Goal: Task Accomplishment & Management: Complete application form

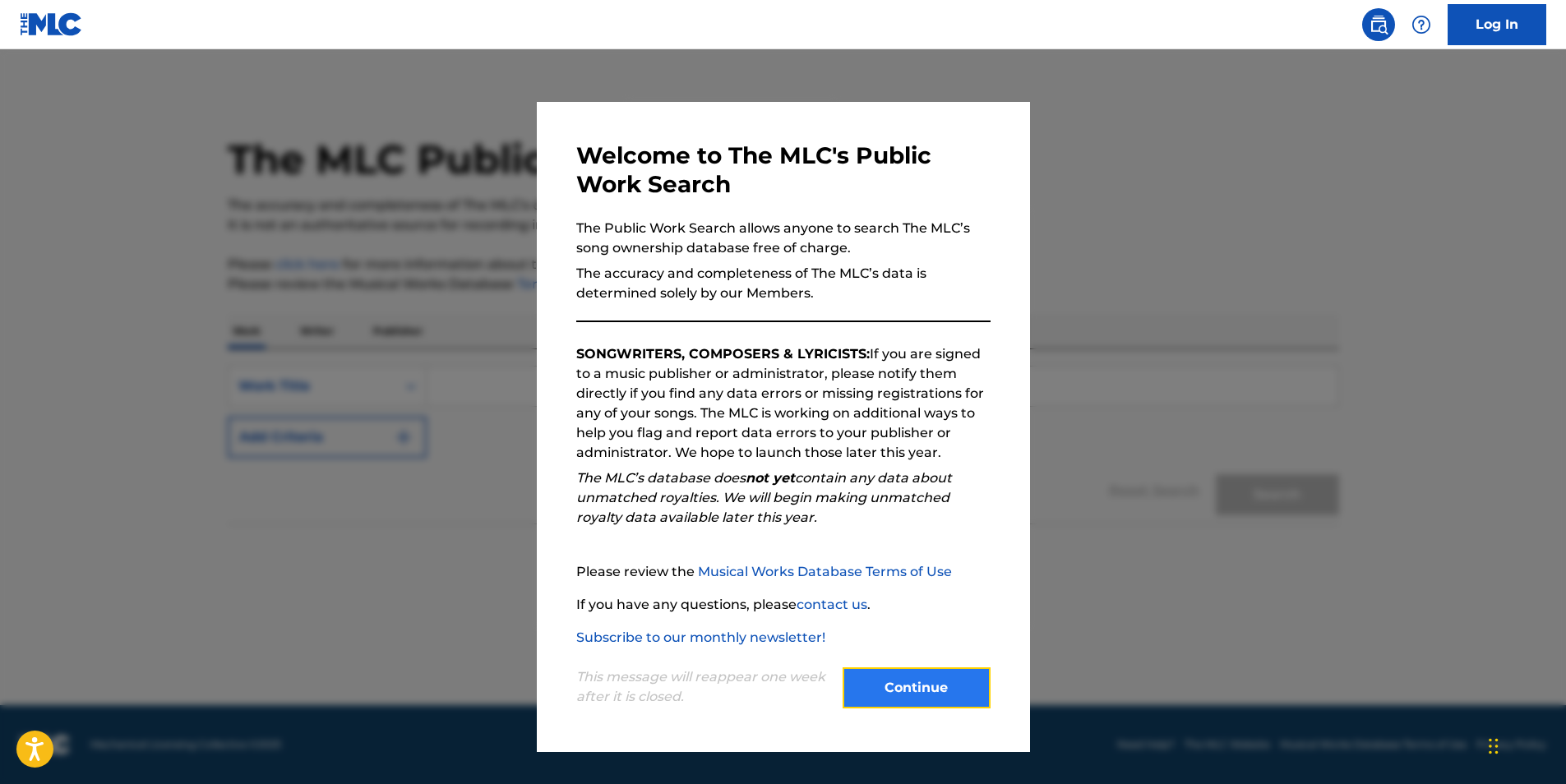
click at [942, 706] on button "Continue" at bounding box center [916, 688] width 148 height 41
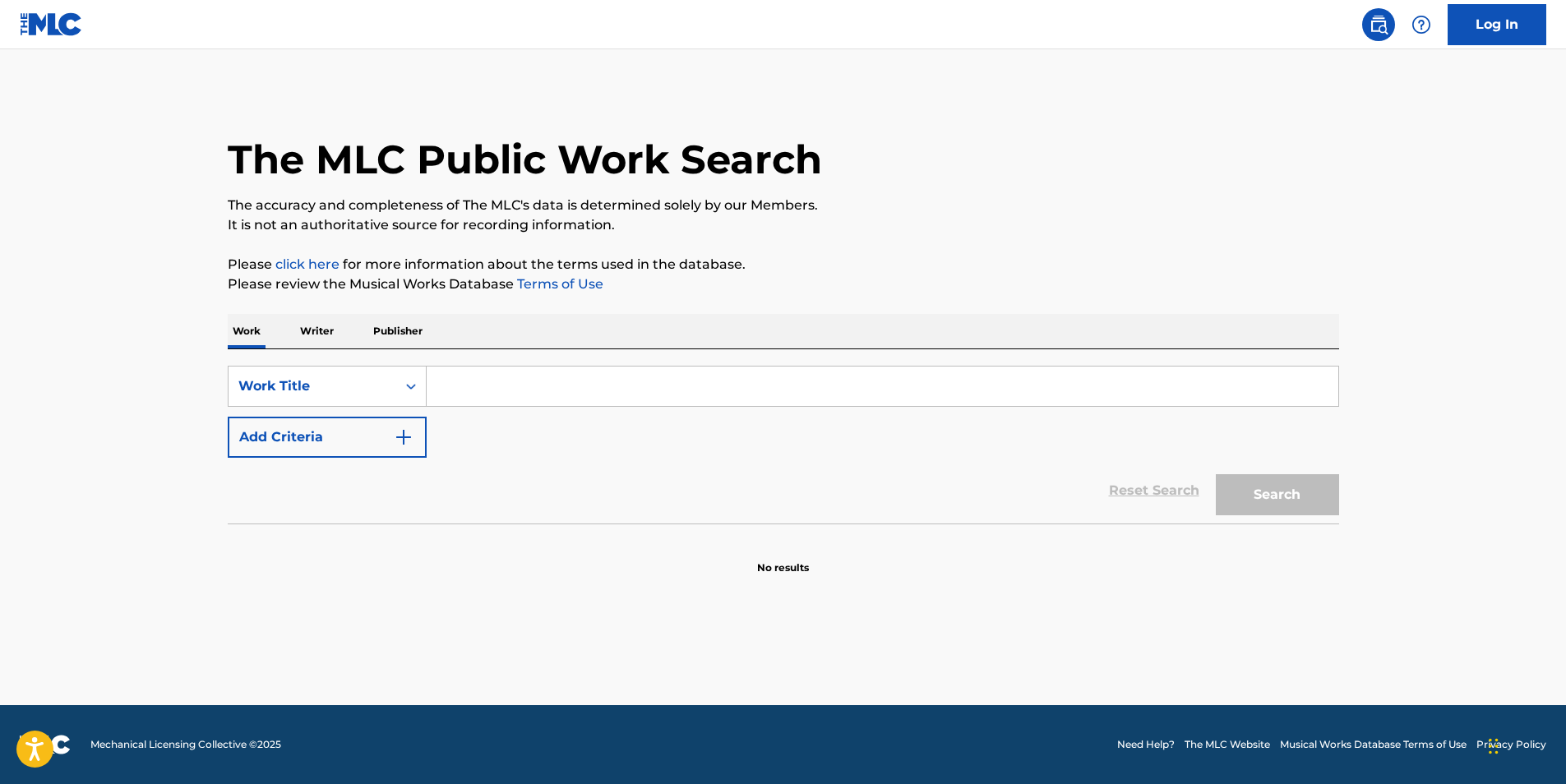
click at [671, 392] on input "Search Form" at bounding box center [883, 387] width 911 height 39
click at [1216, 474] on button "Search" at bounding box center [1277, 495] width 123 height 41
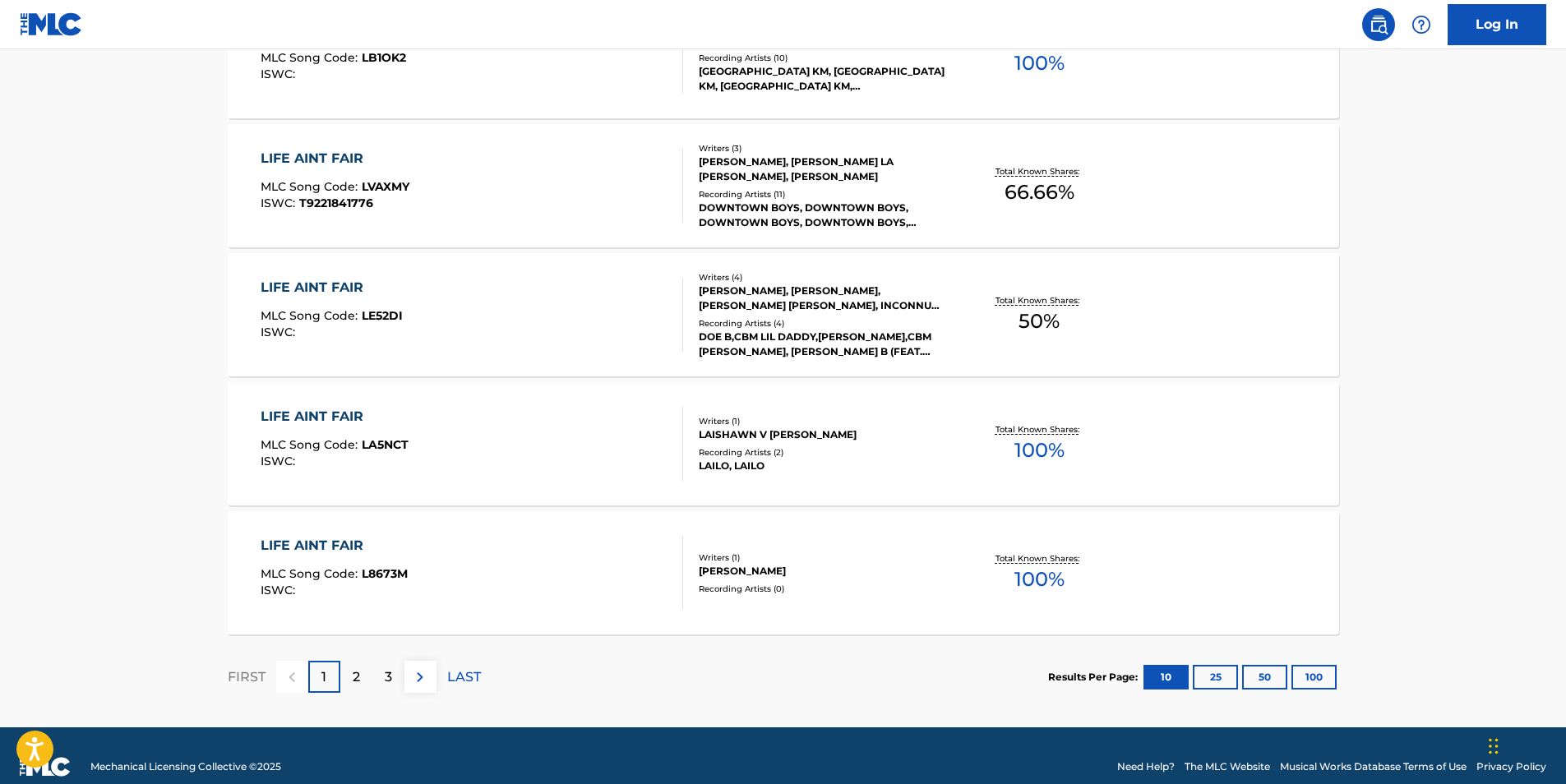
scroll to position [1228, 0]
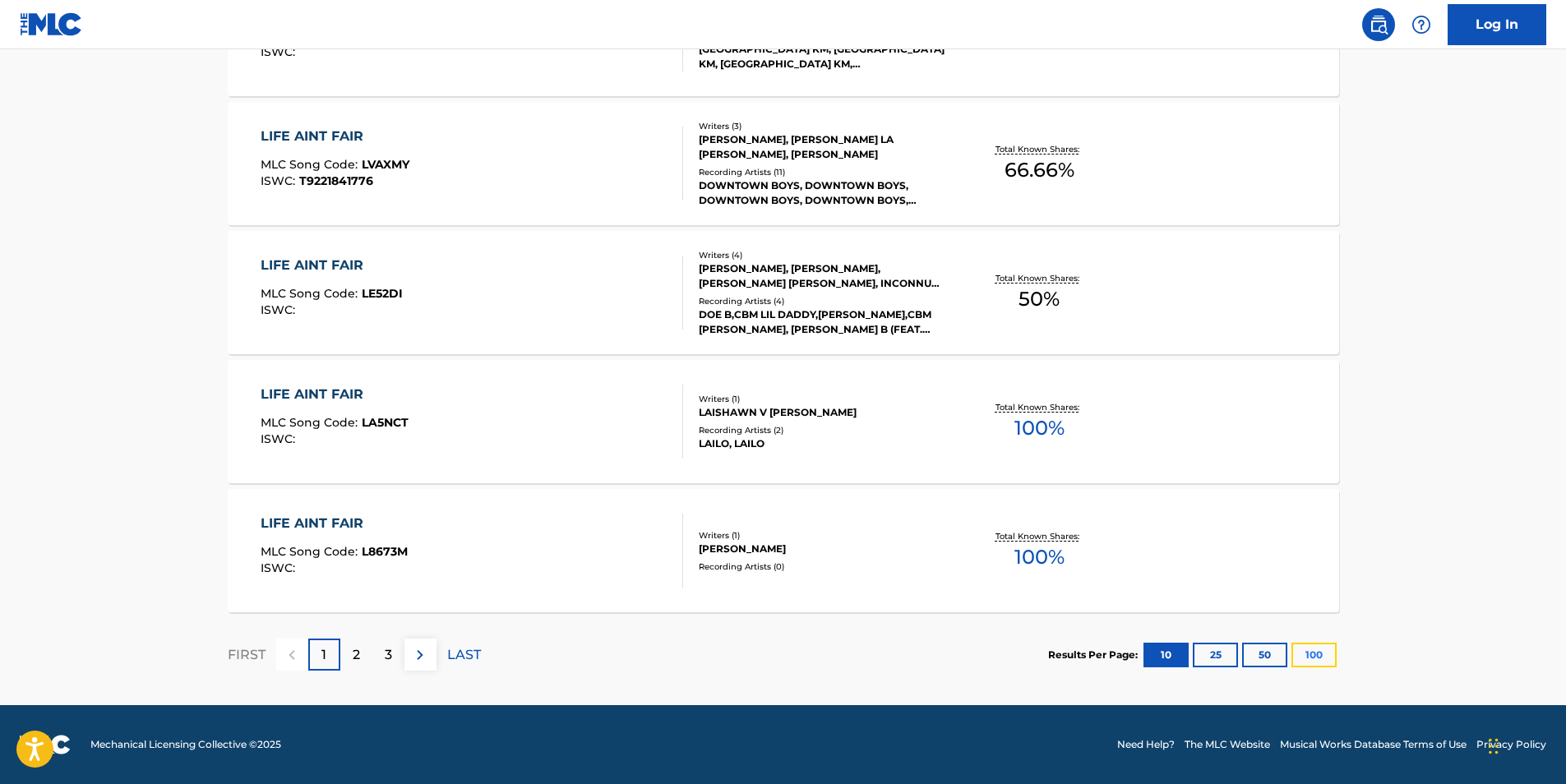
click at [1310, 646] on button "100" at bounding box center [1314, 654] width 45 height 25
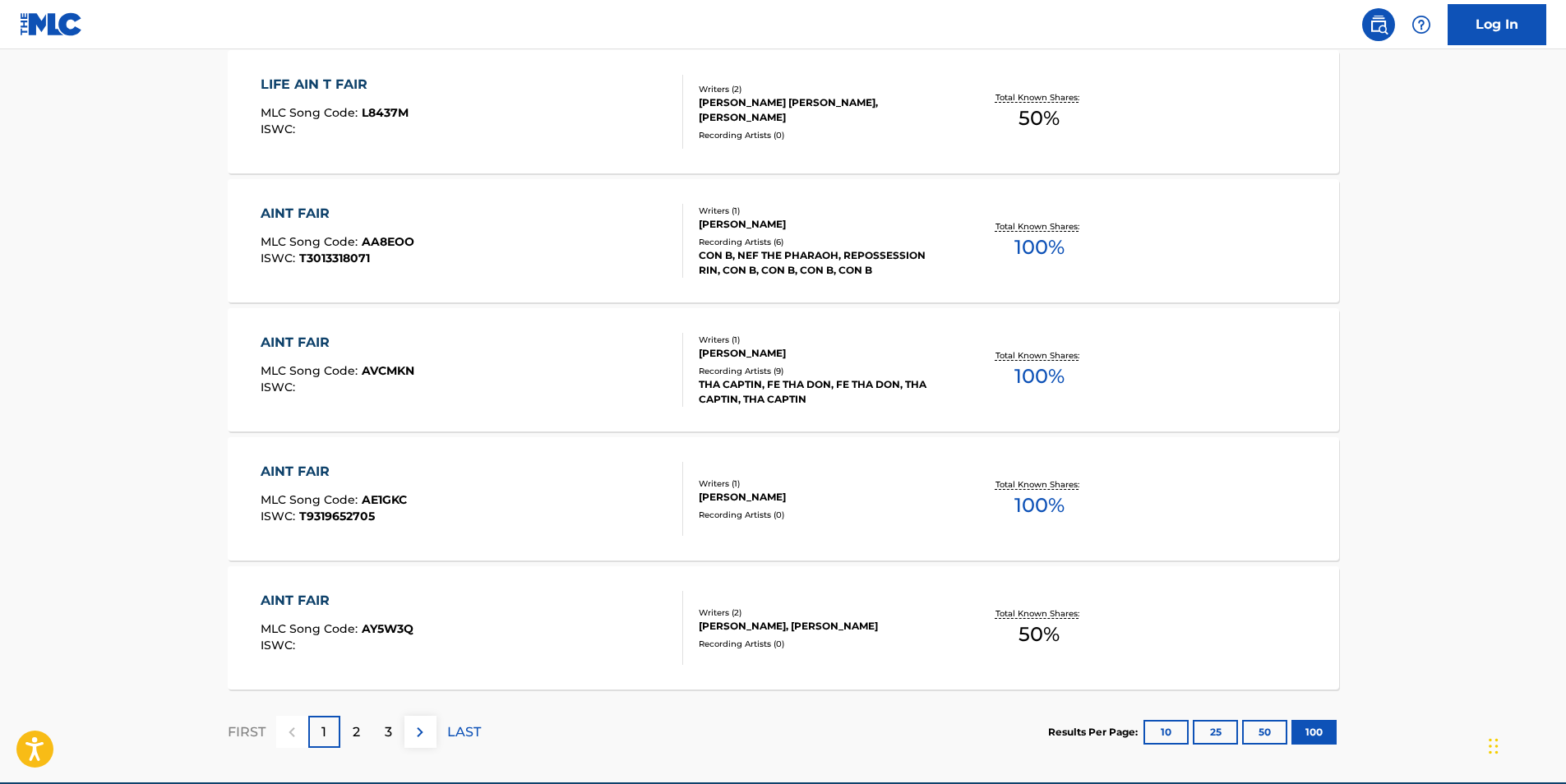
scroll to position [12817, 0]
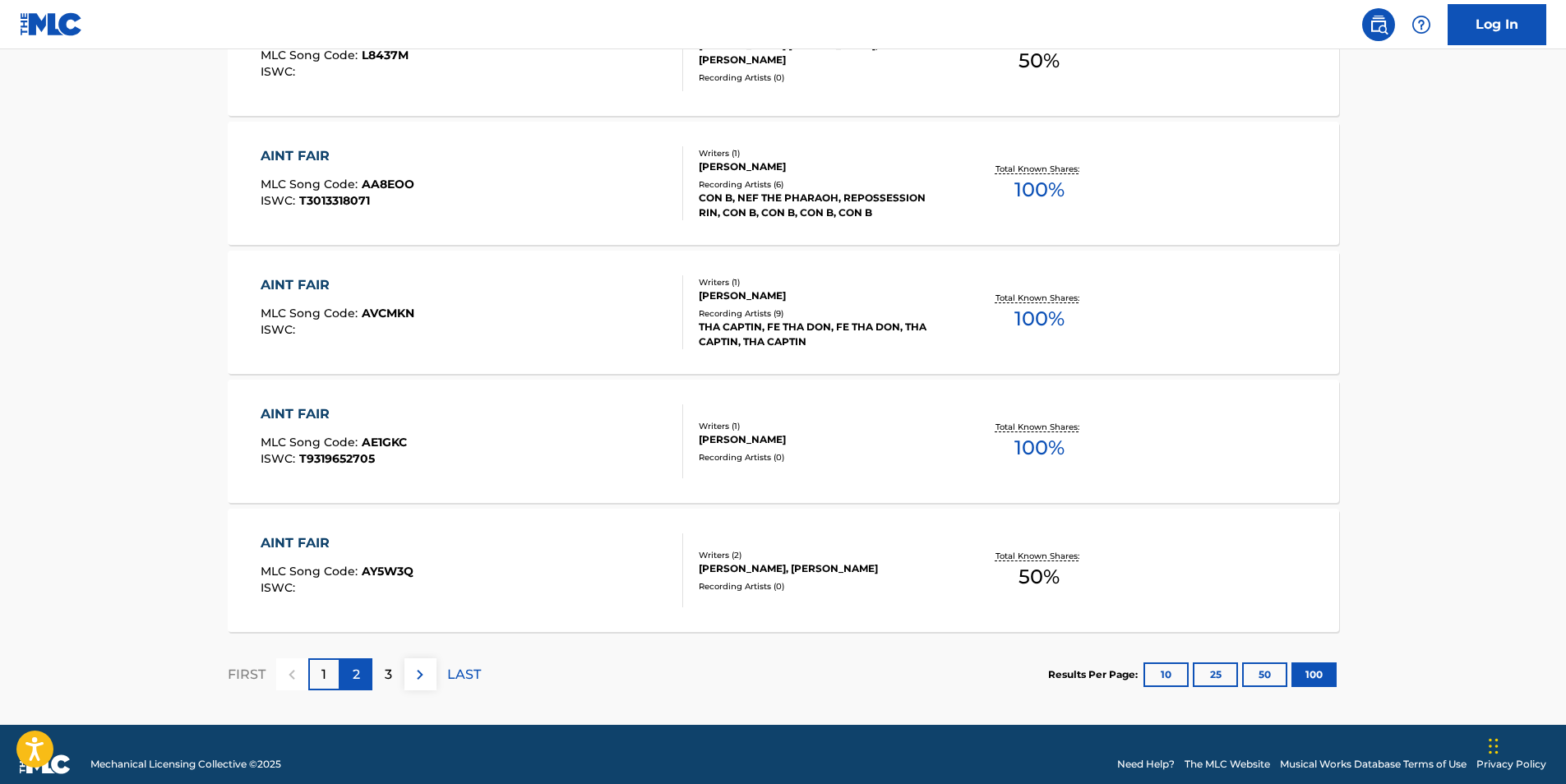
click at [357, 676] on p "2" at bounding box center [356, 675] width 8 height 20
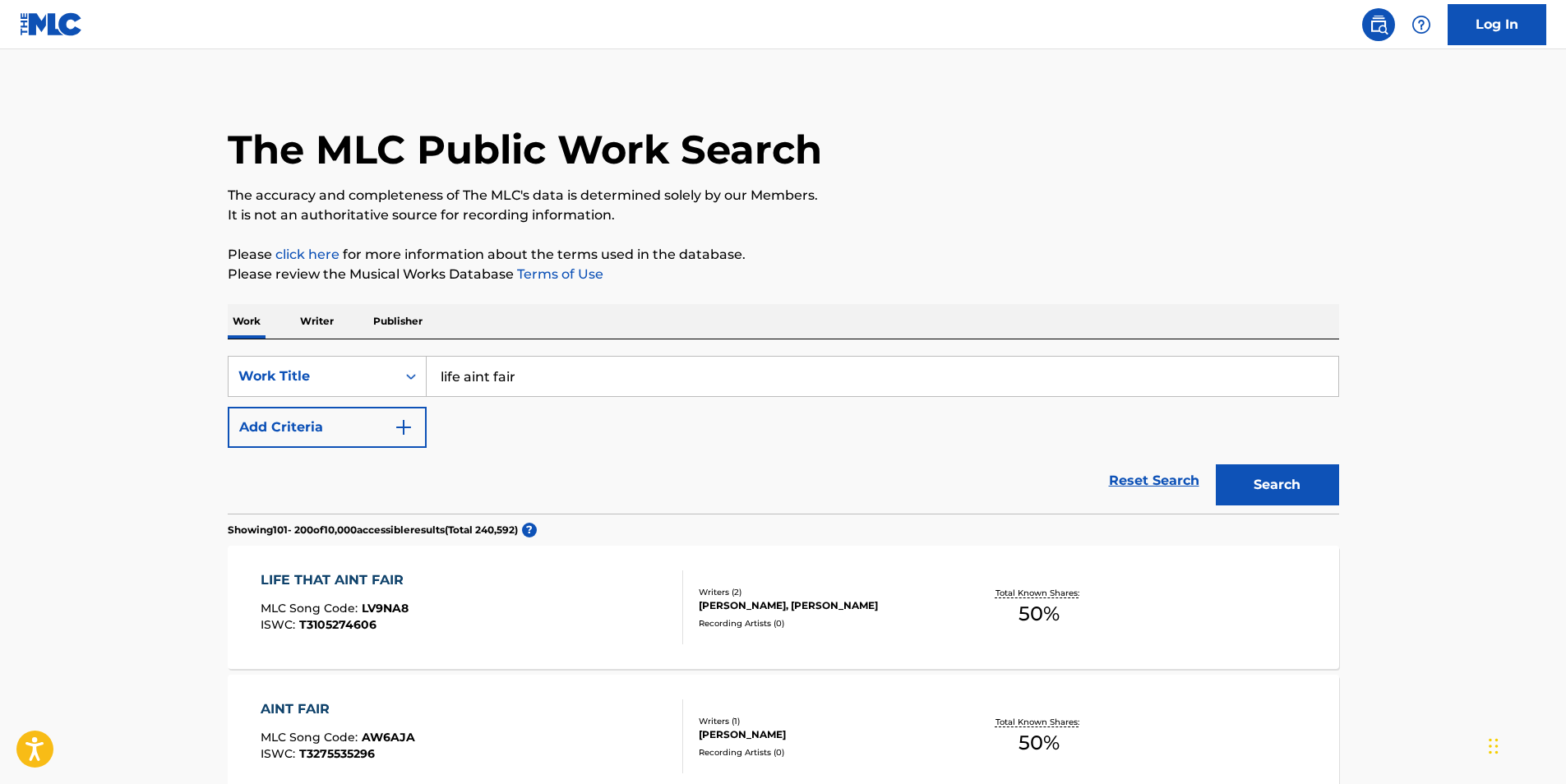
scroll to position [0, 0]
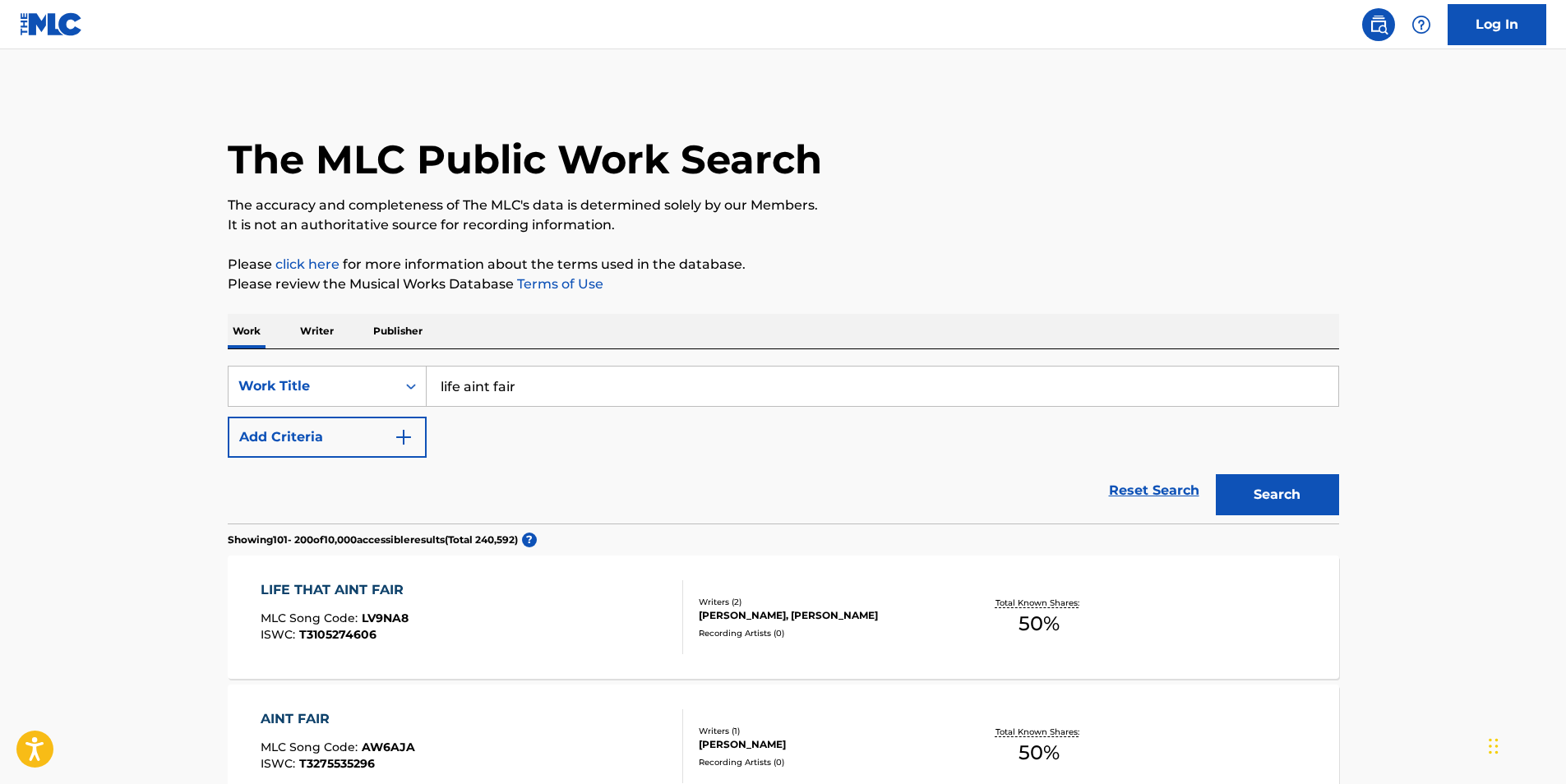
click at [441, 383] on input "life aint fair" at bounding box center [883, 387] width 911 height 39
click at [567, 379] on input ""life aint fair" at bounding box center [883, 387] width 911 height 39
type input ""life aint fair""
click at [1271, 496] on button "Search" at bounding box center [1277, 495] width 123 height 41
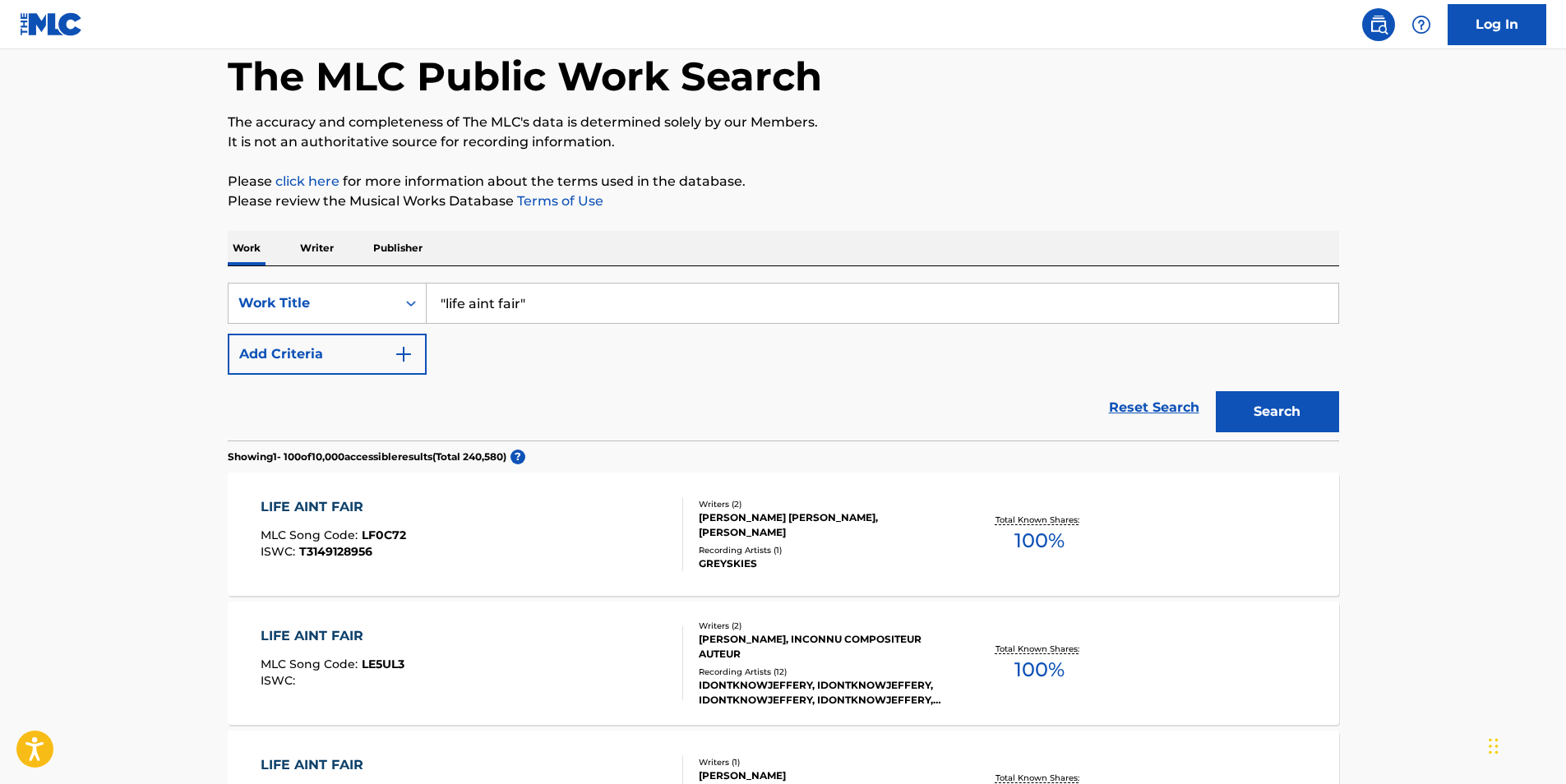
scroll to position [83, 0]
click at [369, 348] on button "Add Criteria" at bounding box center [327, 355] width 199 height 41
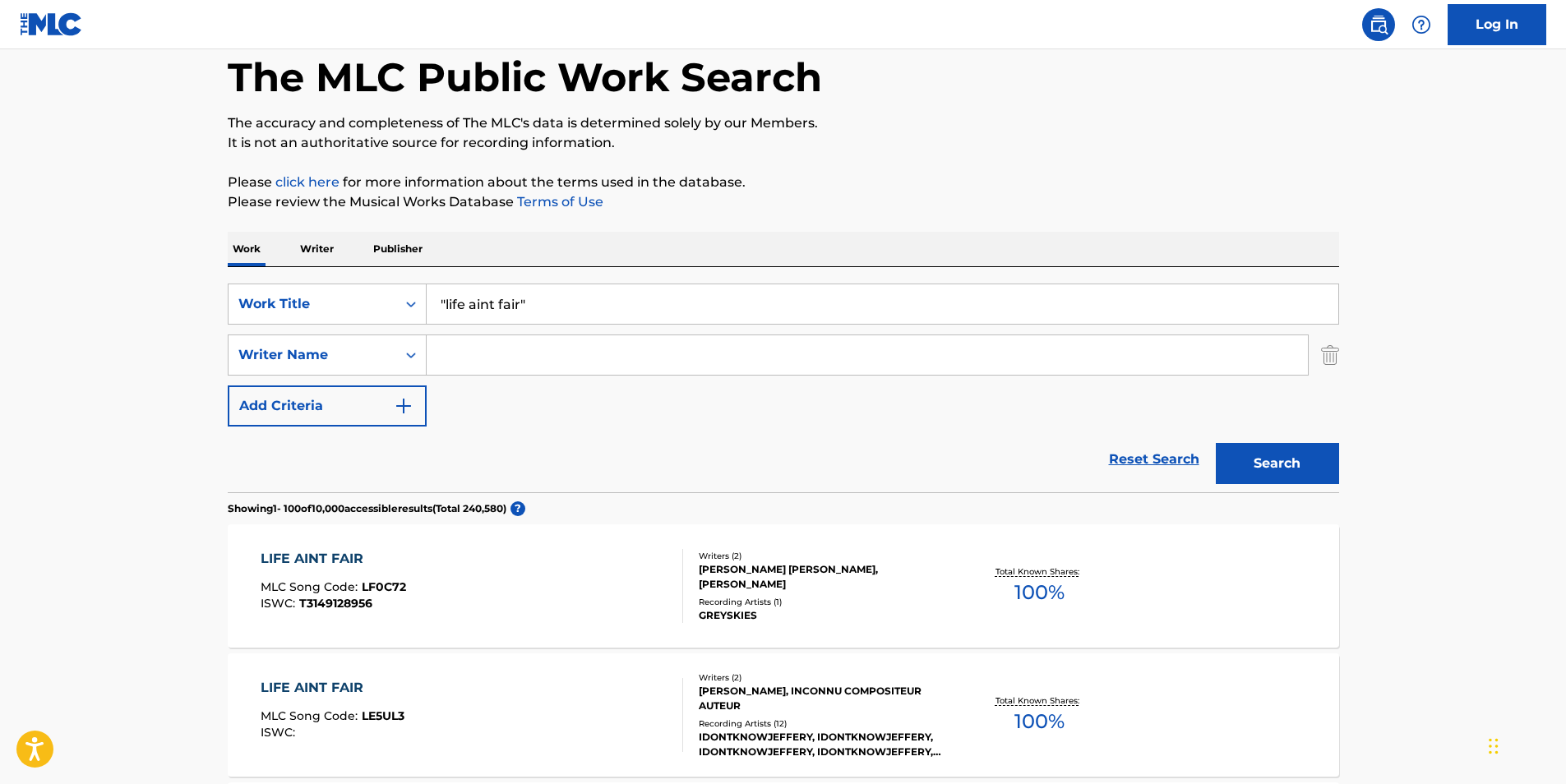
click at [575, 358] on input "Search Form" at bounding box center [867, 355] width 881 height 39
click at [1271, 468] on button "Search" at bounding box center [1277, 463] width 123 height 41
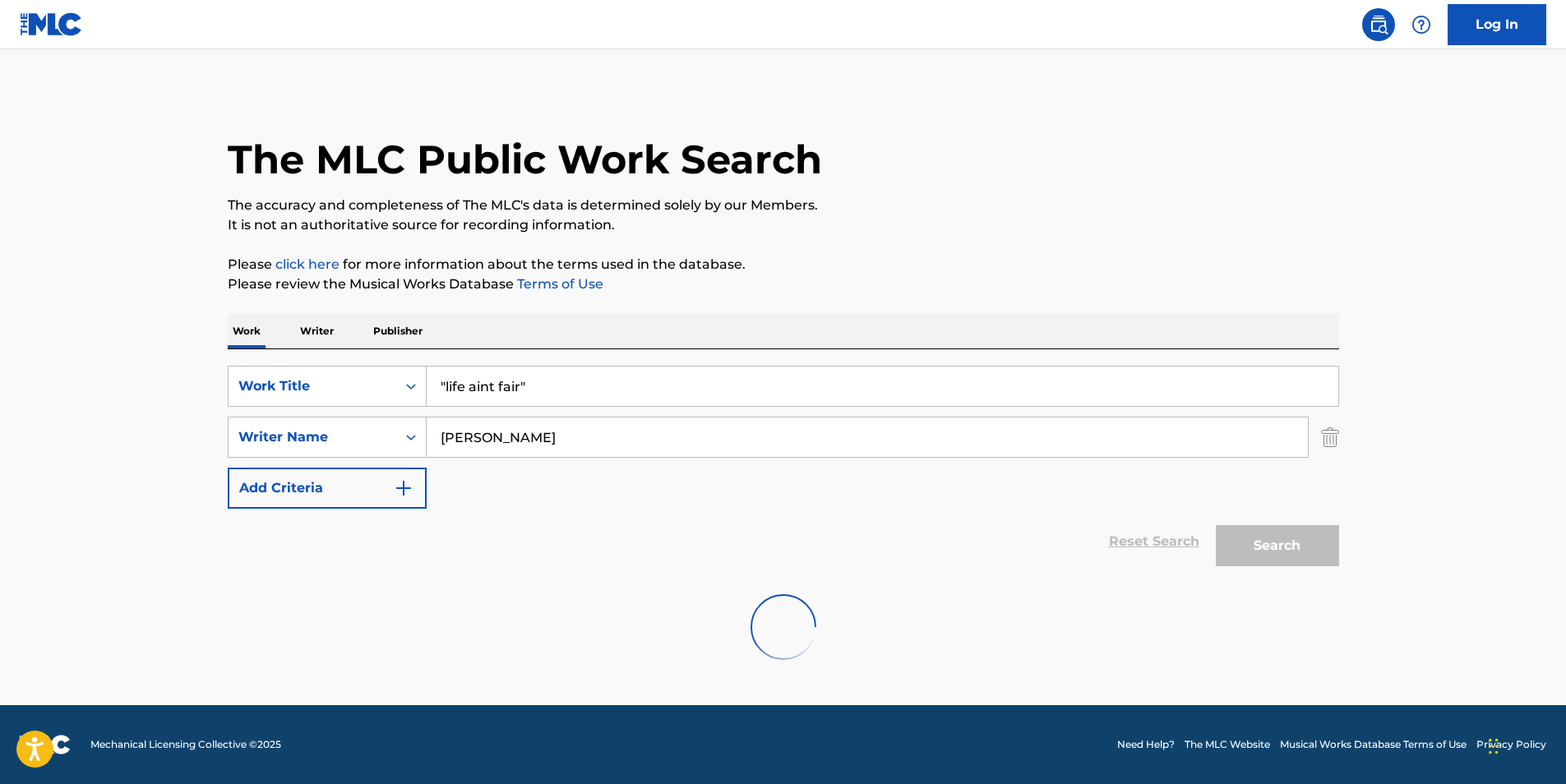
scroll to position [0, 0]
drag, startPoint x: 535, startPoint y: 440, endPoint x: 418, endPoint y: 421, distance: 118.5
click at [422, 434] on div "SearchWithCriteria5cf6fa18-de79-408b-a35d-69932c9339a9 Writer Name [PERSON_NAME]" at bounding box center [783, 437] width 1111 height 41
type input "Juss Fresh"
click at [1250, 551] on button "Search" at bounding box center [1277, 546] width 123 height 41
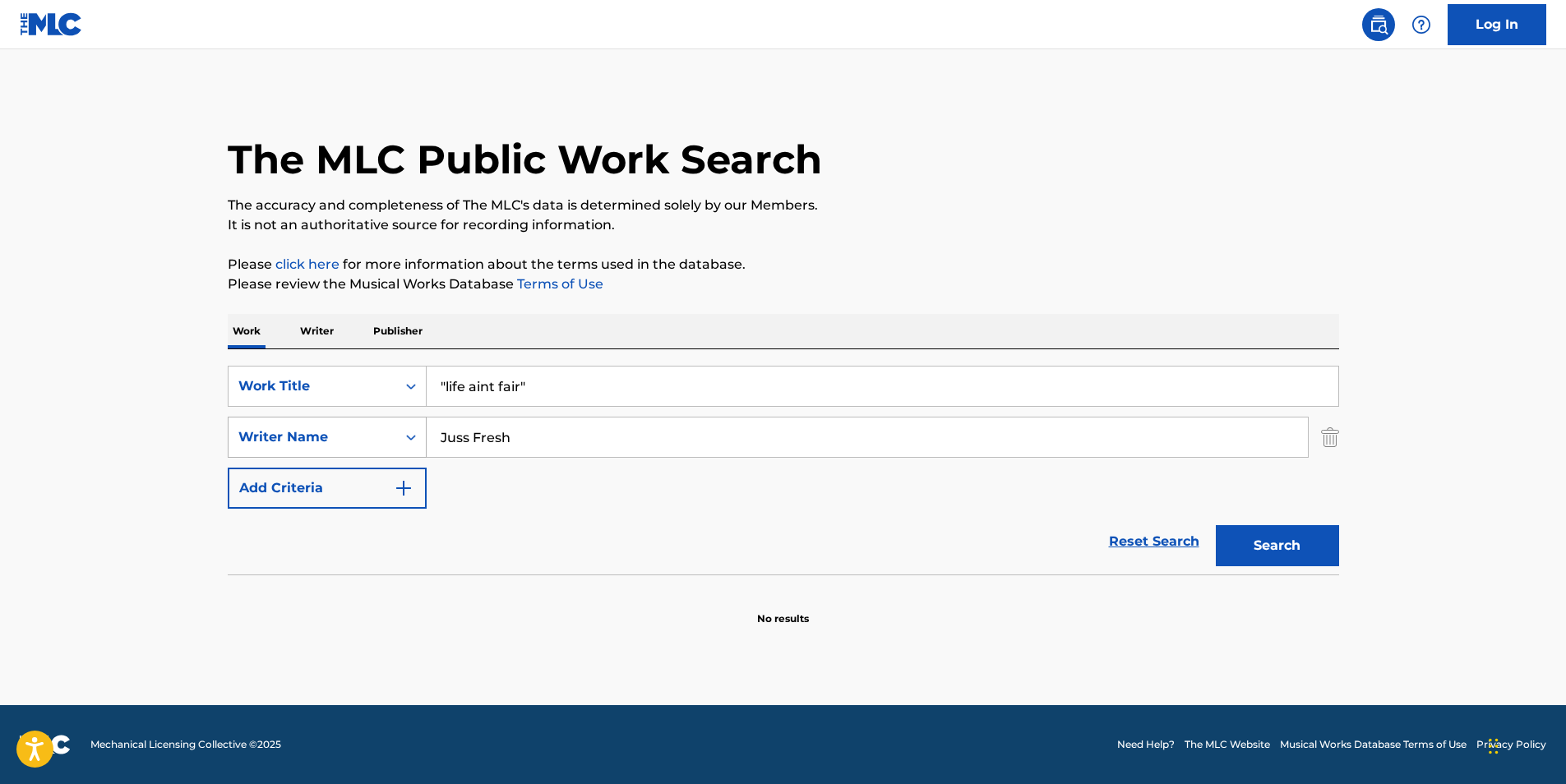
click at [415, 447] on div "Search Form" at bounding box center [411, 437] width 30 height 30
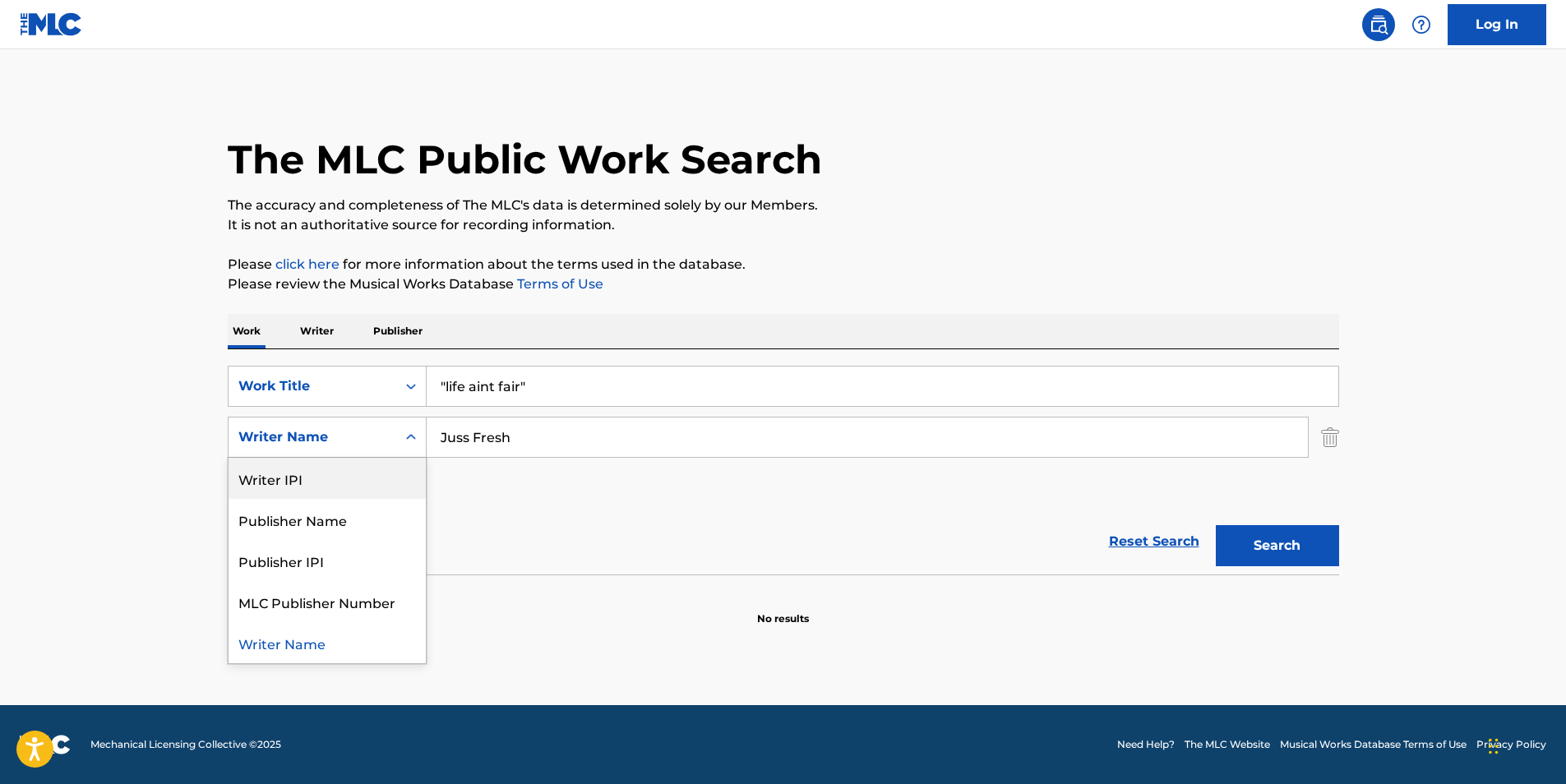
click at [359, 484] on div "Writer IPI" at bounding box center [327, 478] width 197 height 41
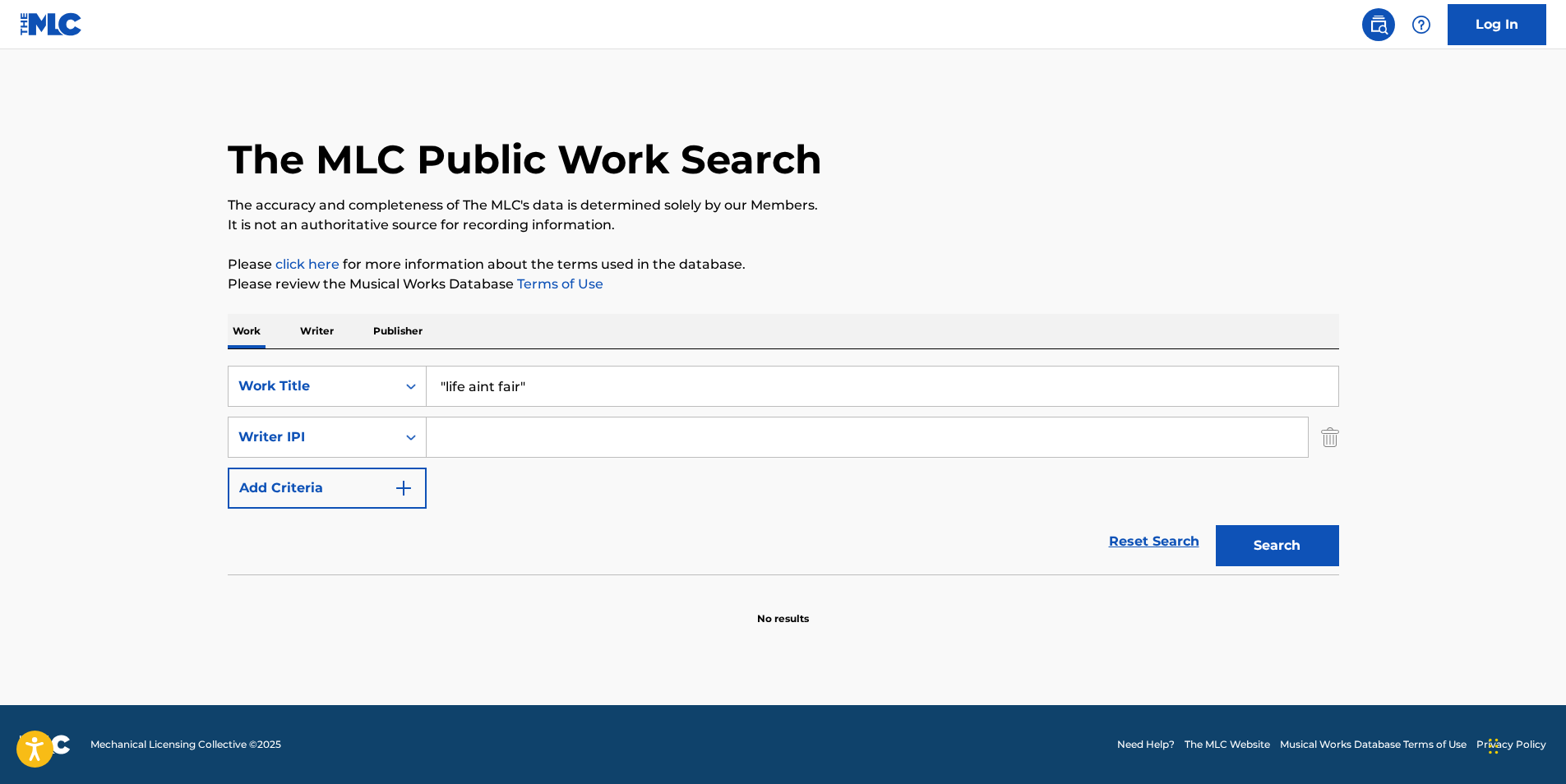
click at [516, 437] on input "Search Form" at bounding box center [867, 437] width 881 height 39
click at [1216, 525] on button "Search" at bounding box center [1277, 546] width 123 height 41
type input "C"
type input "Juss Fresh"
click at [1216, 525] on button "Search" at bounding box center [1277, 546] width 123 height 41
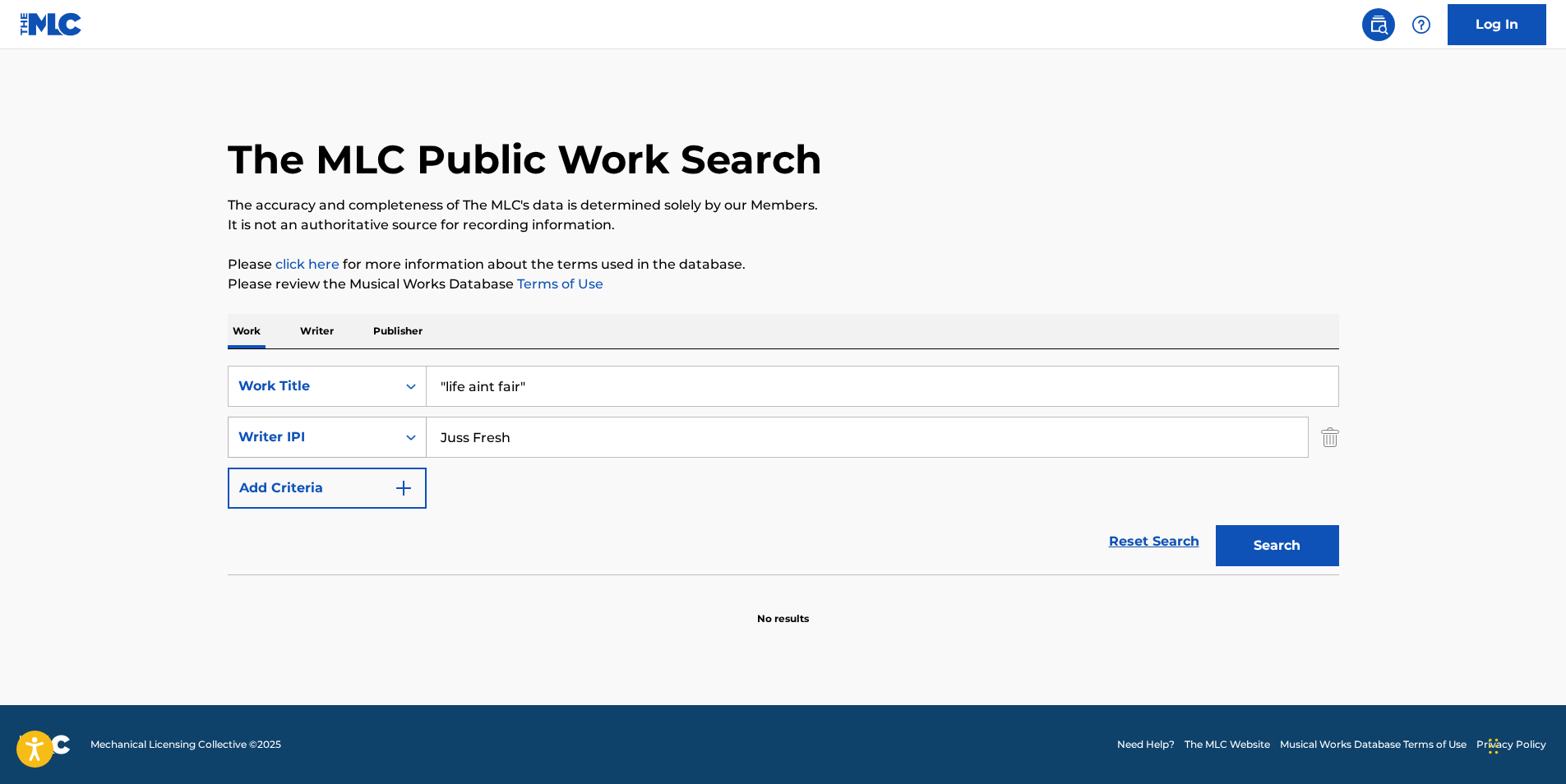
click at [388, 443] on div "Writer IPI" at bounding box center [312, 437] width 167 height 31
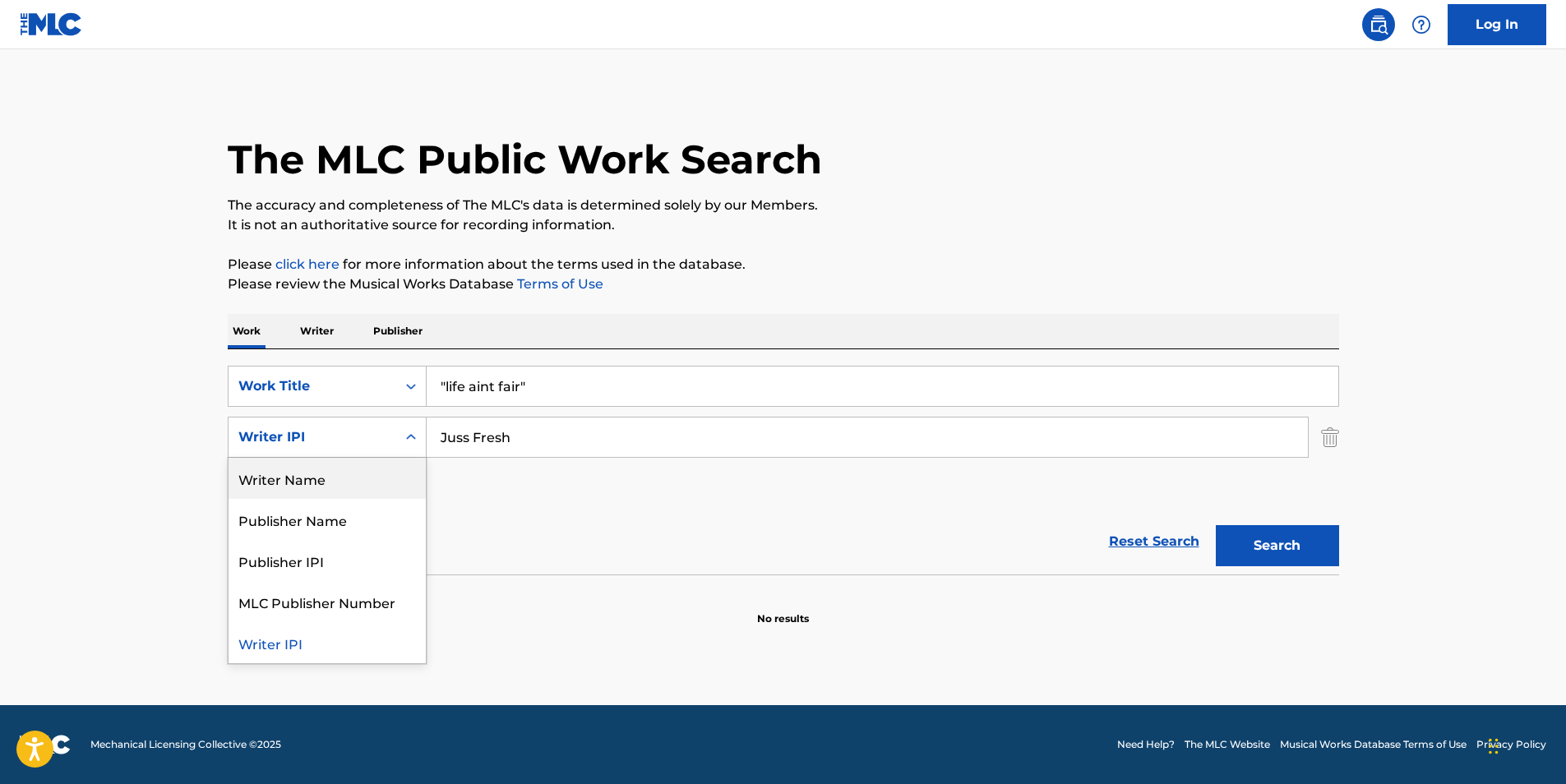
click at [357, 483] on div "Writer Name" at bounding box center [327, 478] width 197 height 41
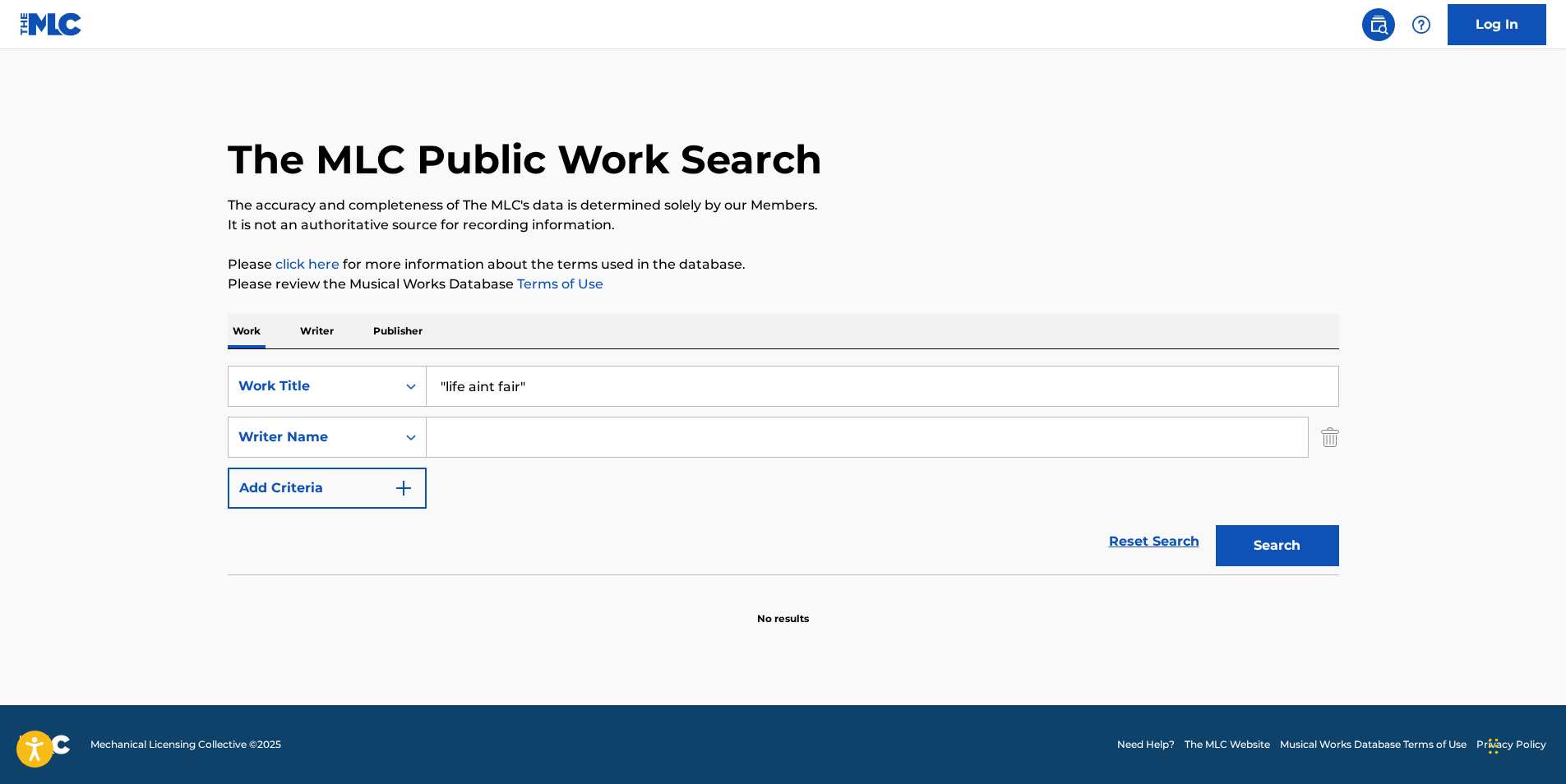
click at [493, 441] on input "Search Form" at bounding box center [867, 437] width 881 height 39
click at [1288, 554] on button "Search" at bounding box center [1277, 546] width 123 height 41
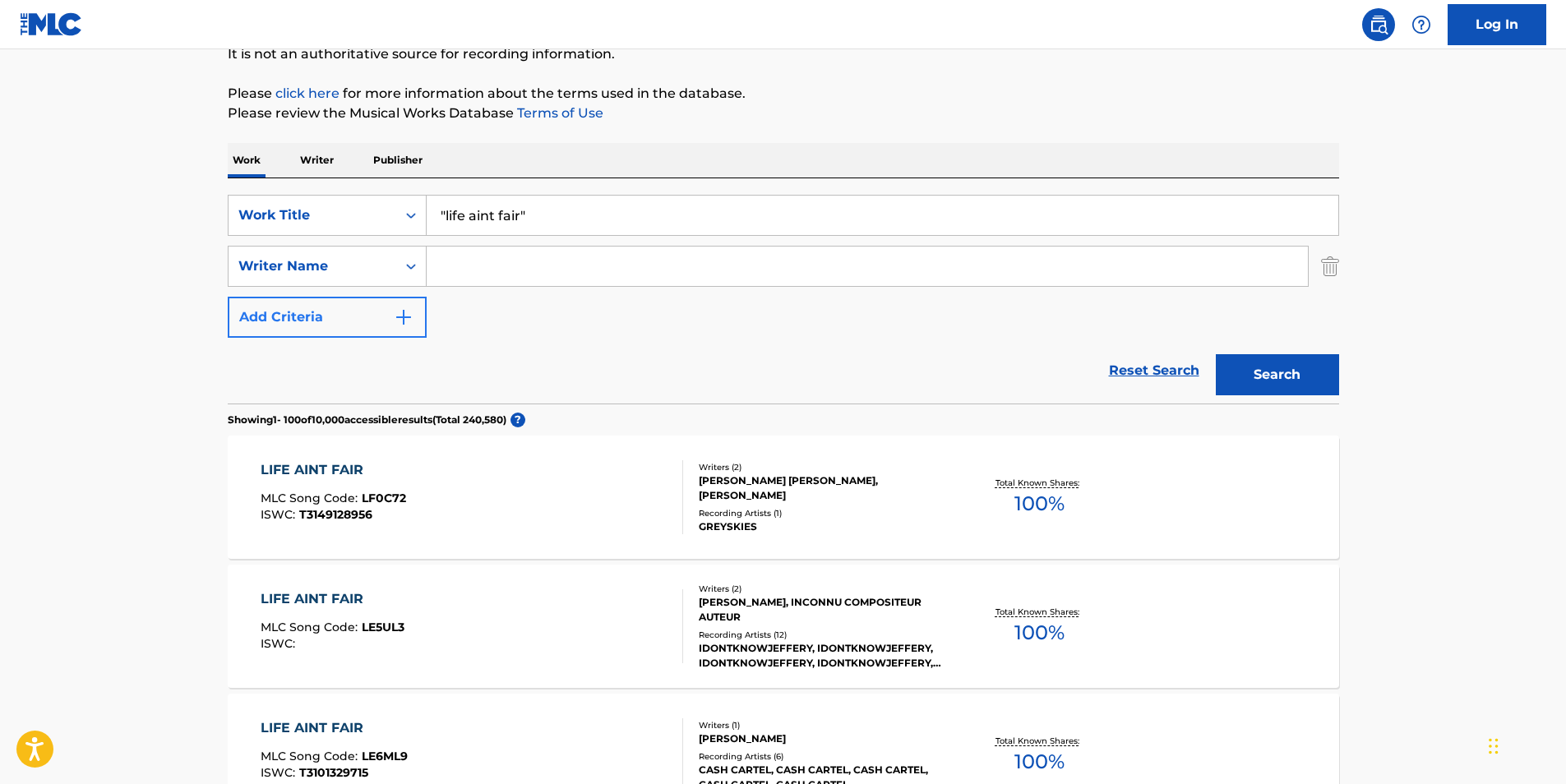
scroll to position [164, 0]
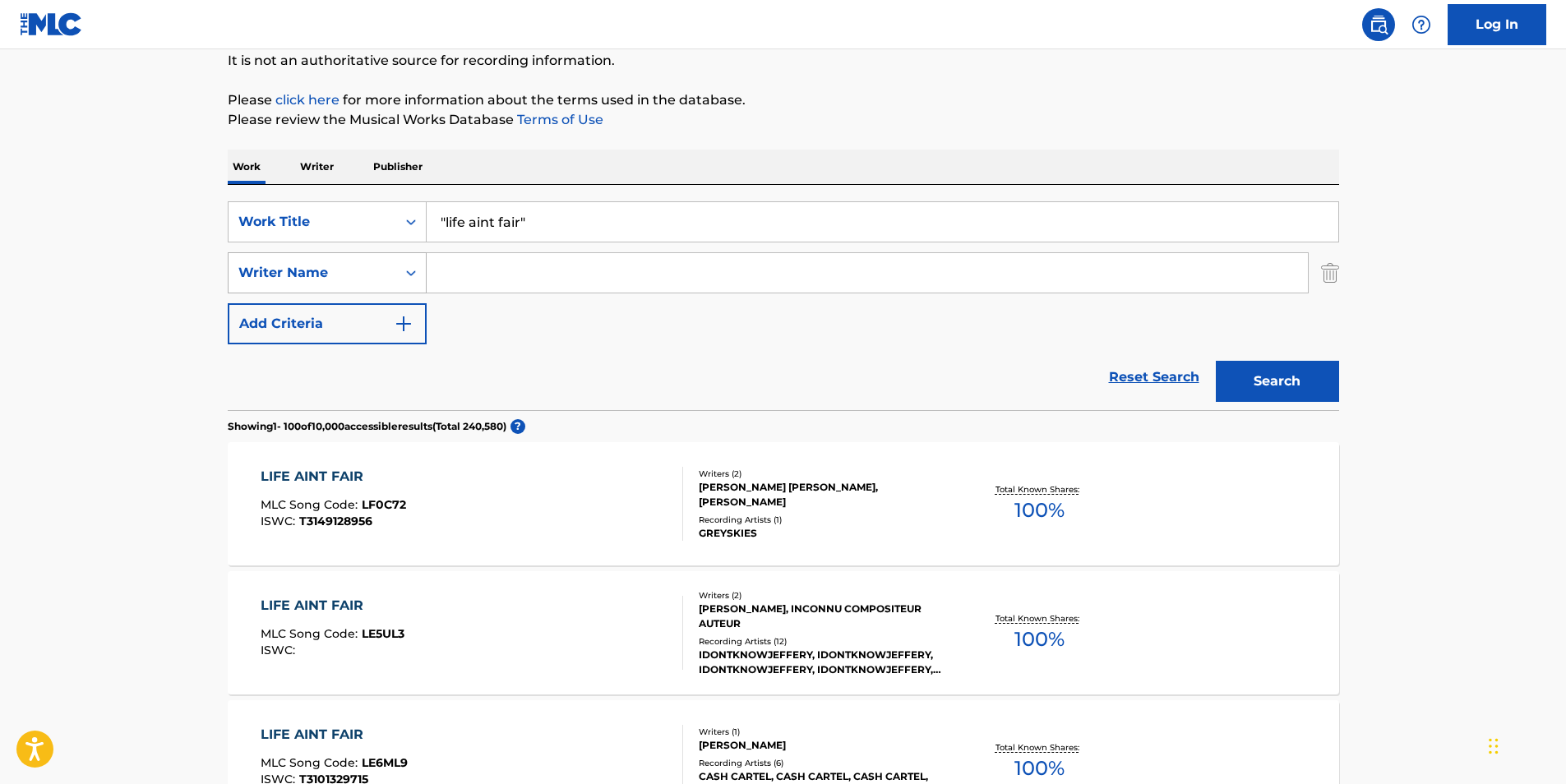
click at [403, 271] on icon "Search Form" at bounding box center [410, 272] width 17 height 17
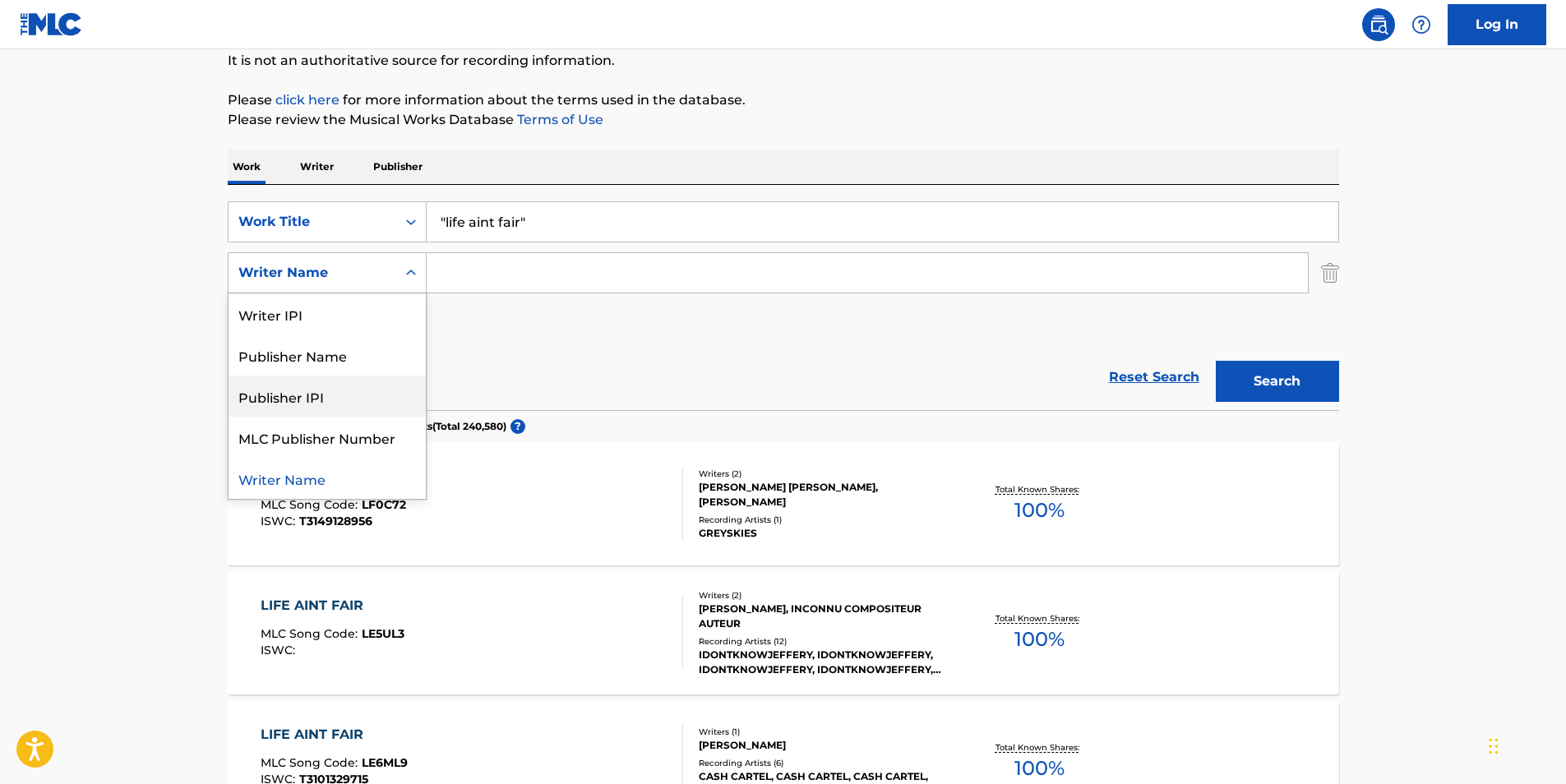
click at [512, 341] on div "SearchWithCriteria17c30a80-24d2-41d9-aa74-944829ef318c Work Title "life aint fa…" at bounding box center [783, 272] width 1111 height 143
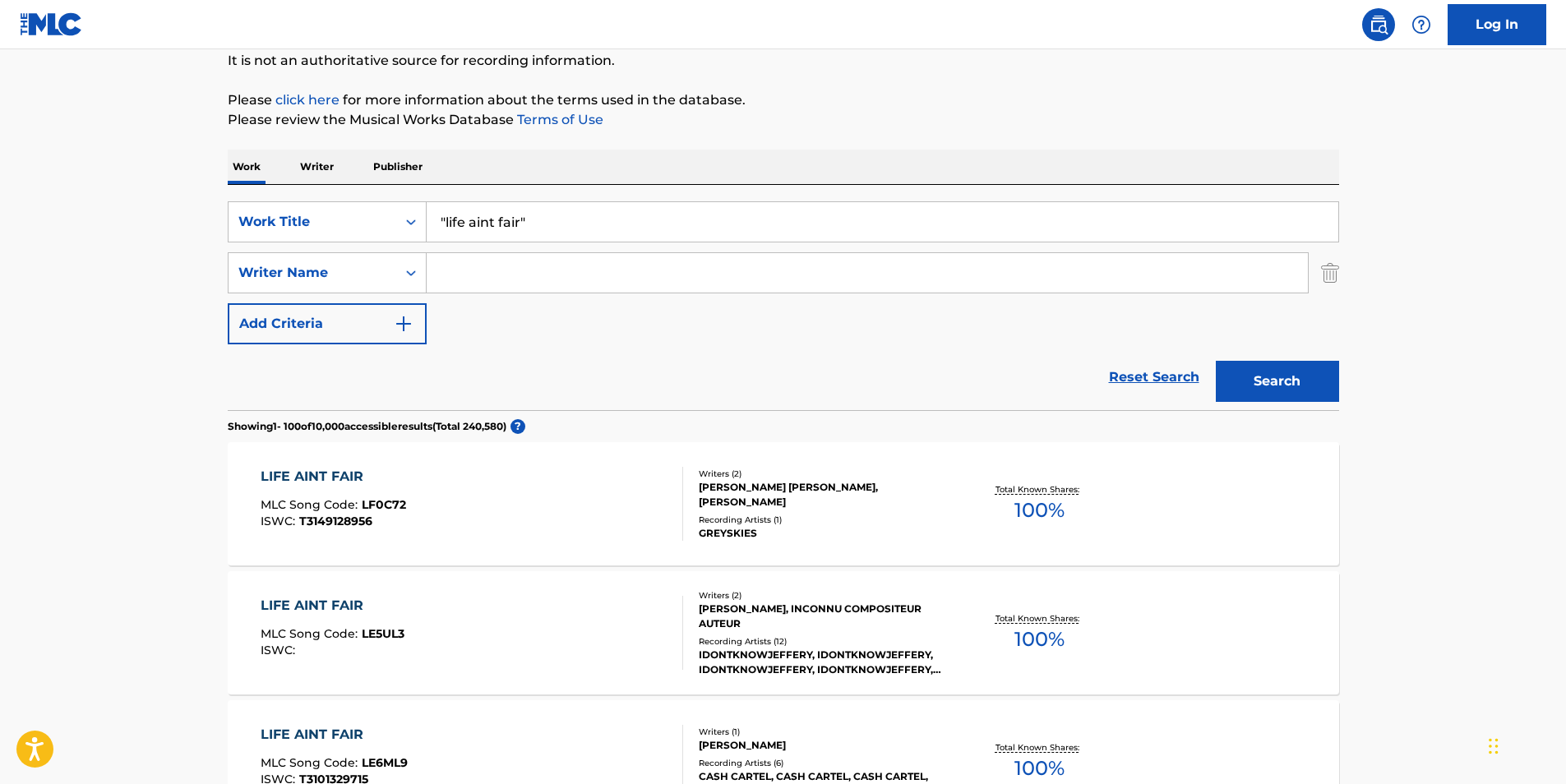
click at [314, 157] on p "Writer" at bounding box center [317, 166] width 43 height 34
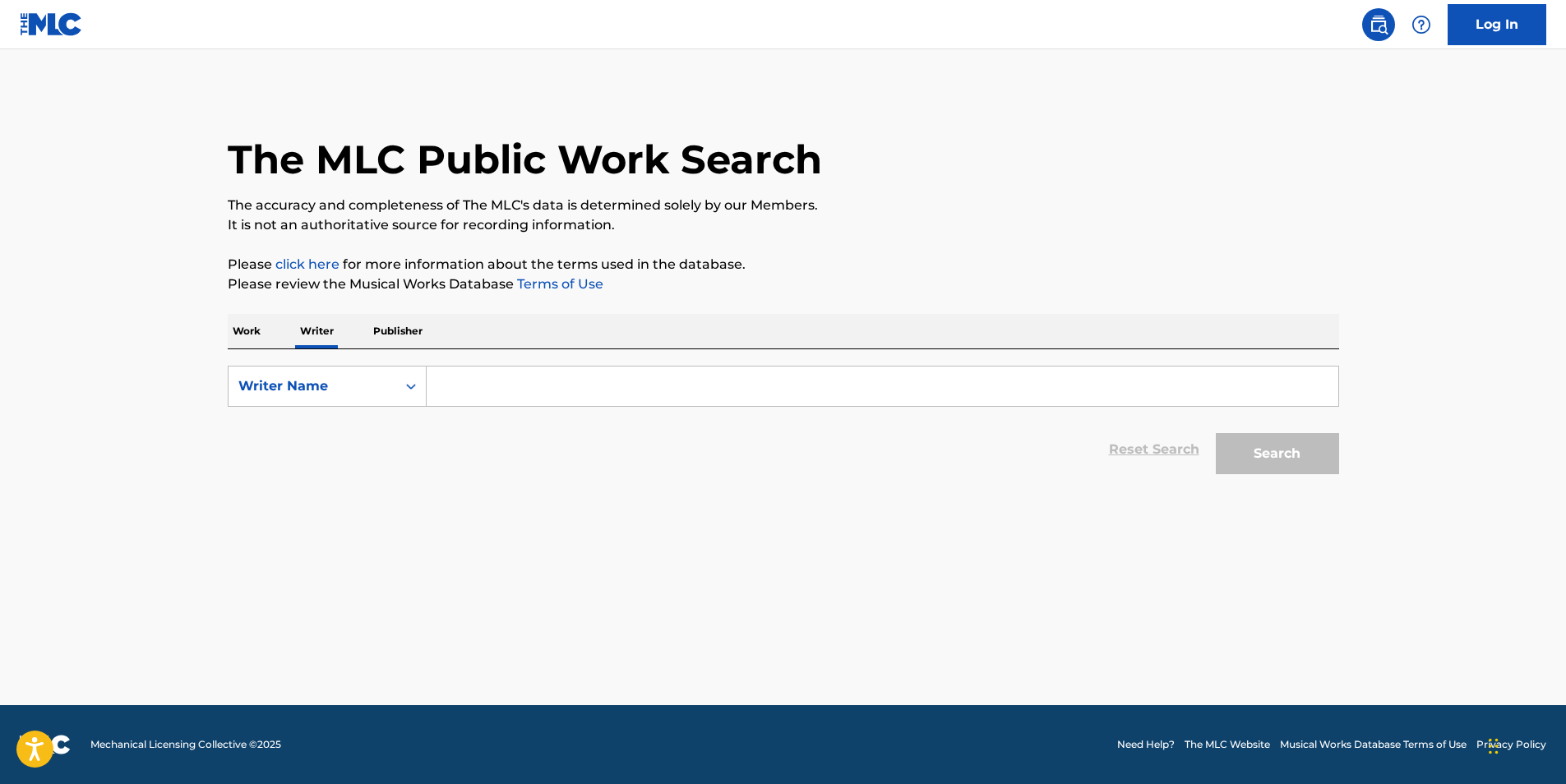
click at [497, 382] on input "Search Form" at bounding box center [883, 387] width 911 height 39
click at [1216, 433] on button "Search" at bounding box center [1277, 453] width 123 height 41
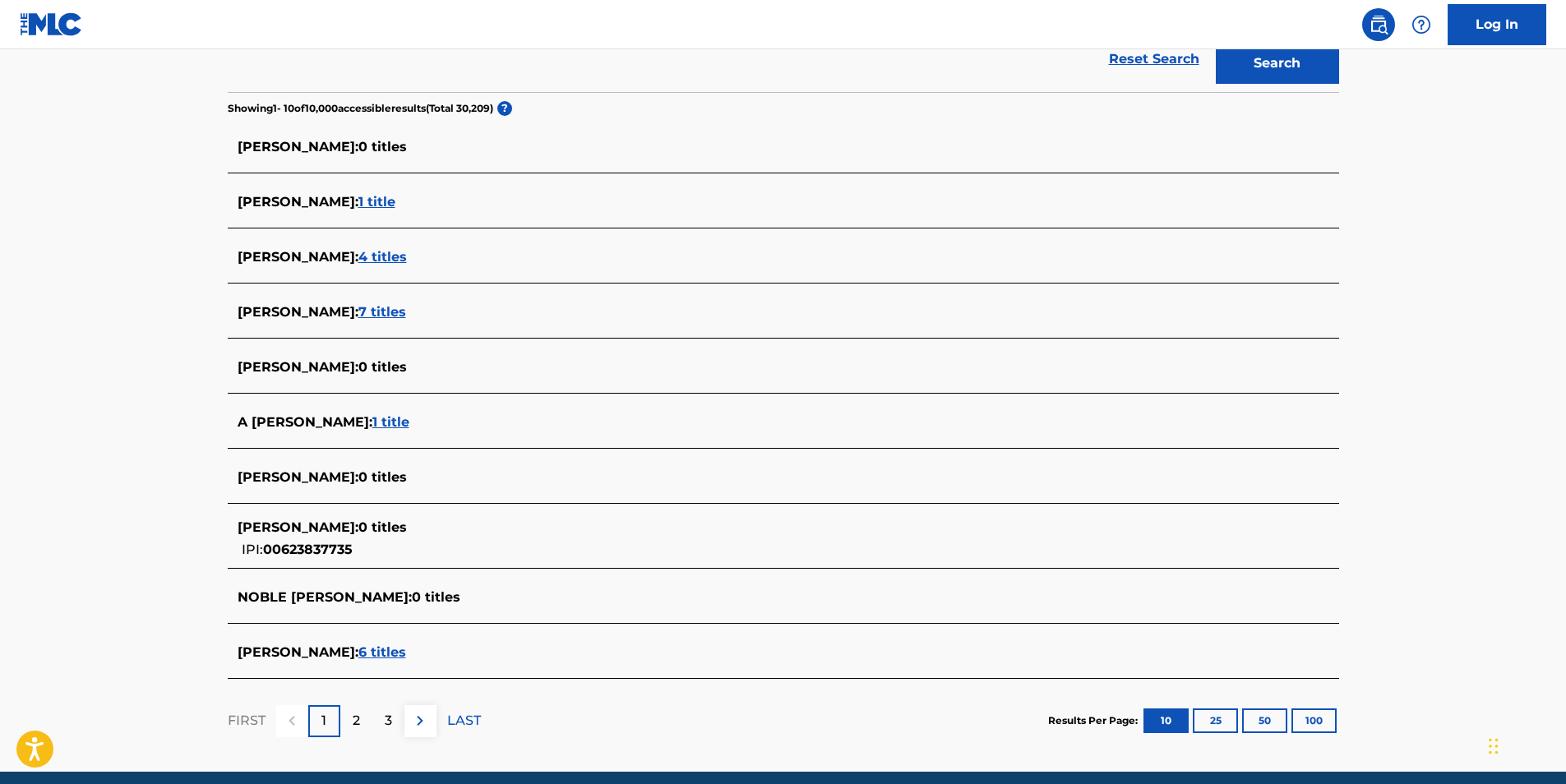
scroll to position [411, 0]
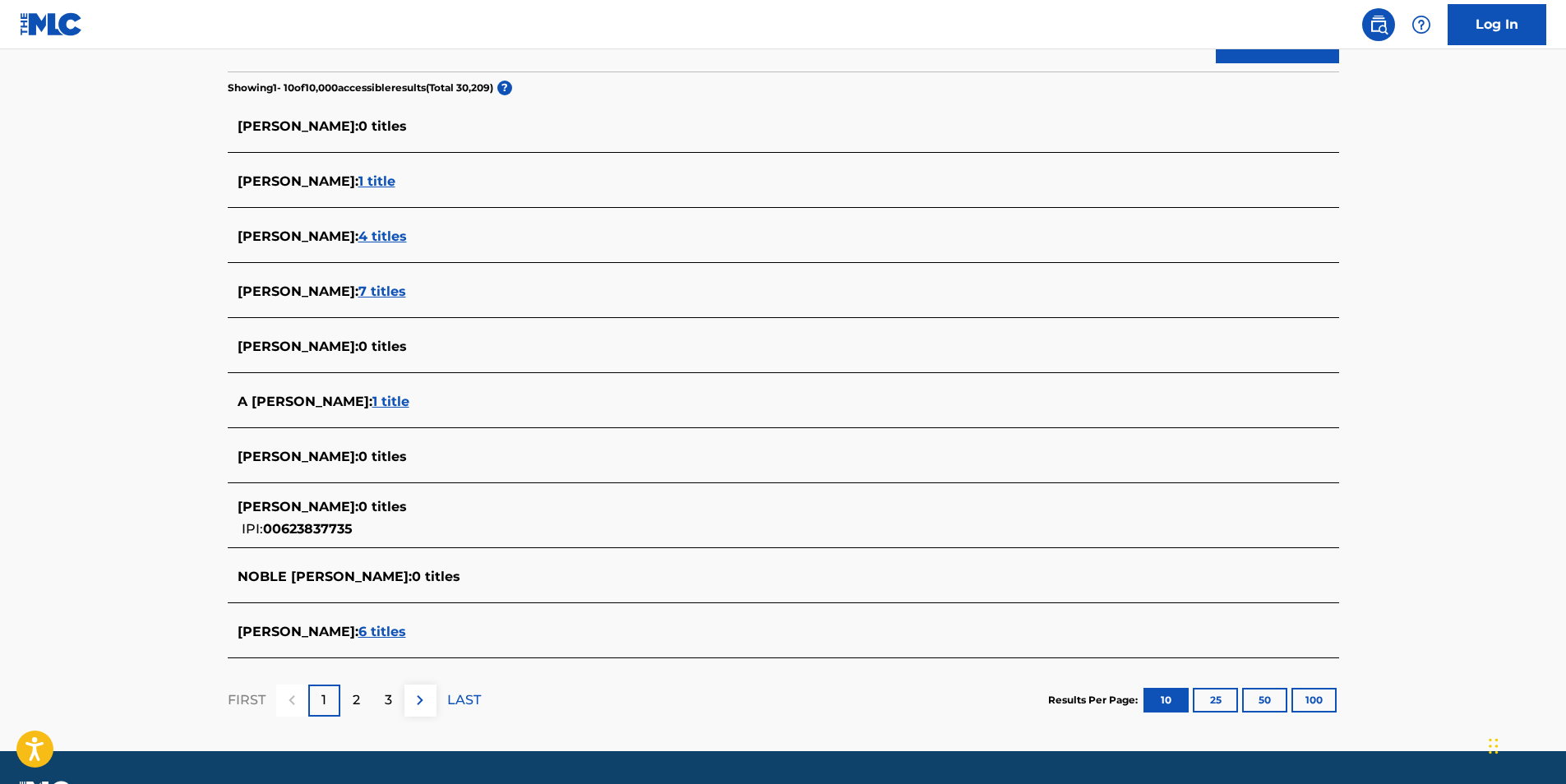
click at [358, 636] on span "6 titles" at bounding box center [382, 632] width 47 height 16
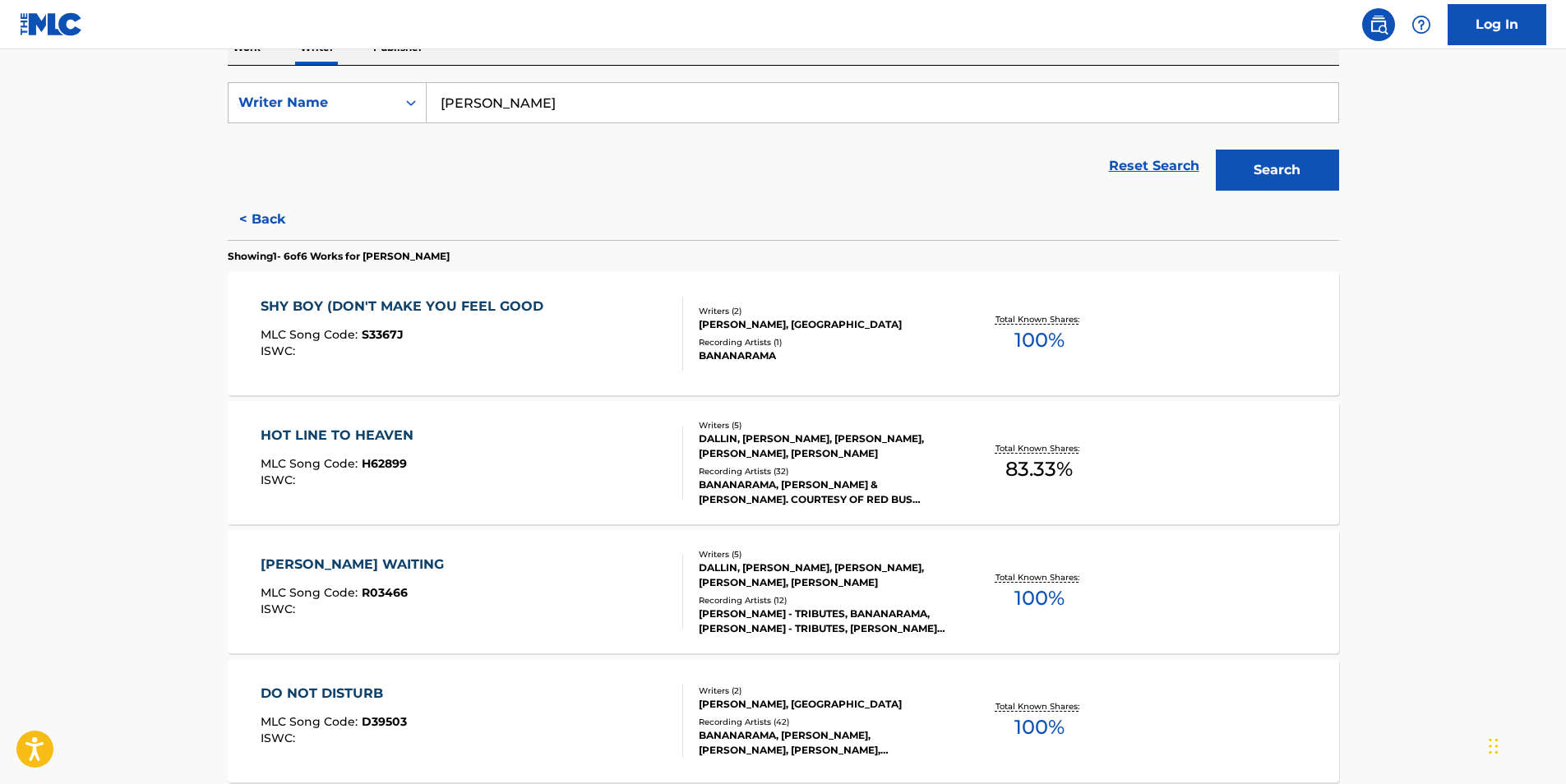
scroll to position [247, 0]
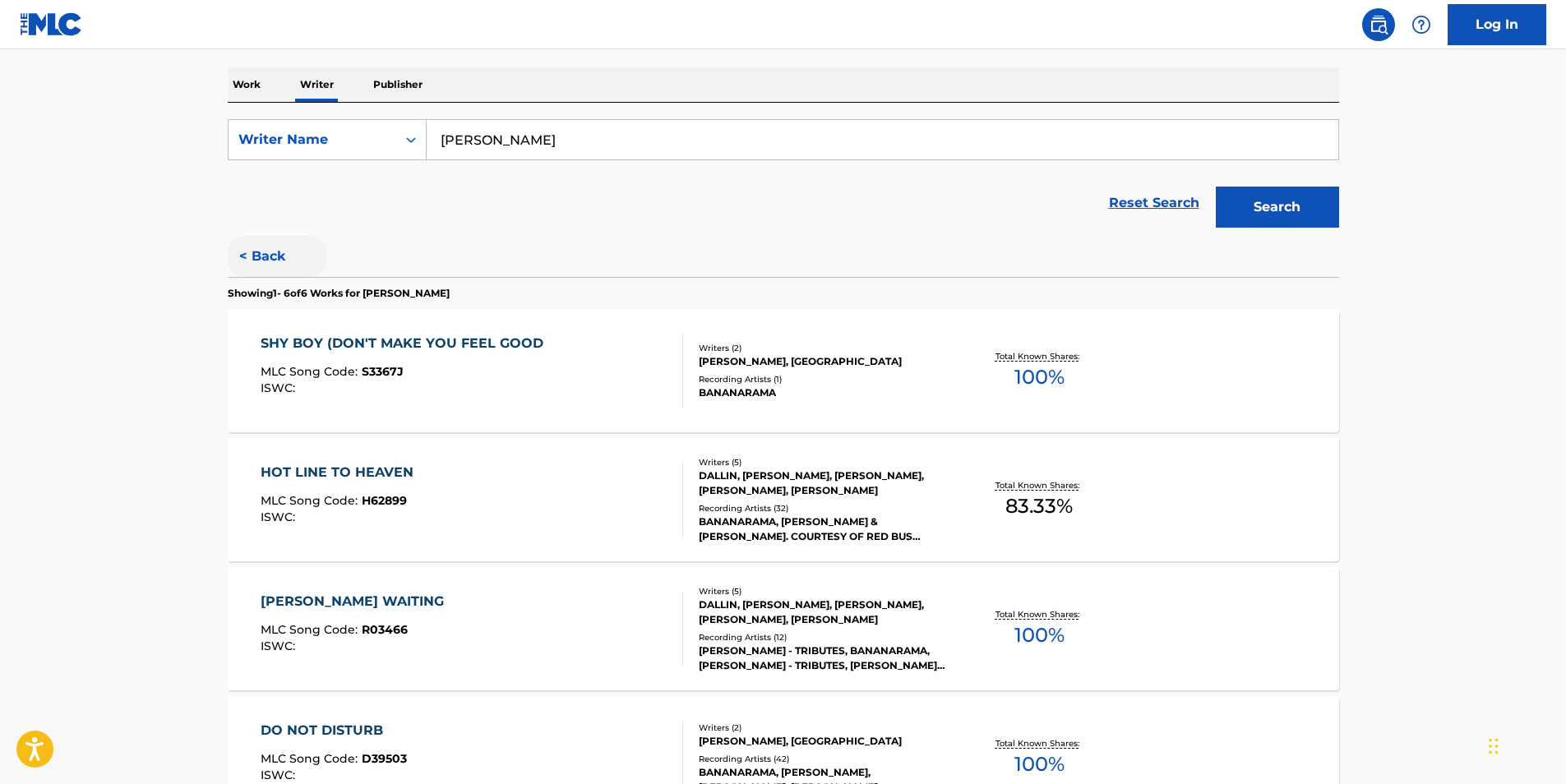
click at [262, 264] on button "< Back" at bounding box center [277, 257] width 98 height 41
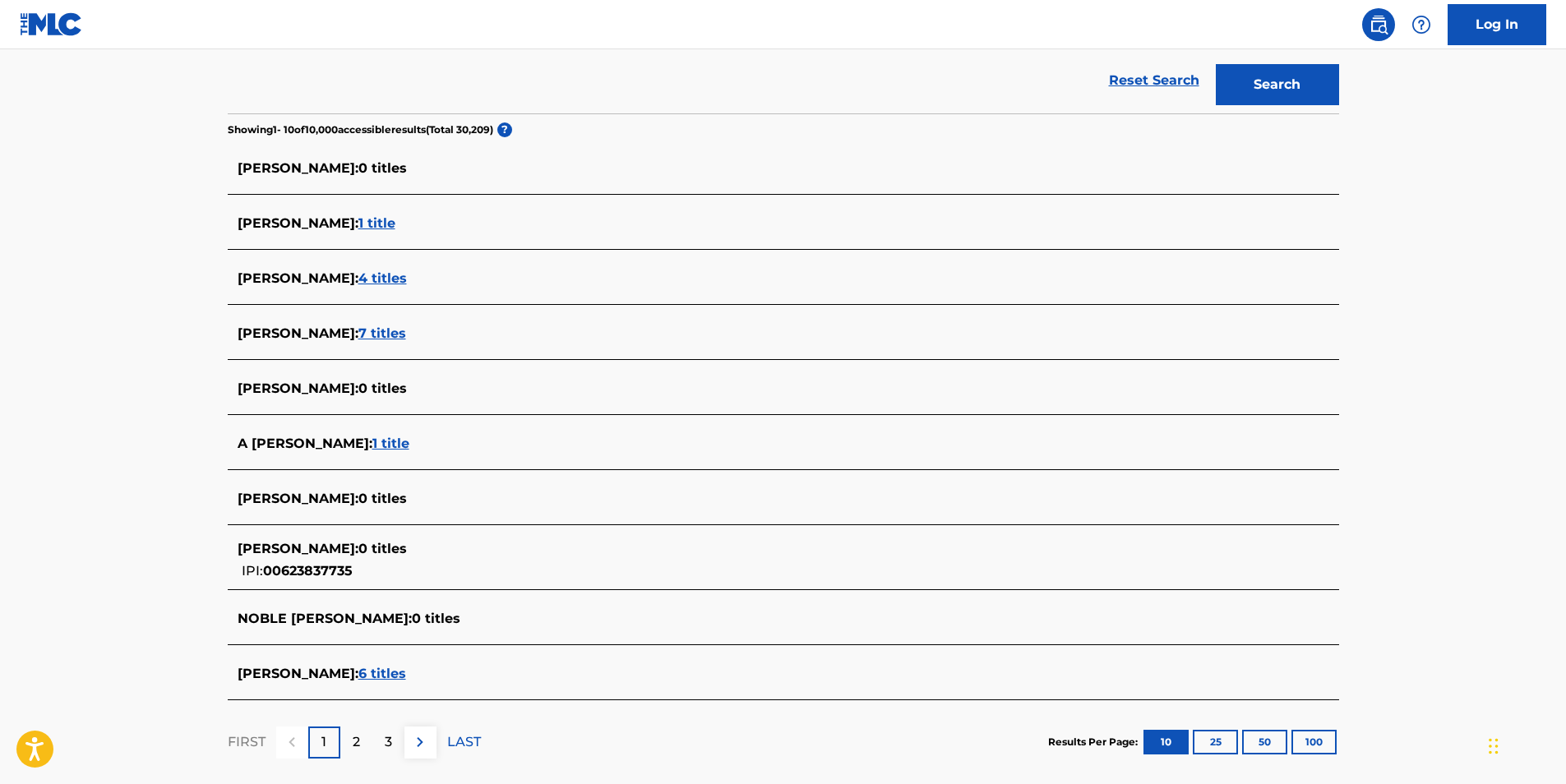
scroll to position [456, 0]
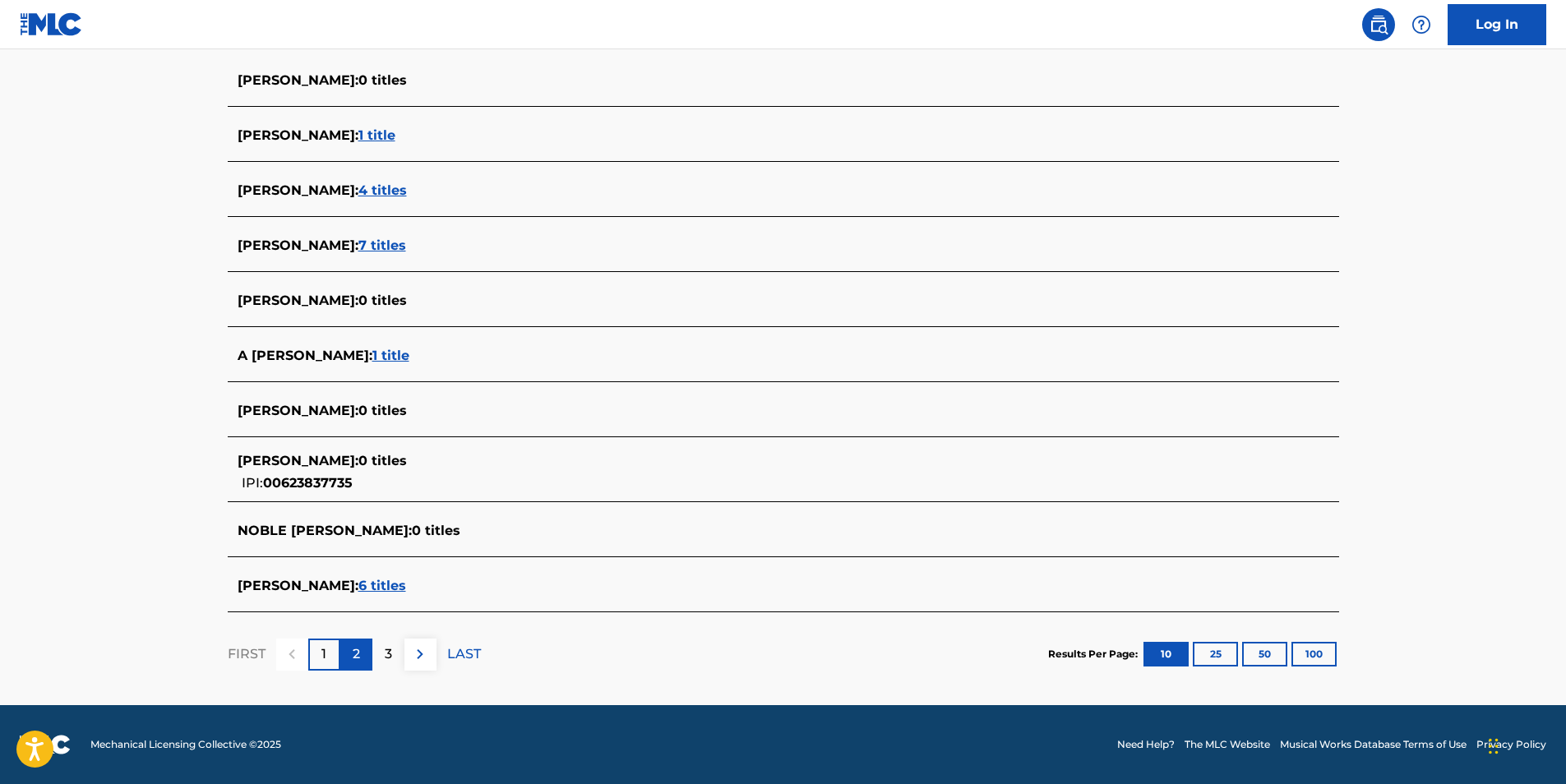
click at [362, 656] on div "2" at bounding box center [356, 654] width 32 height 32
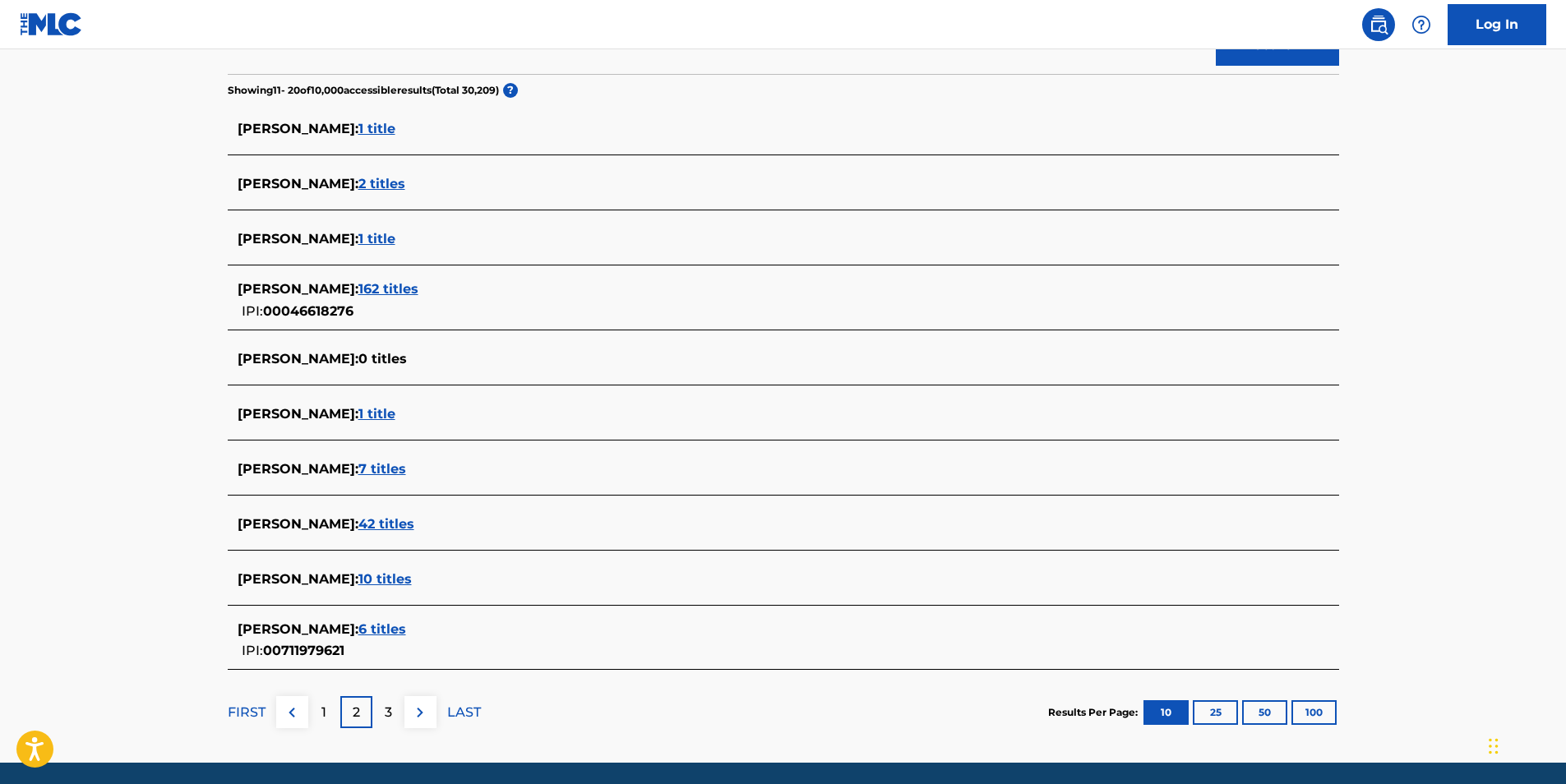
scroll to position [411, 0]
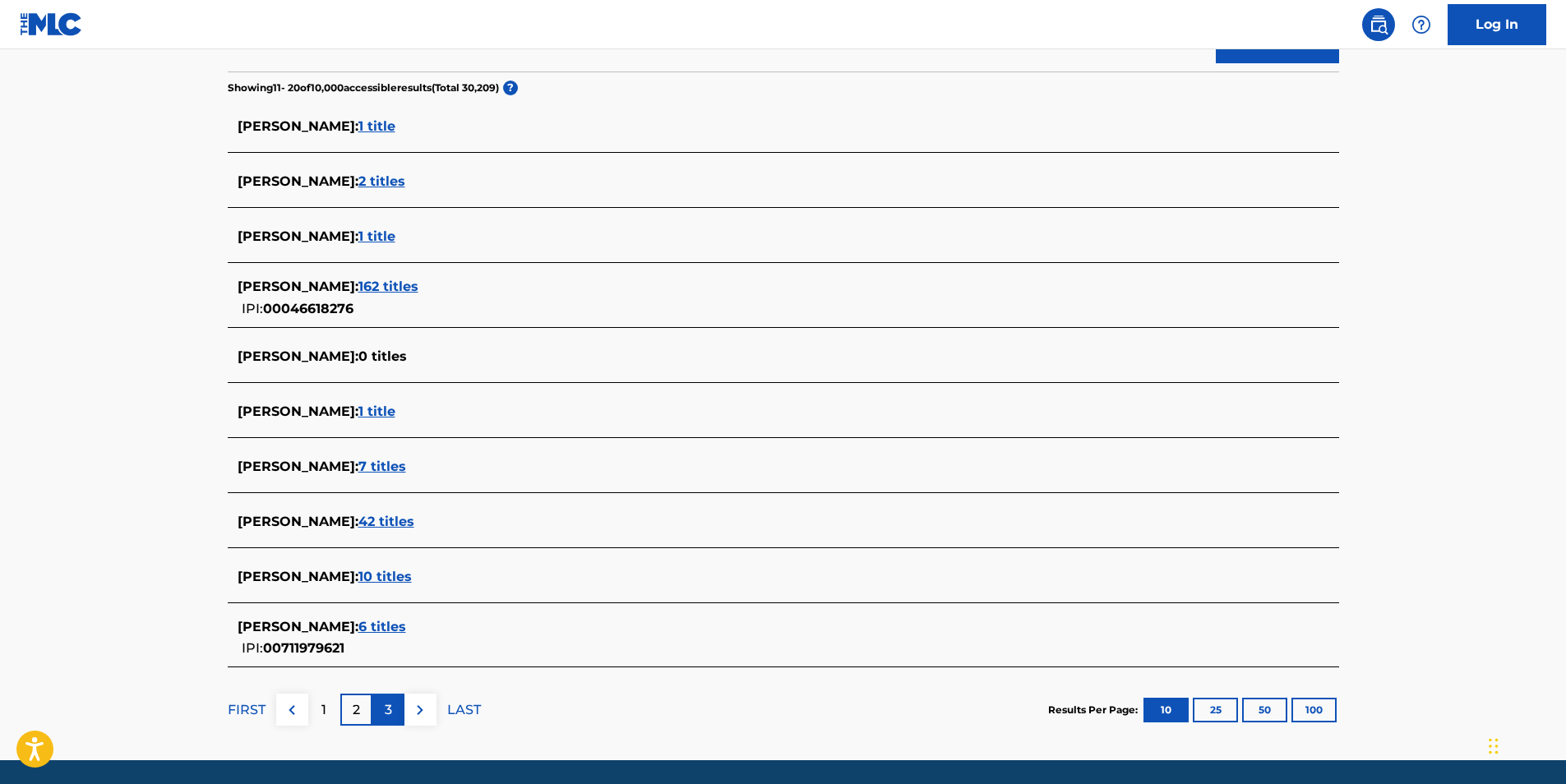
click at [387, 705] on p "3" at bounding box center [389, 710] width 8 height 20
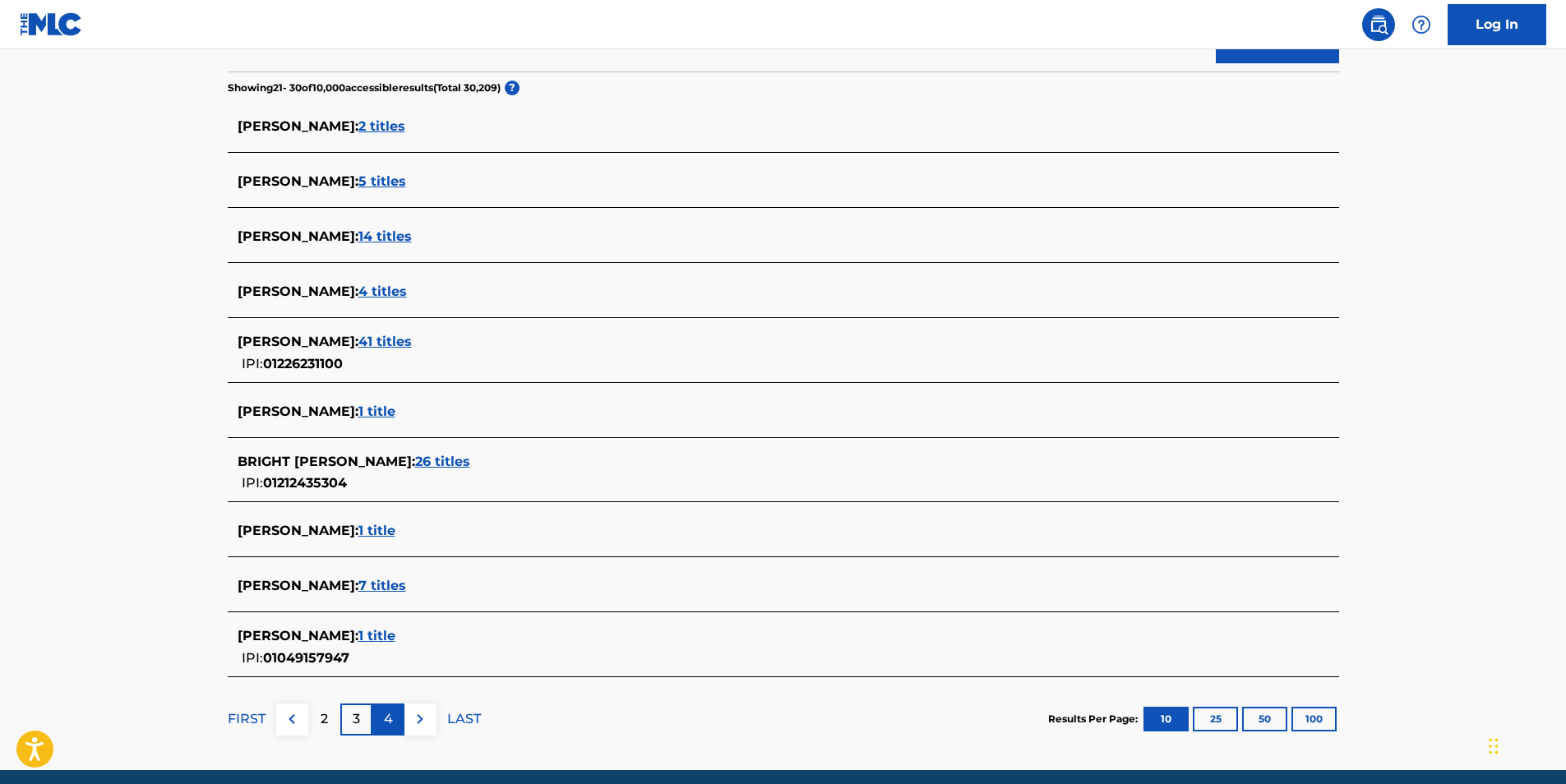
click at [392, 722] on p "4" at bounding box center [388, 719] width 9 height 20
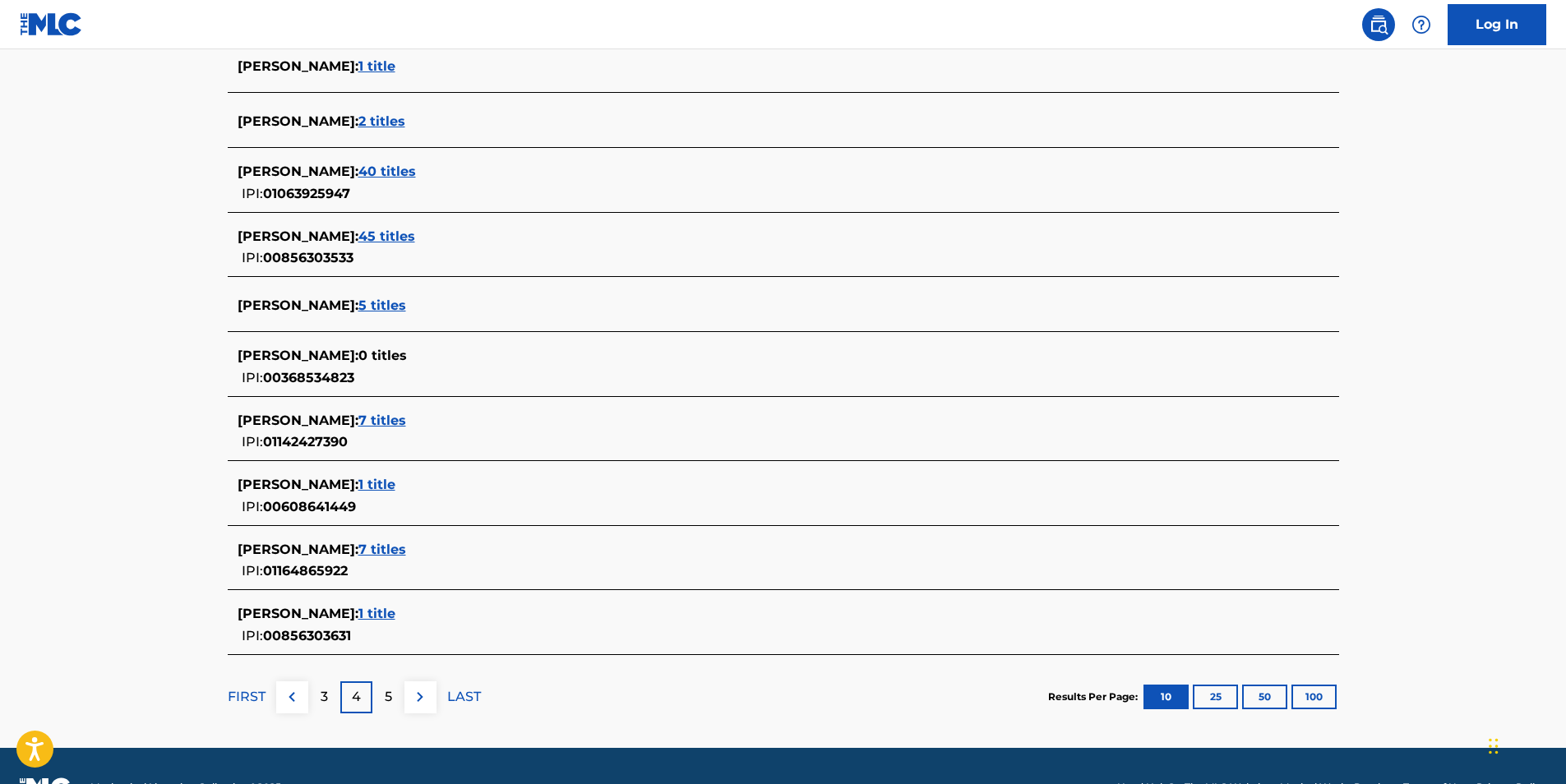
scroll to position [493, 0]
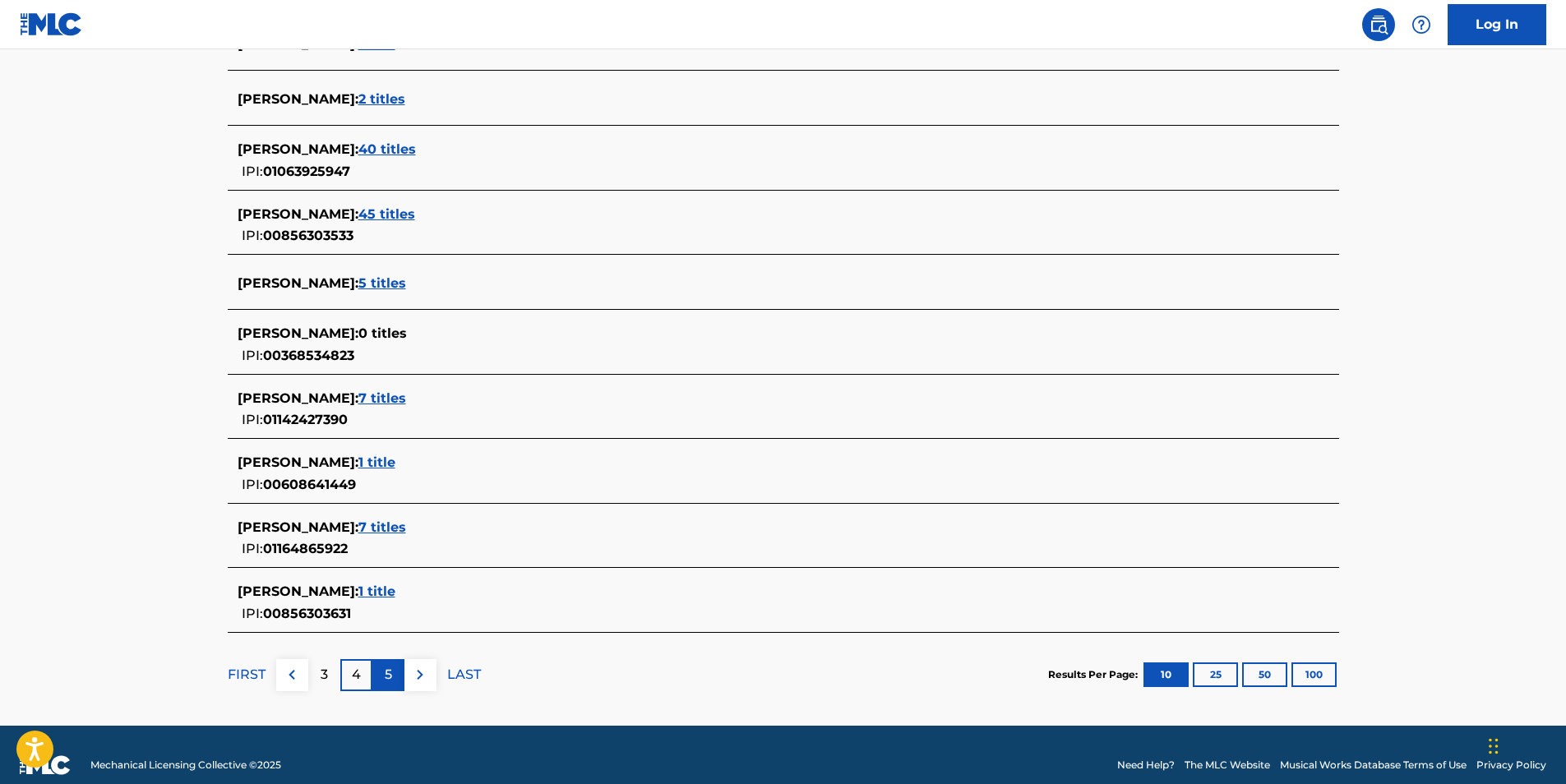
click at [389, 674] on p "5" at bounding box center [389, 675] width 8 height 20
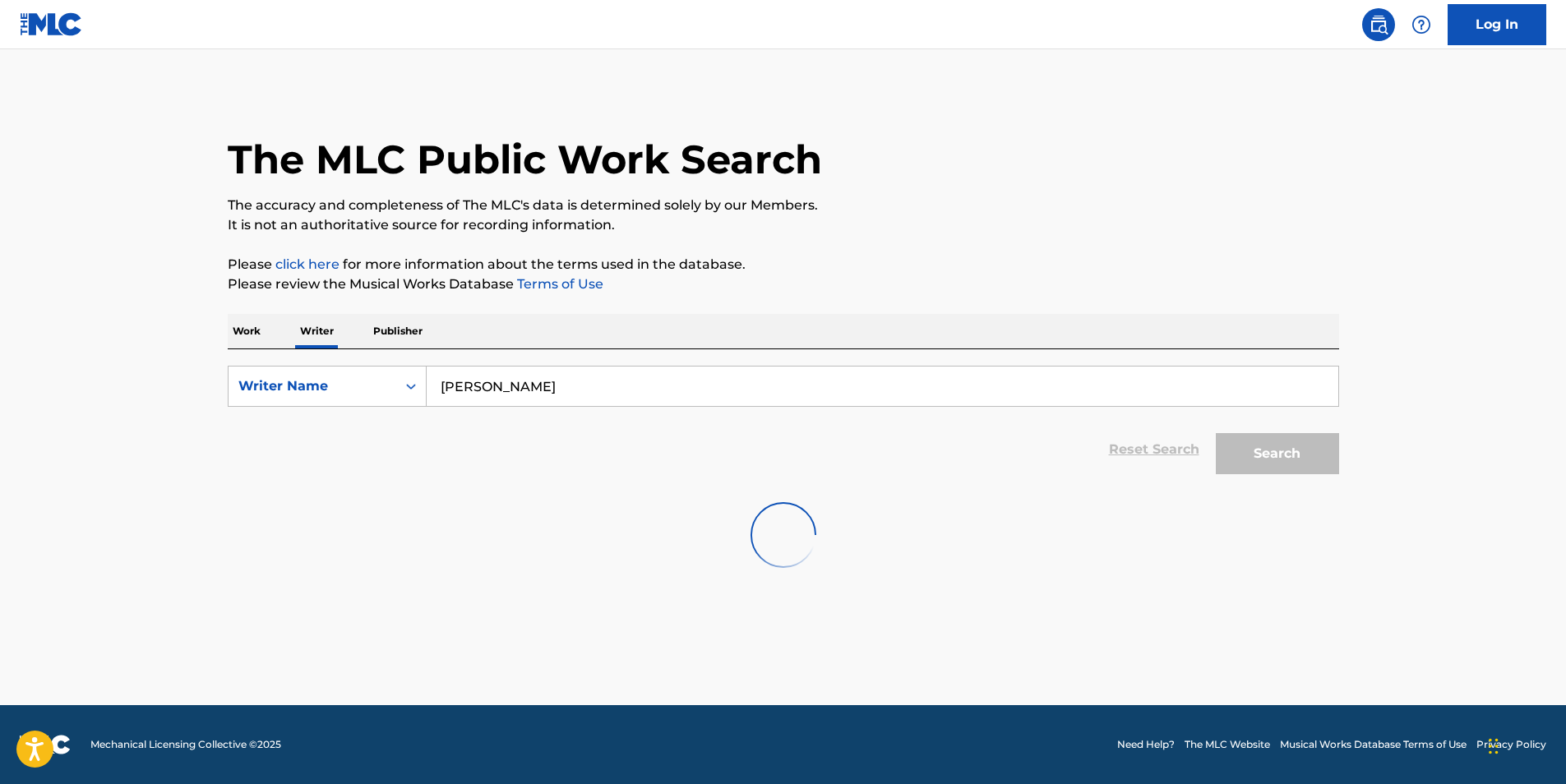
scroll to position [0, 0]
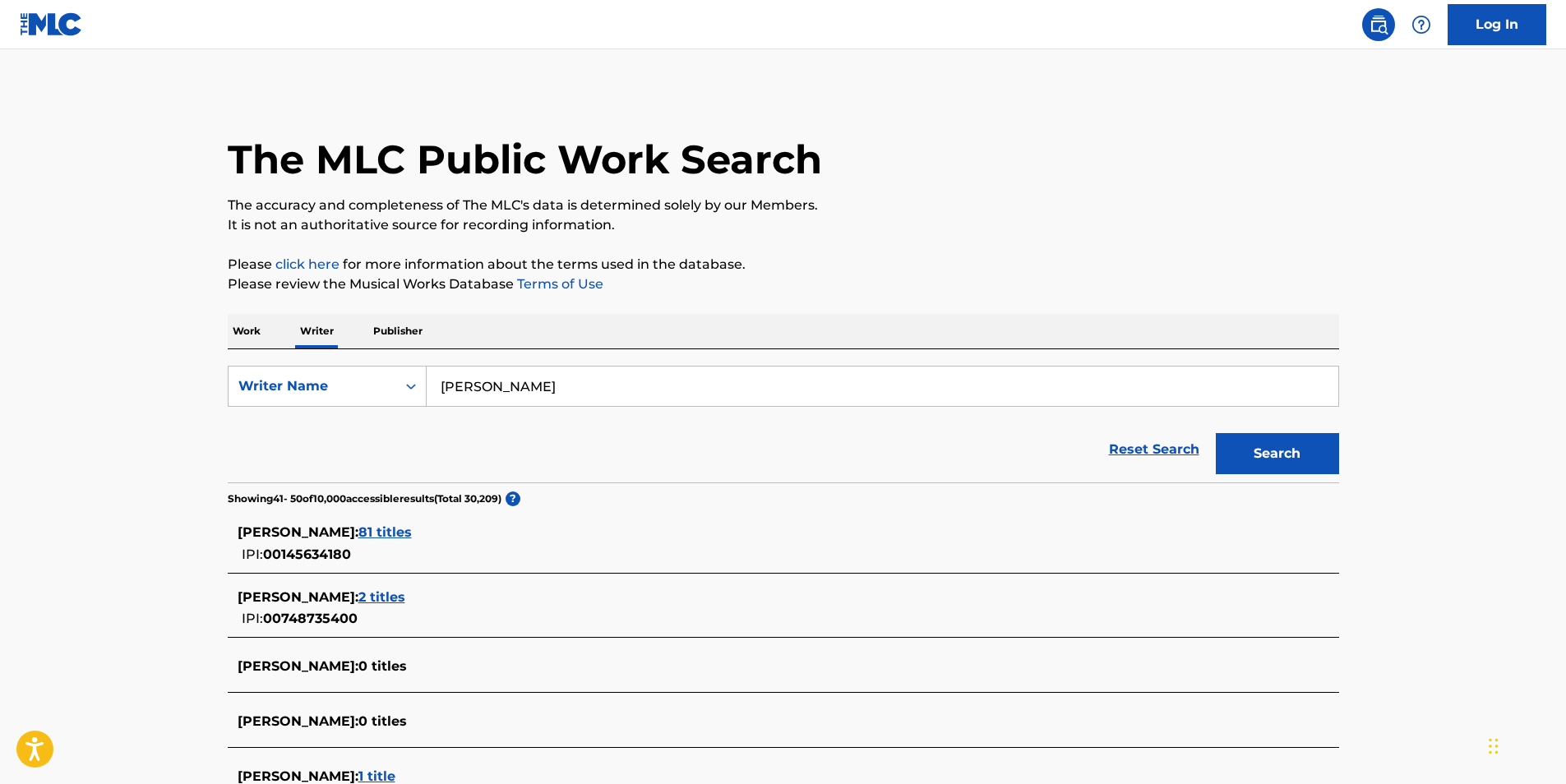
click at [389, 674] on div "[PERSON_NAME] : 0 titles" at bounding box center [762, 666] width 1049 height 20
drag, startPoint x: 584, startPoint y: 387, endPoint x: 389, endPoint y: 398, distance: 195.3
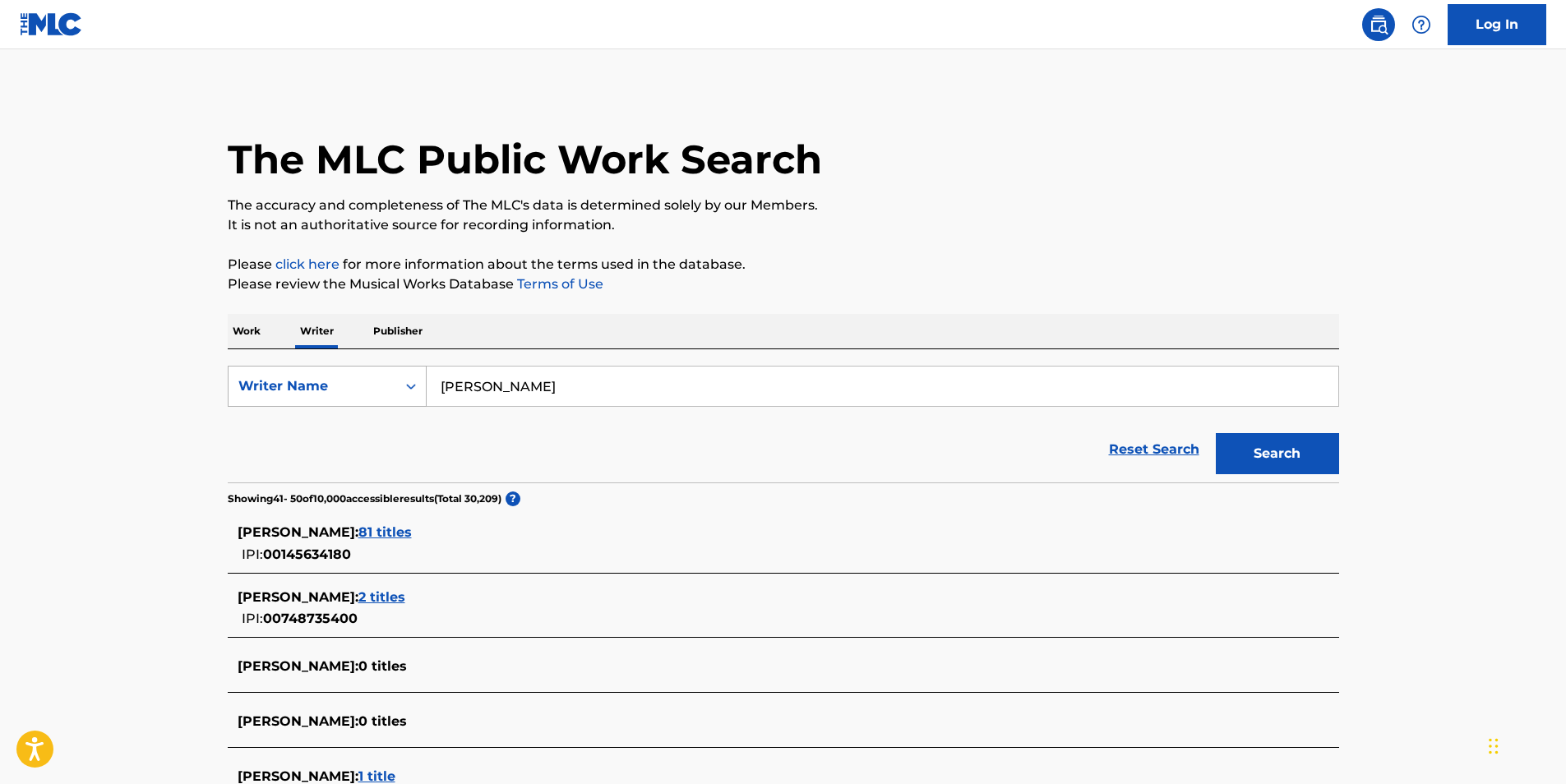
click at [401, 396] on div "SearchWithCriteria84930816-5527-4000-94bf-618b87030800 Writer Name [PERSON_NAME]" at bounding box center [783, 387] width 1111 height 41
click at [1216, 433] on button "Search" at bounding box center [1277, 453] width 123 height 41
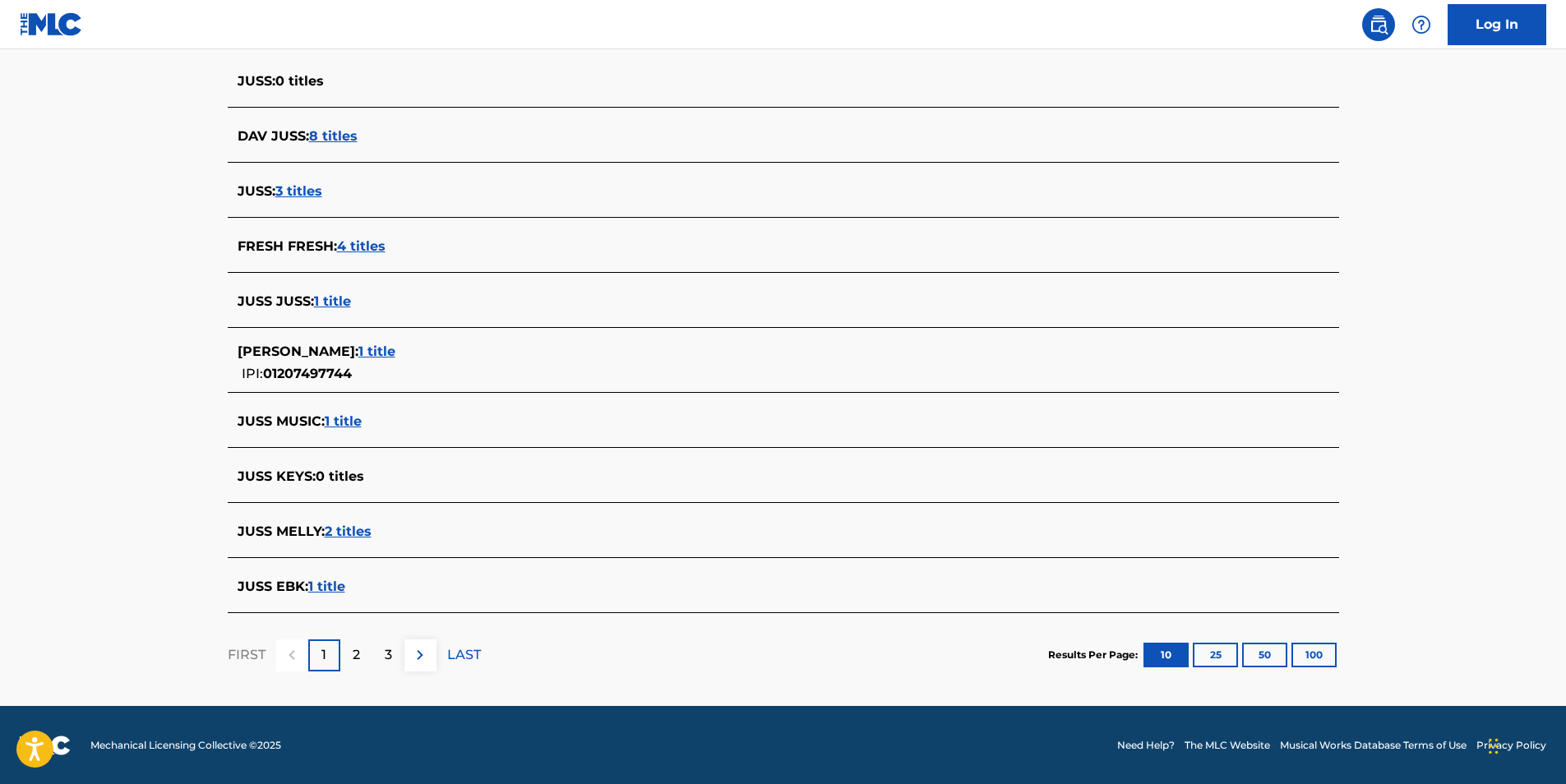
scroll to position [456, 0]
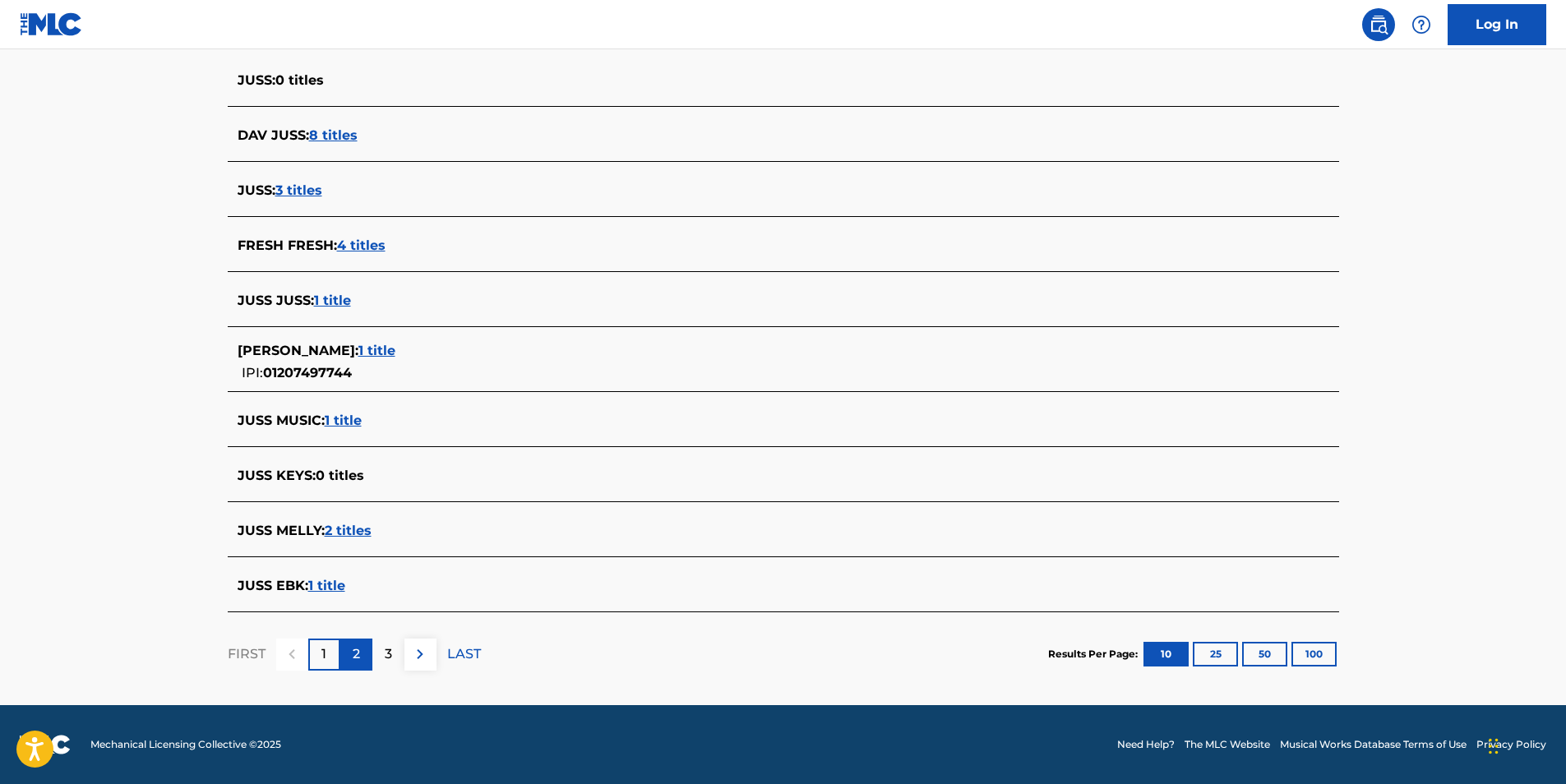
click at [359, 666] on div "2" at bounding box center [356, 654] width 32 height 32
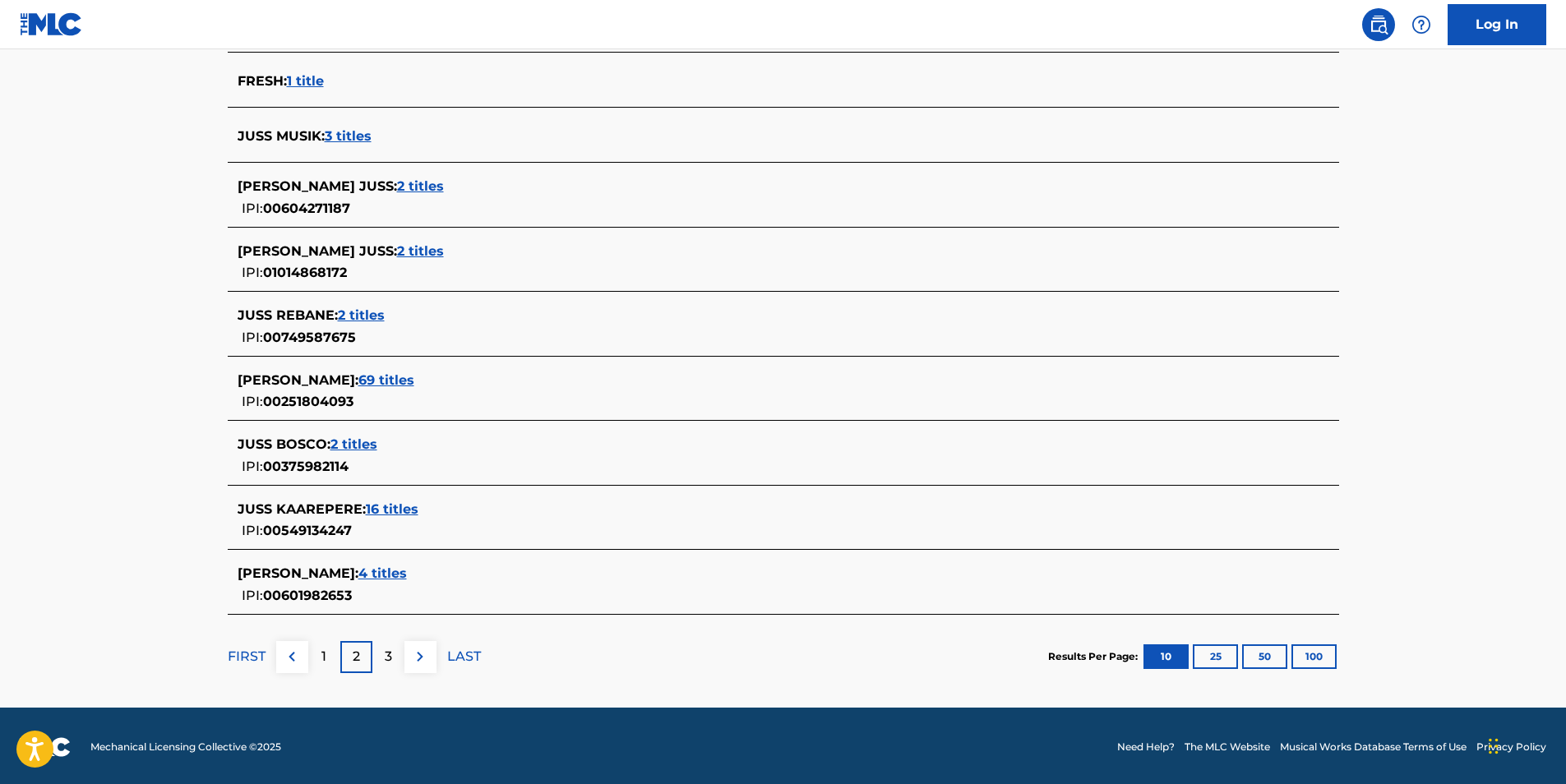
scroll to position [513, 0]
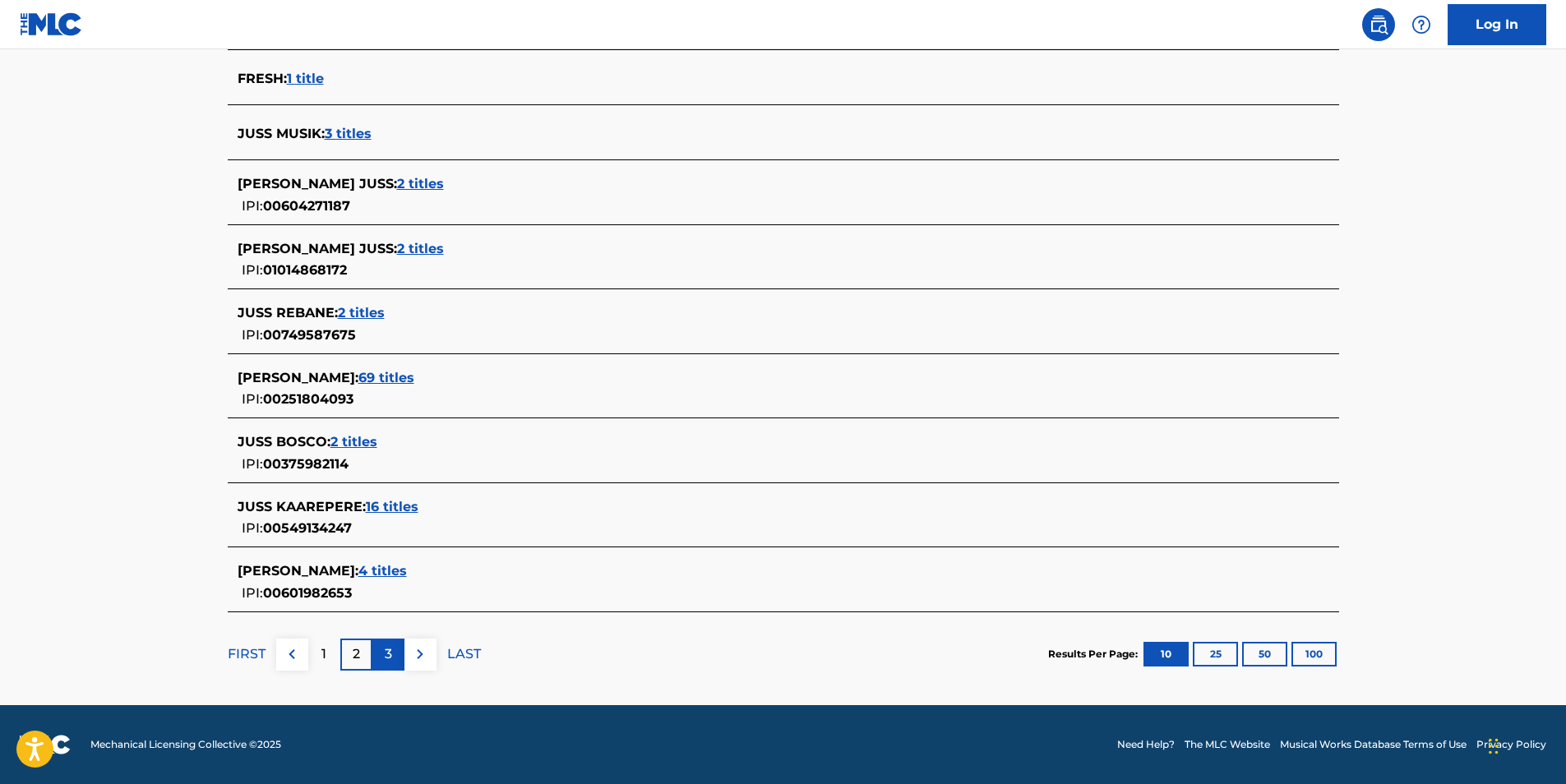
click at [395, 646] on div "3" at bounding box center [388, 654] width 32 height 32
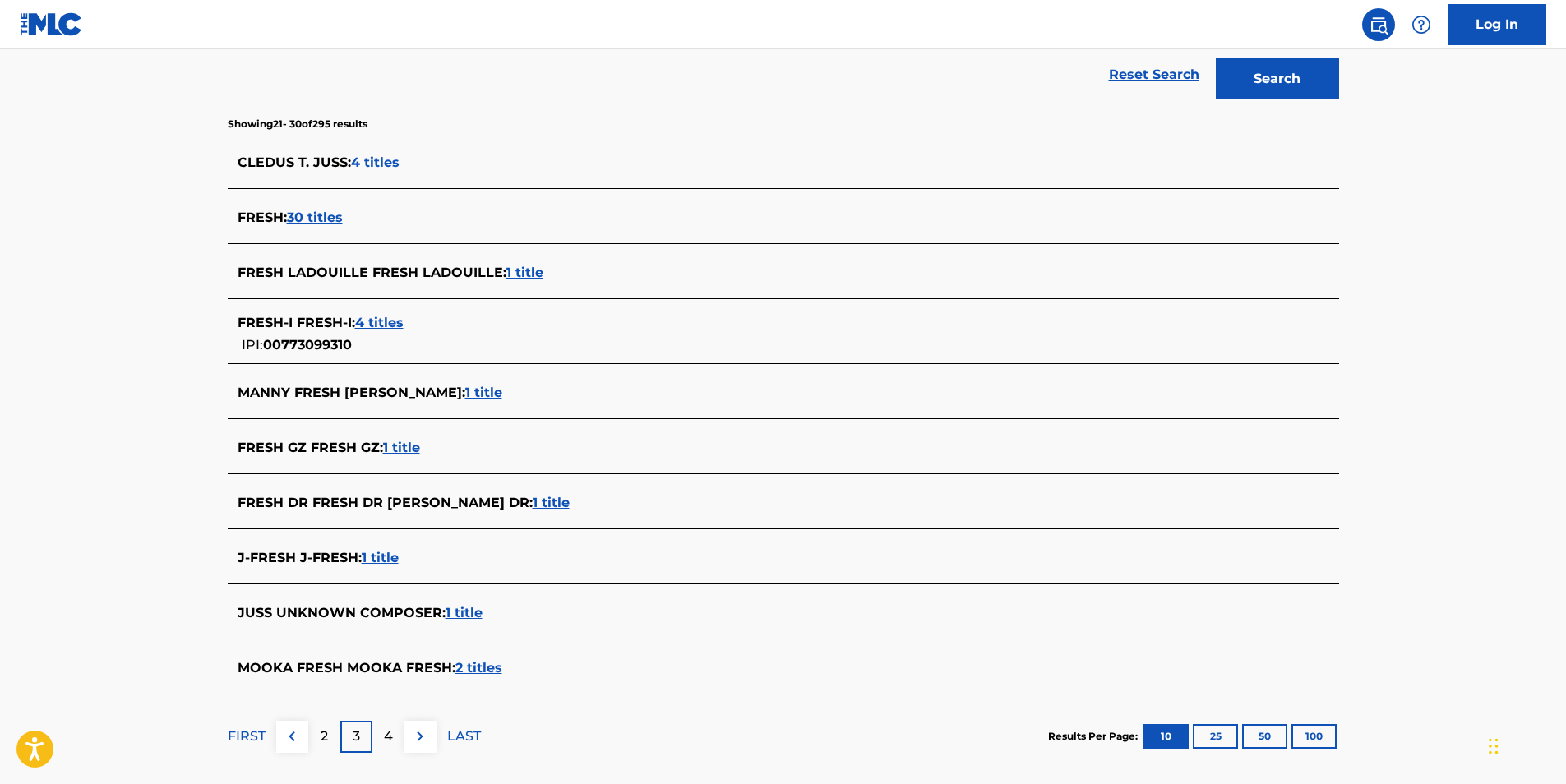
scroll to position [411, 0]
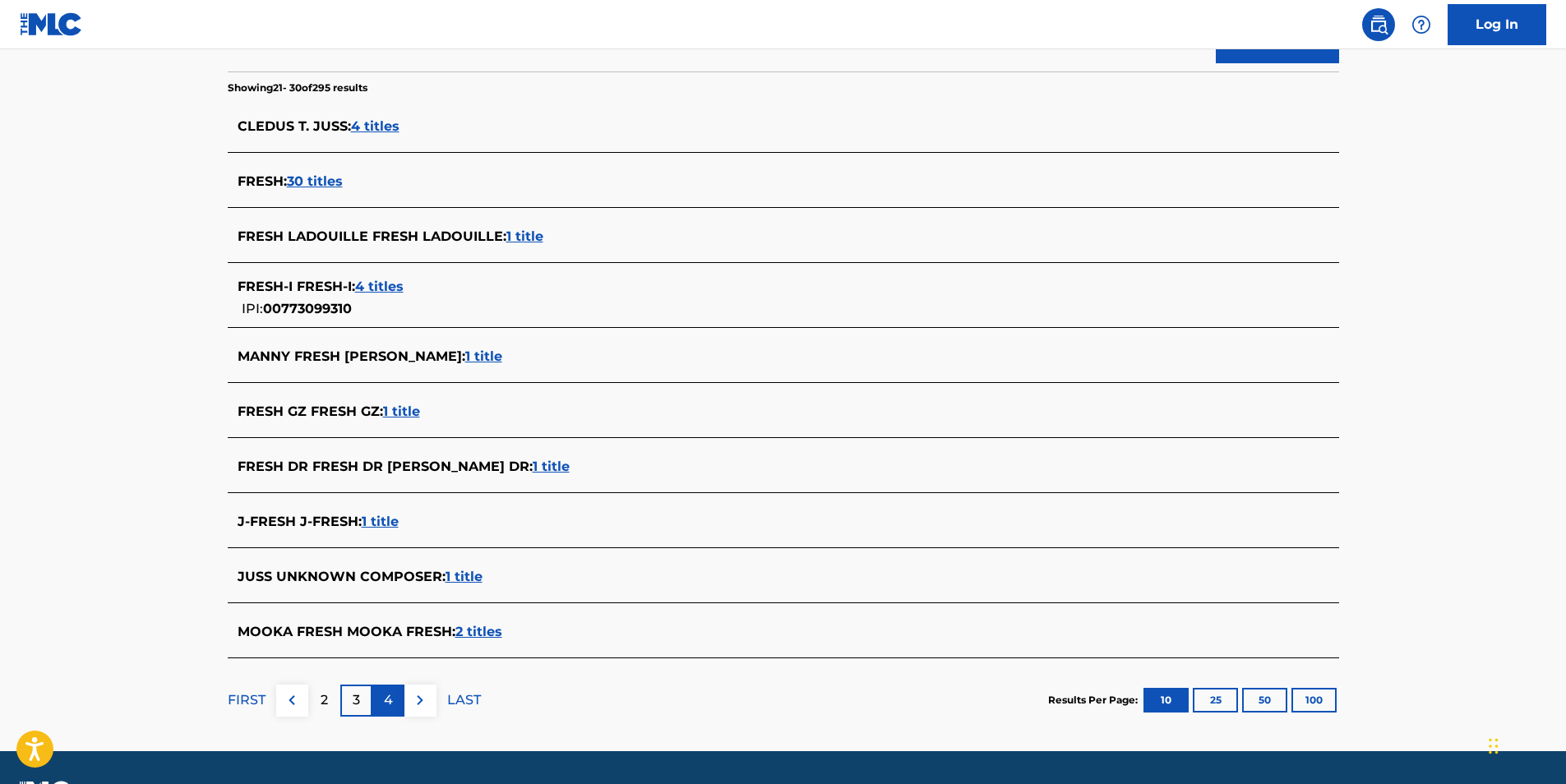
click at [393, 697] on div "4" at bounding box center [388, 700] width 32 height 32
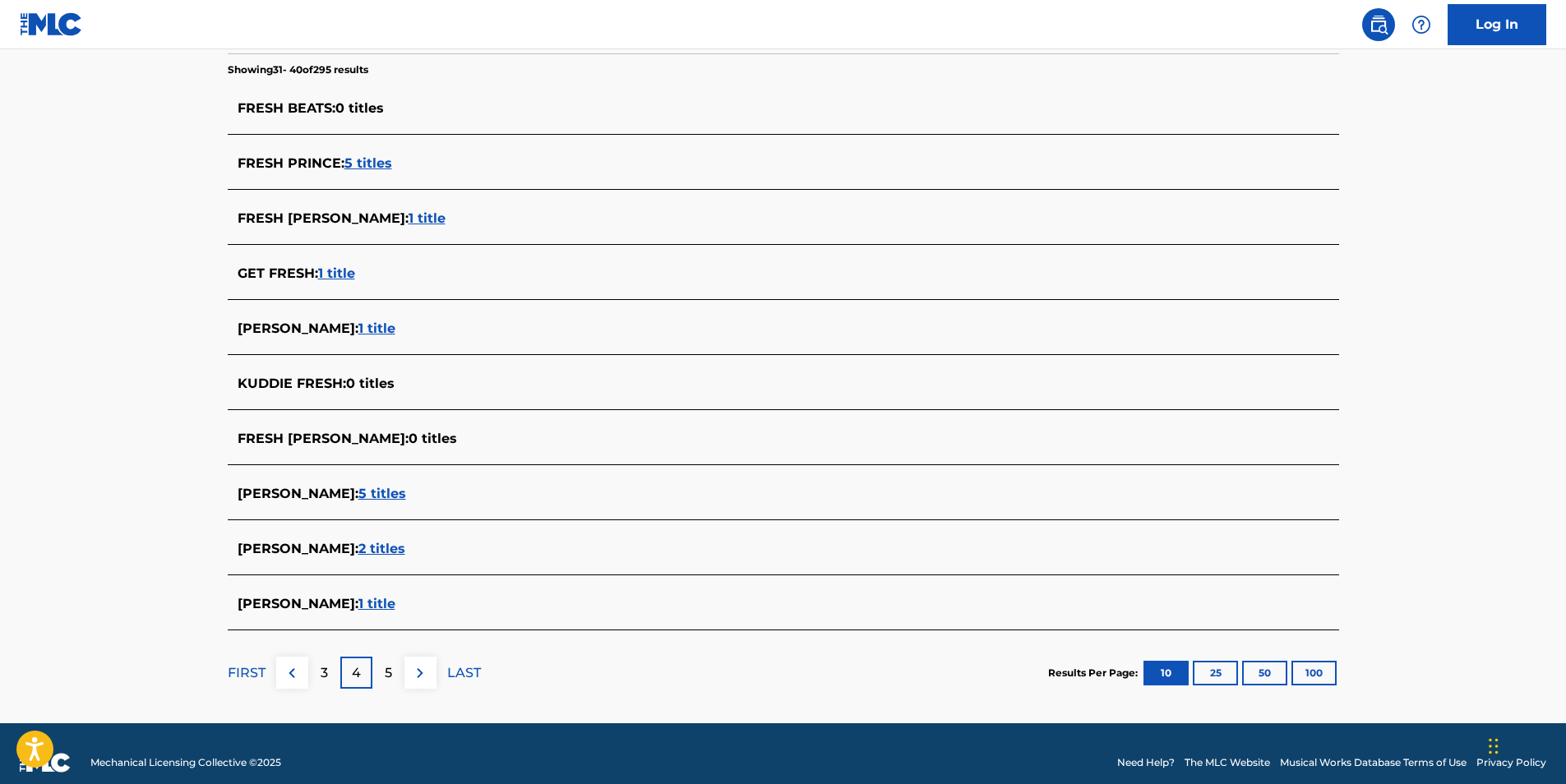
scroll to position [447, 0]
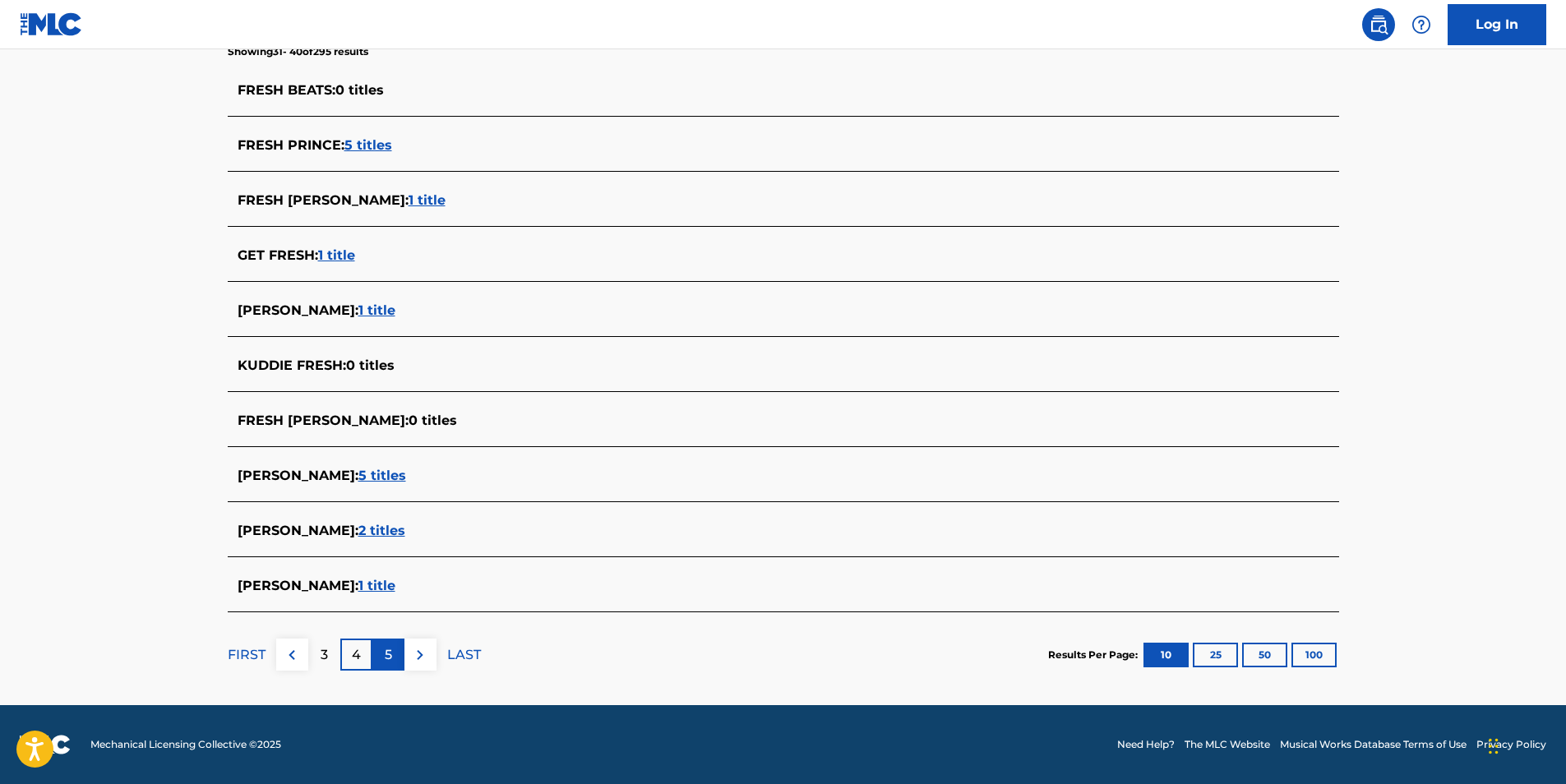
click at [395, 647] on div "5" at bounding box center [388, 654] width 32 height 32
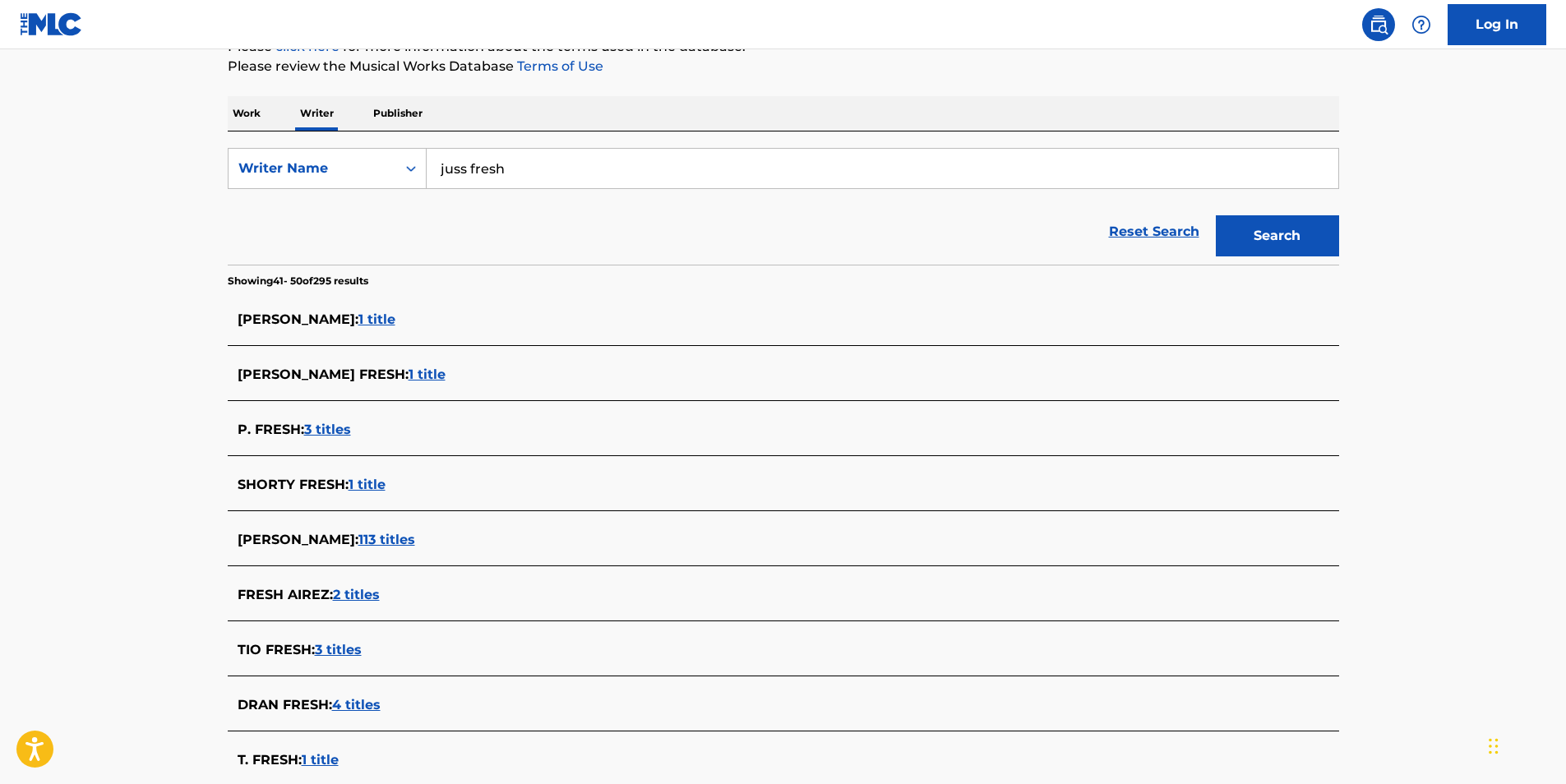
scroll to position [0, 0]
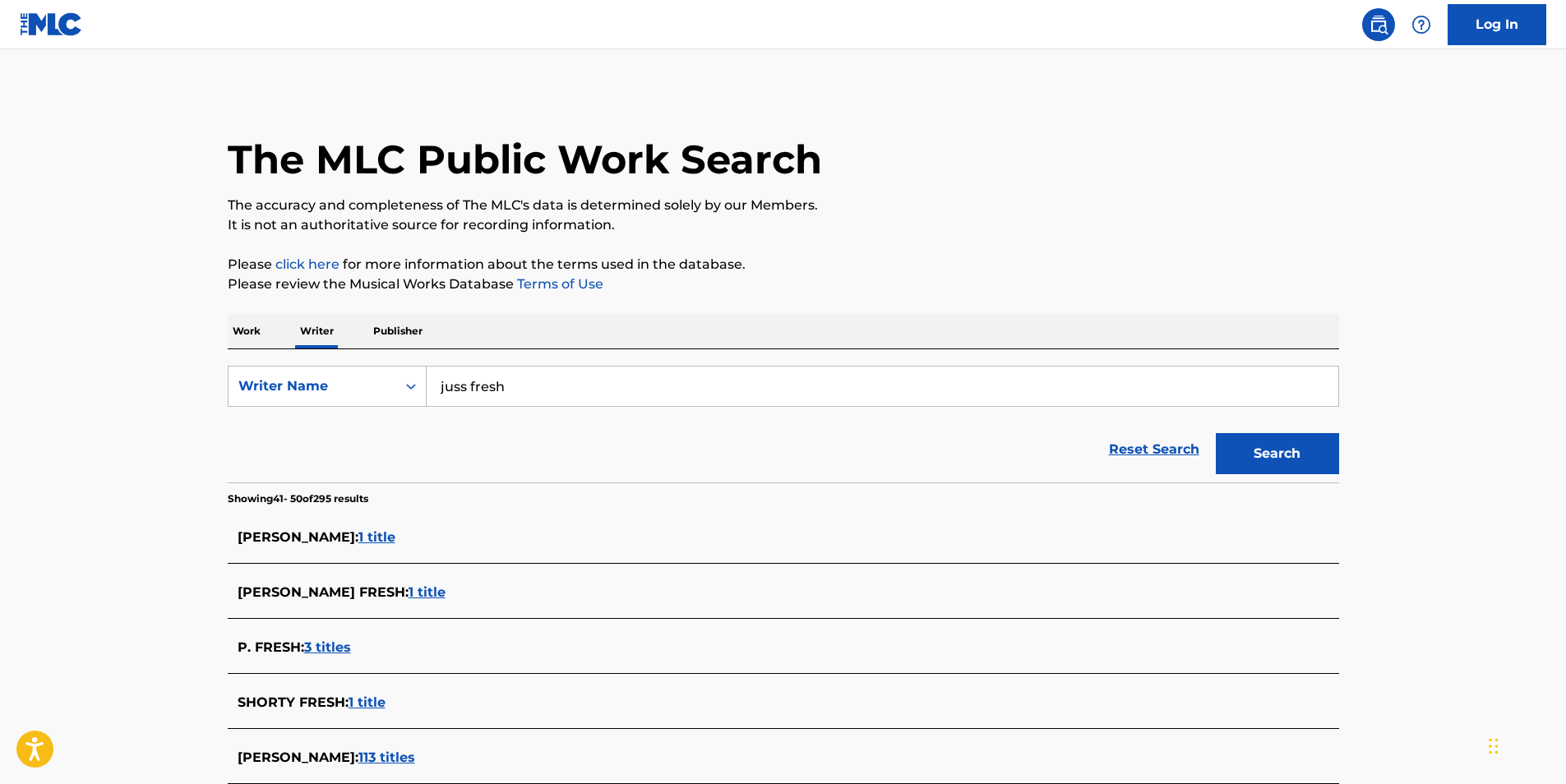
click at [438, 384] on input "juss fresh" at bounding box center [883, 387] width 911 height 39
type input ""juss fresh""
click at [1216, 433] on button "Search" at bounding box center [1277, 453] width 123 height 41
click at [53, 28] on img at bounding box center [51, 25] width 63 height 24
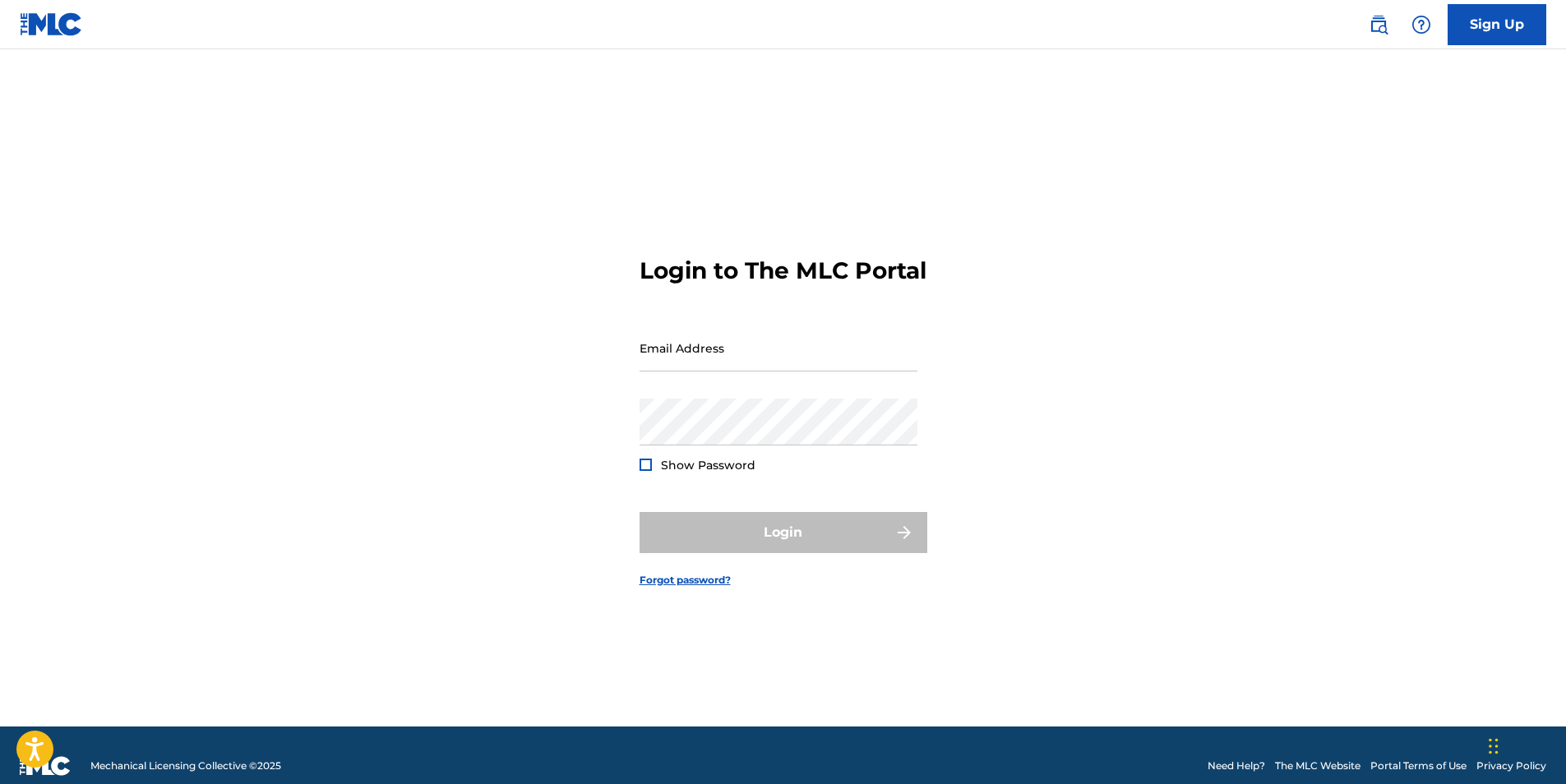
click at [40, 5] on link at bounding box center [51, 24] width 63 height 48
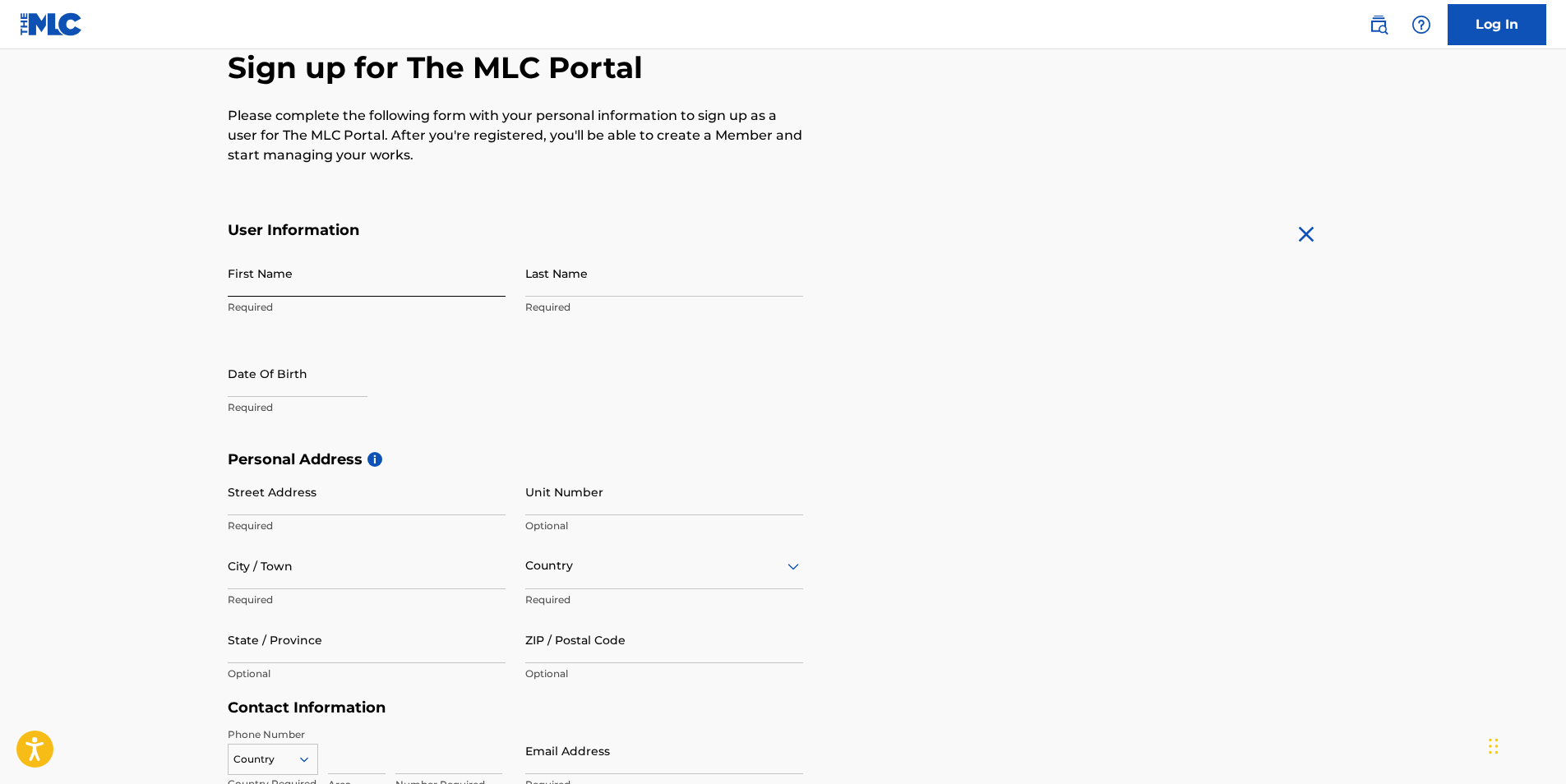
scroll to position [83, 0]
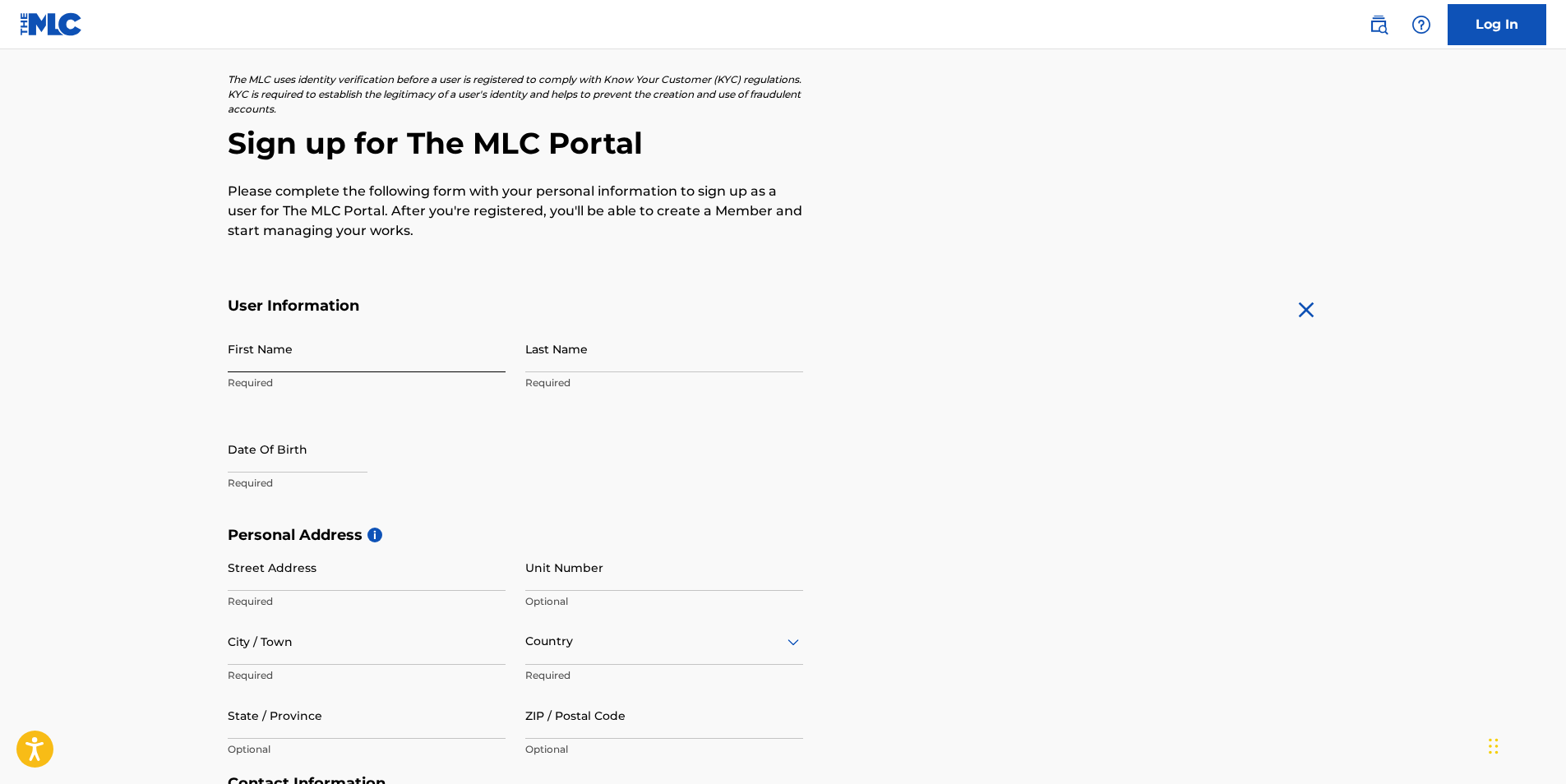
click at [337, 287] on div "The MLC uses identity verification before a user is registered to comply with K…" at bounding box center [783, 549] width 1151 height 953
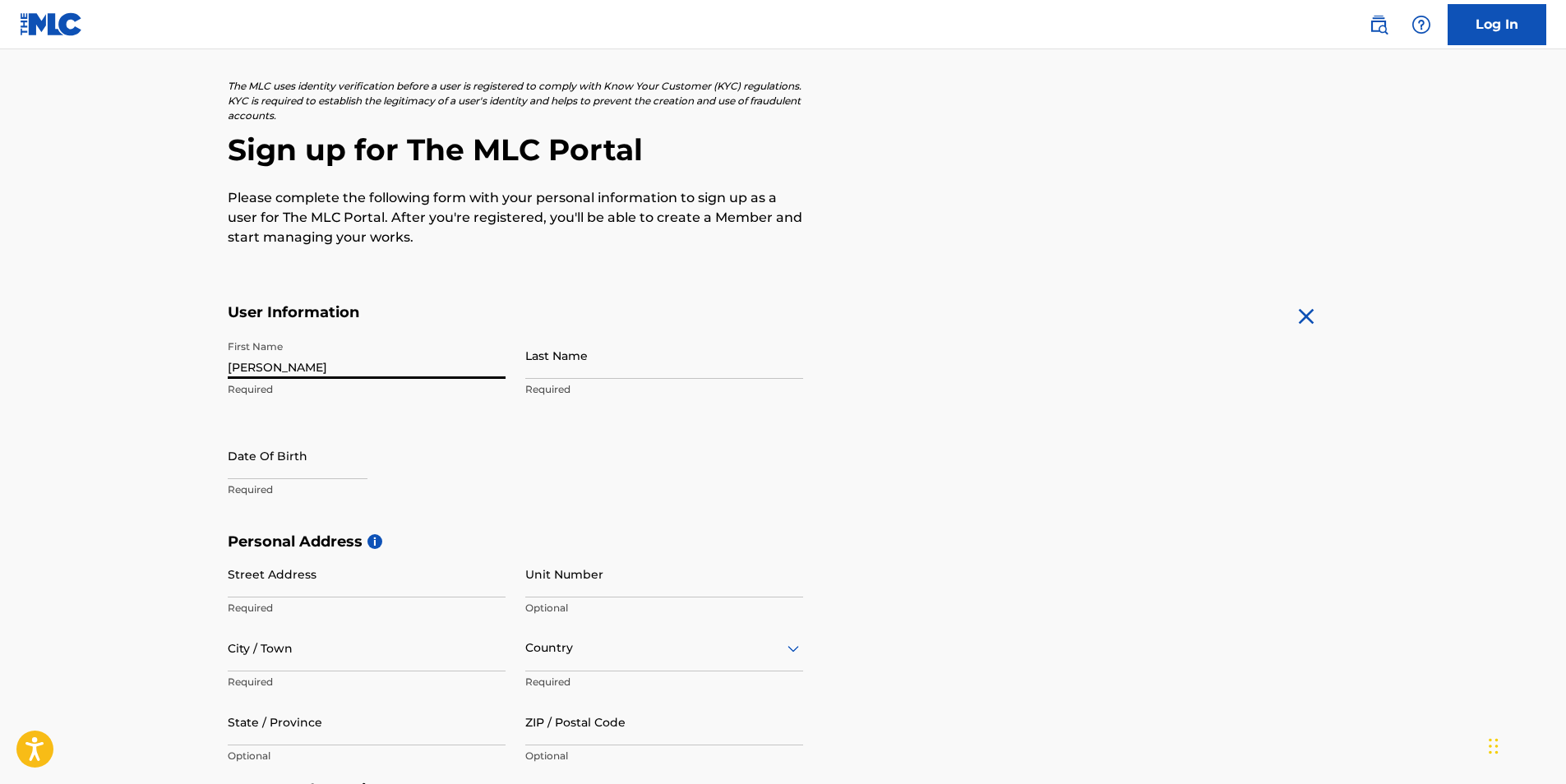
type input "[PERSON_NAME]"
type input "Jolley"
select select "8"
select select "2025"
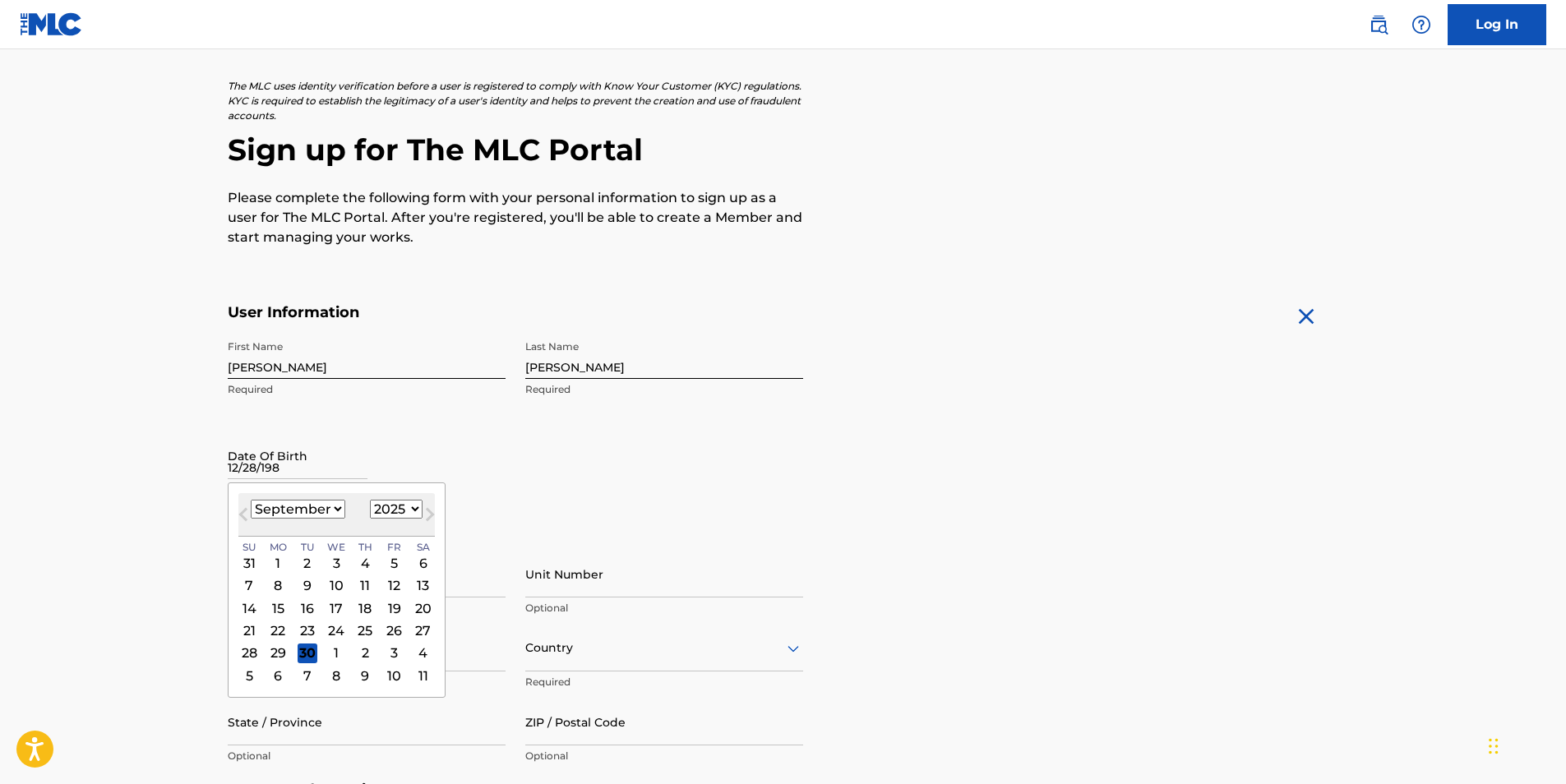
type input "12/28/1989"
click at [1034, 479] on form "User Information First Name Craig Required Last Name Jolley Required Date Of Bi…" at bounding box center [783, 667] width 1111 height 729
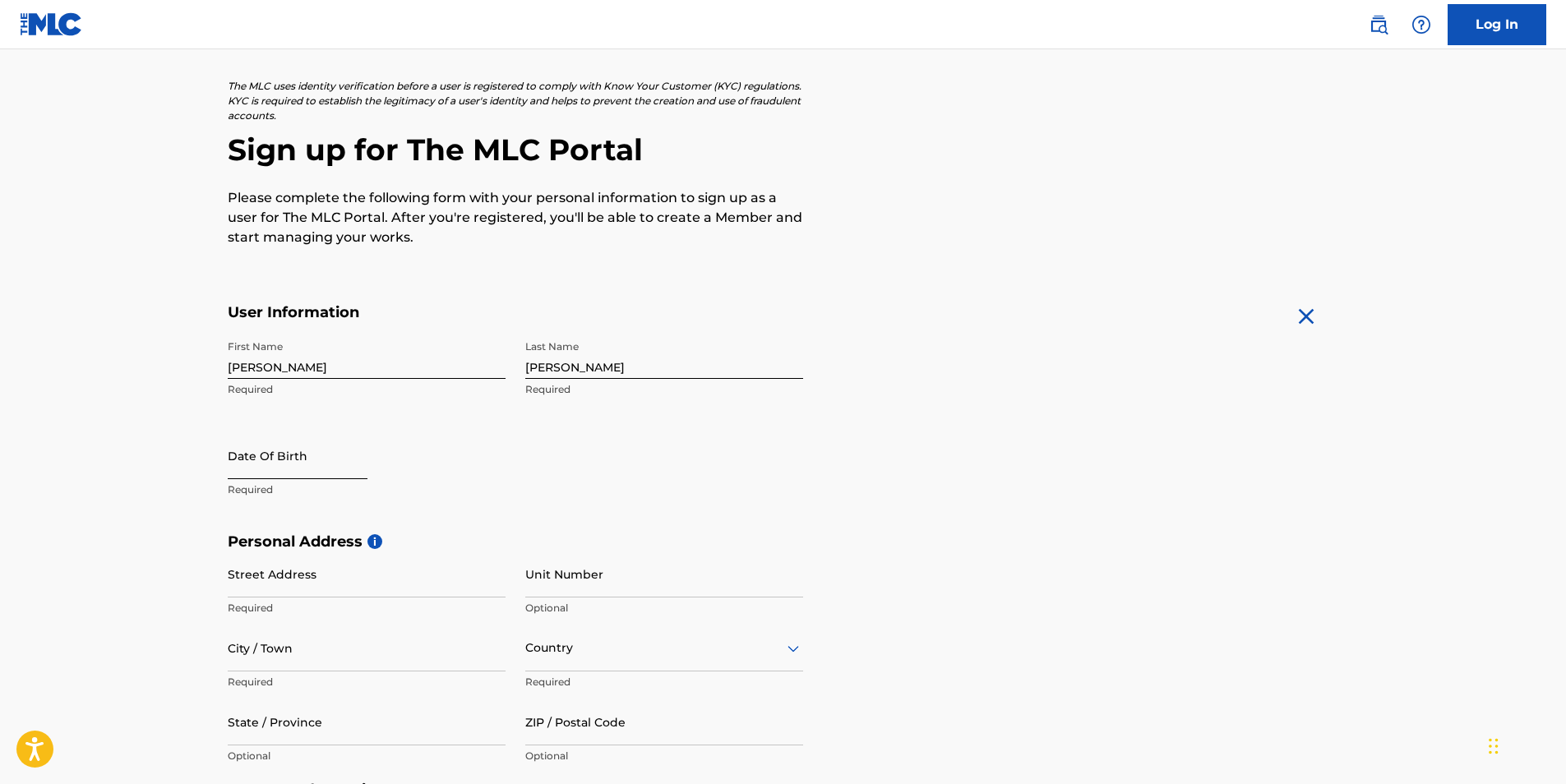
select select "8"
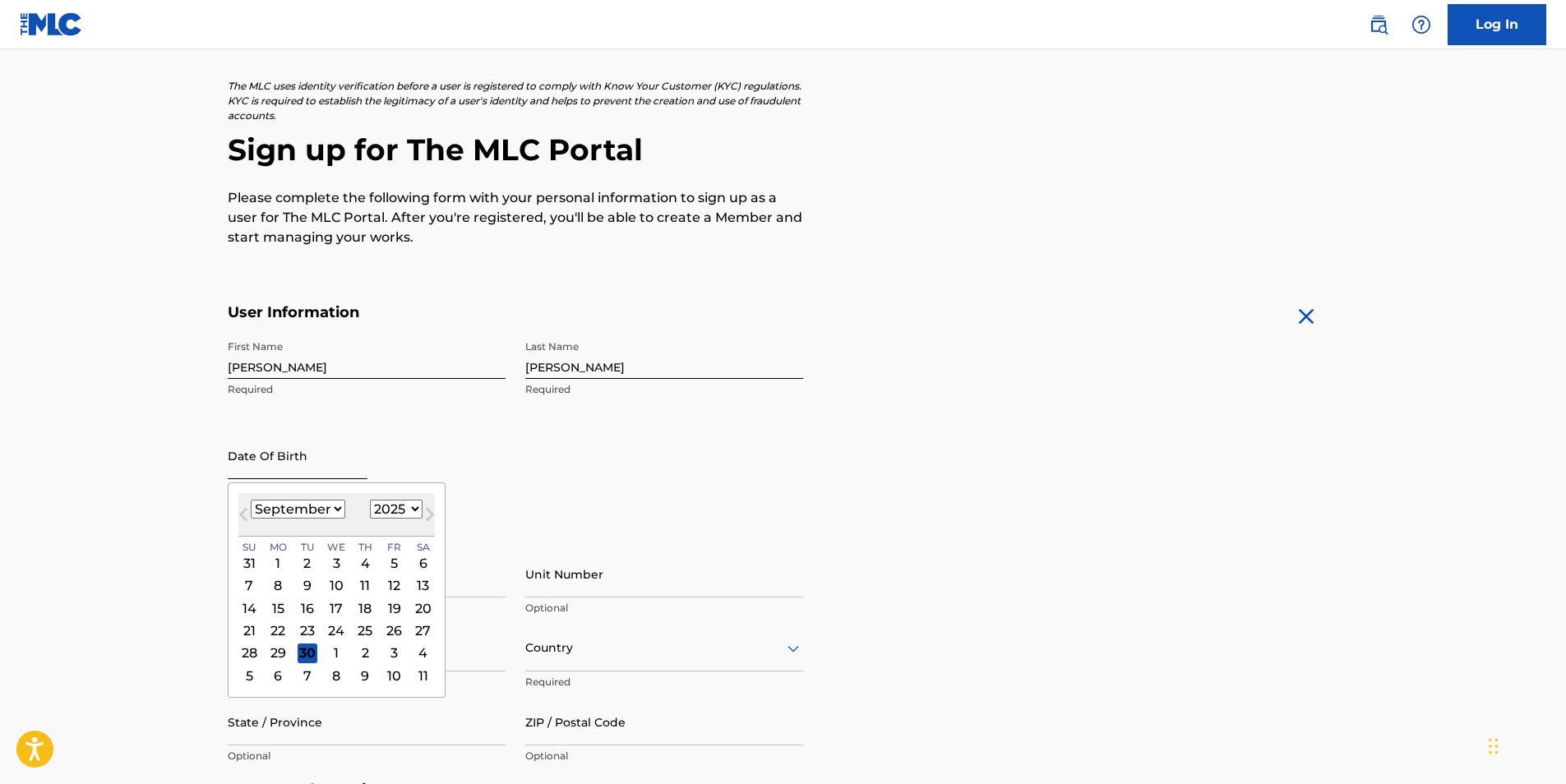
click at [303, 472] on input "text" at bounding box center [297, 455] width 140 height 47
click at [397, 512] on select "1899 1900 1901 1902 1903 1904 1905 1906 1907 1908 1909 1910 1911 1912 1913 1914…" at bounding box center [396, 509] width 52 height 19
select select "1989"
click at [370, 500] on select "1899 1900 1901 1902 1903 1904 1905 1906 1907 1908 1909 1910 1911 1912 1913 1914…" at bounding box center [396, 509] width 52 height 19
click at [312, 515] on select "January February March April May June July August September October November De…" at bounding box center [298, 509] width 94 height 19
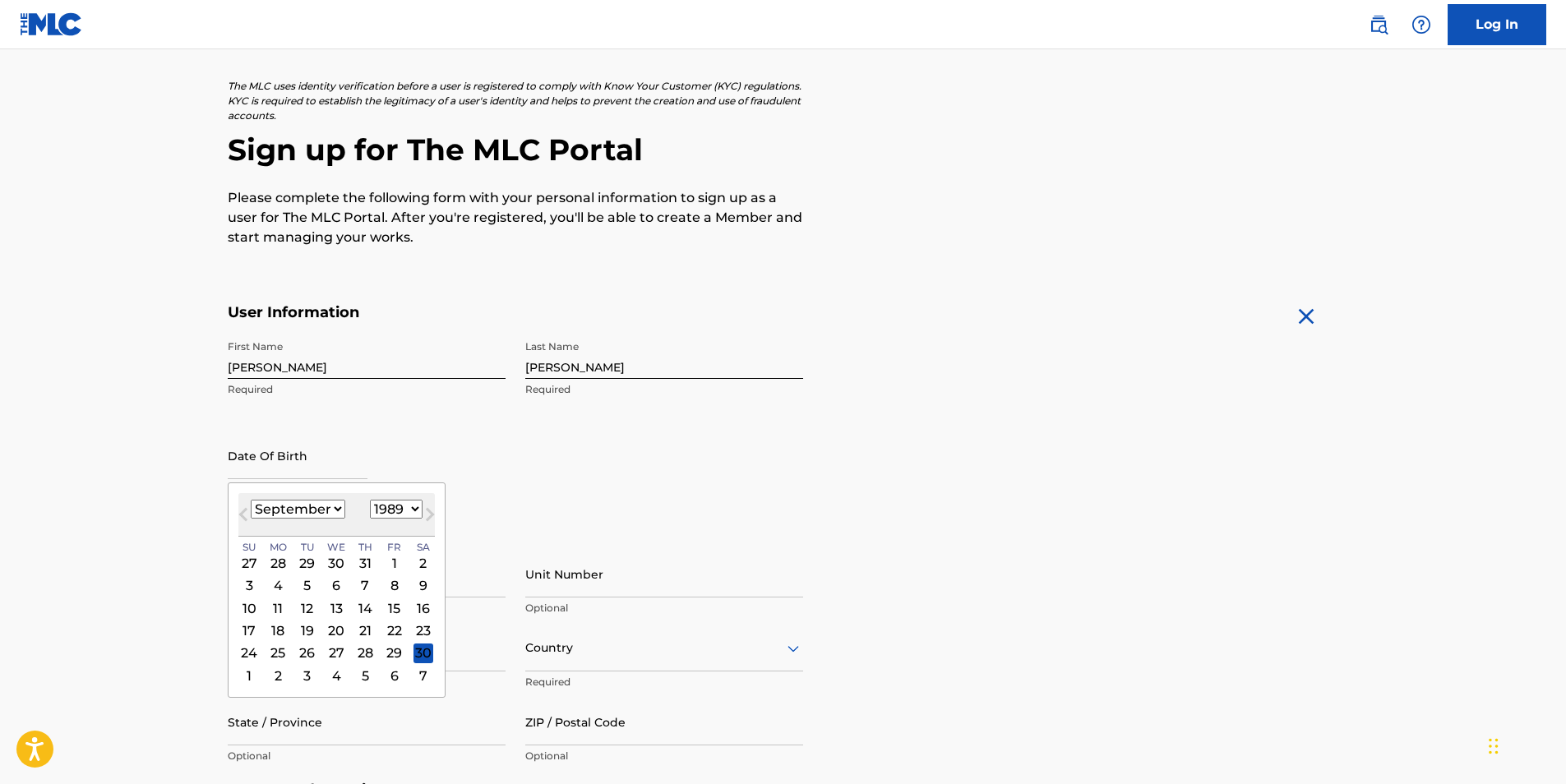
select select "11"
click at [251, 500] on select "January February March April May June July August September October November De…" at bounding box center [298, 509] width 94 height 19
click at [362, 655] on div "28" at bounding box center [365, 653] width 20 height 20
type input "December 28 1989"
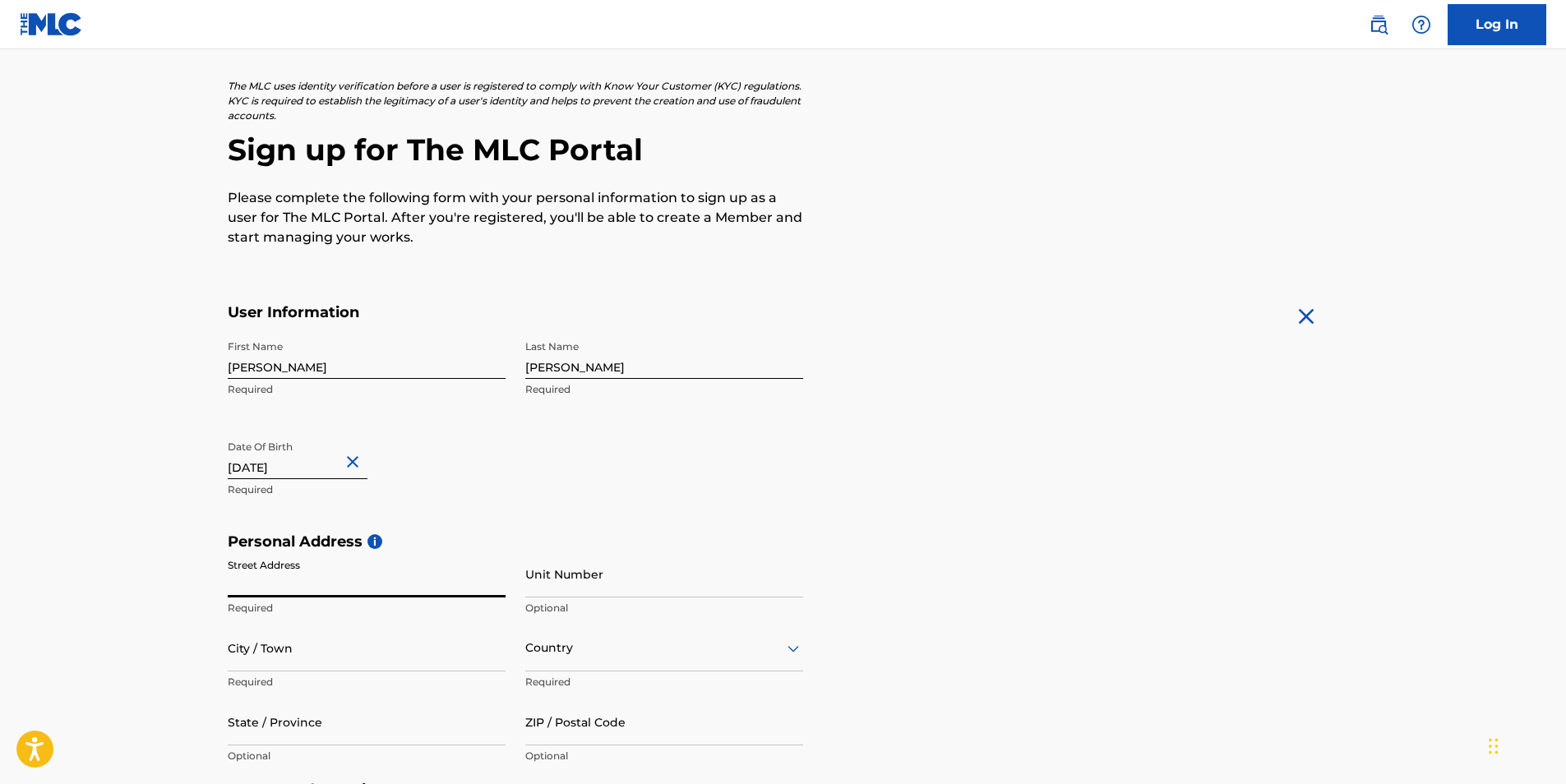
click at [362, 578] on input "Street Address" at bounding box center [366, 574] width 278 height 47
type input "500 w main st"
click at [573, 593] on input "Unit Number" at bounding box center [664, 574] width 278 height 47
type input "Apt 311"
click at [456, 654] on input "City / Town" at bounding box center [366, 648] width 278 height 47
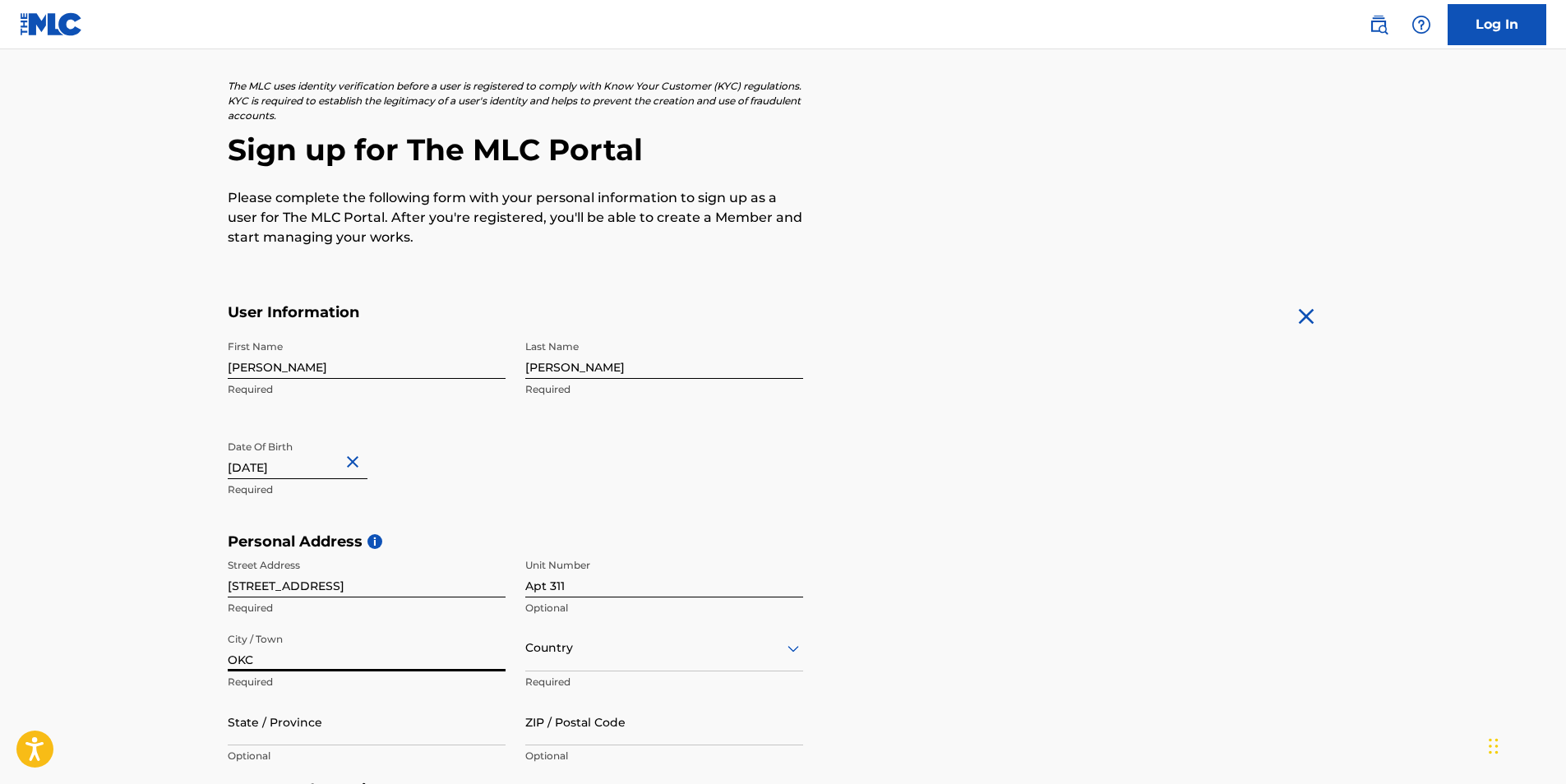
type input "OKC"
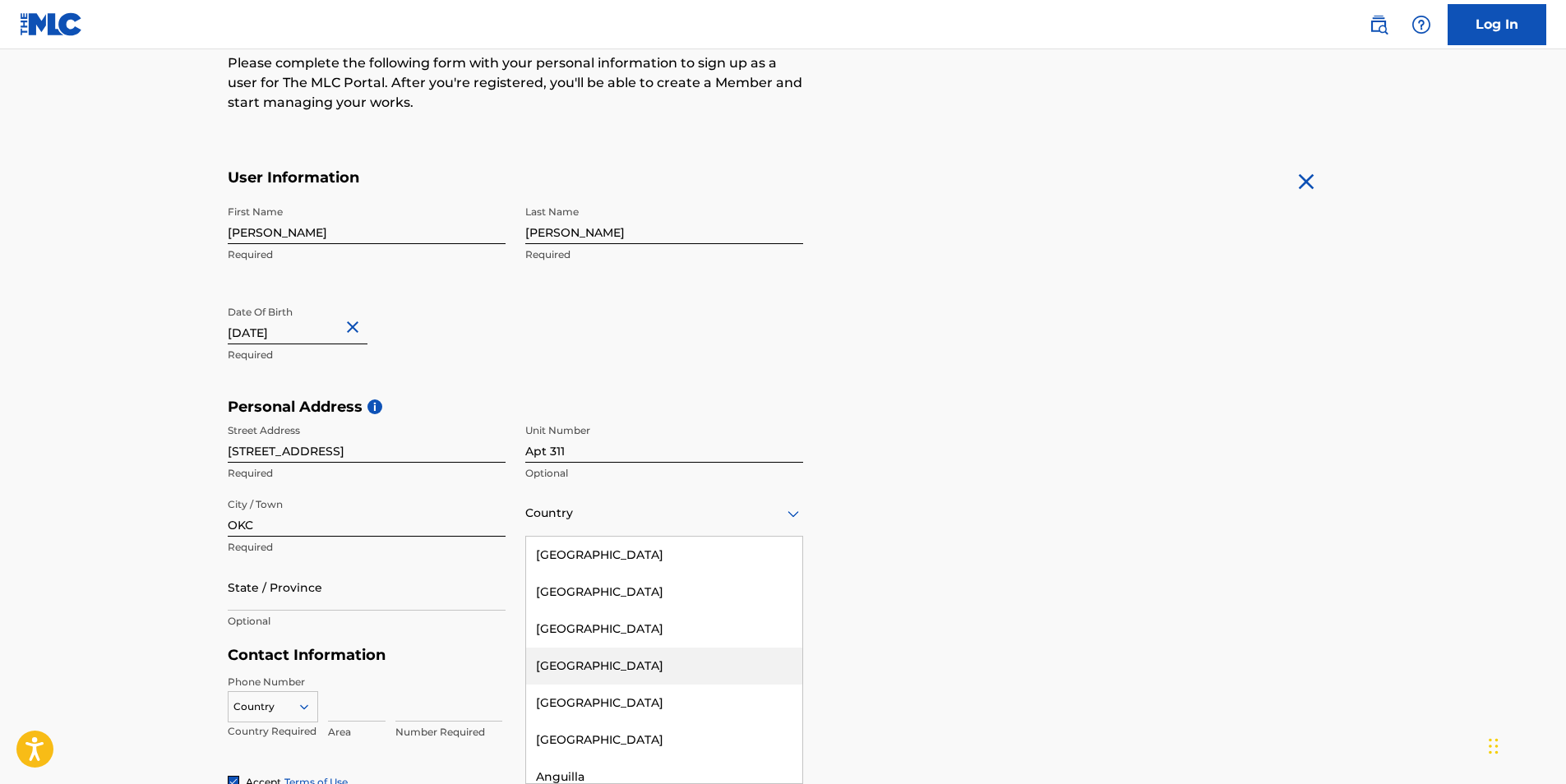
click at [584, 536] on div "223 results available. Use Up and Down to choose options, press Enter to select…" at bounding box center [664, 513] width 278 height 47
click at [588, 555] on div "United States" at bounding box center [664, 555] width 277 height 37
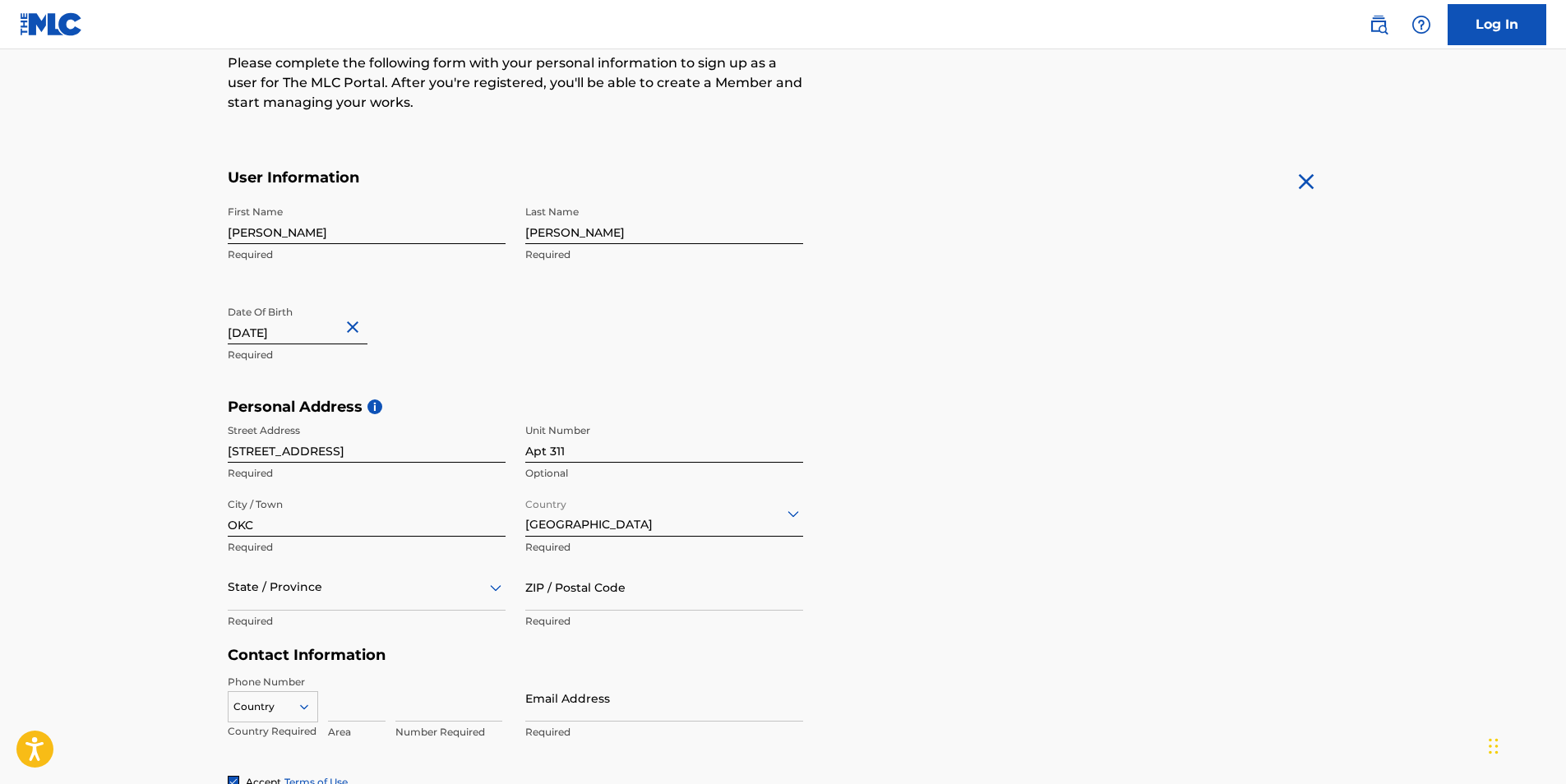
click at [367, 589] on div "State / Province" at bounding box center [366, 587] width 278 height 47
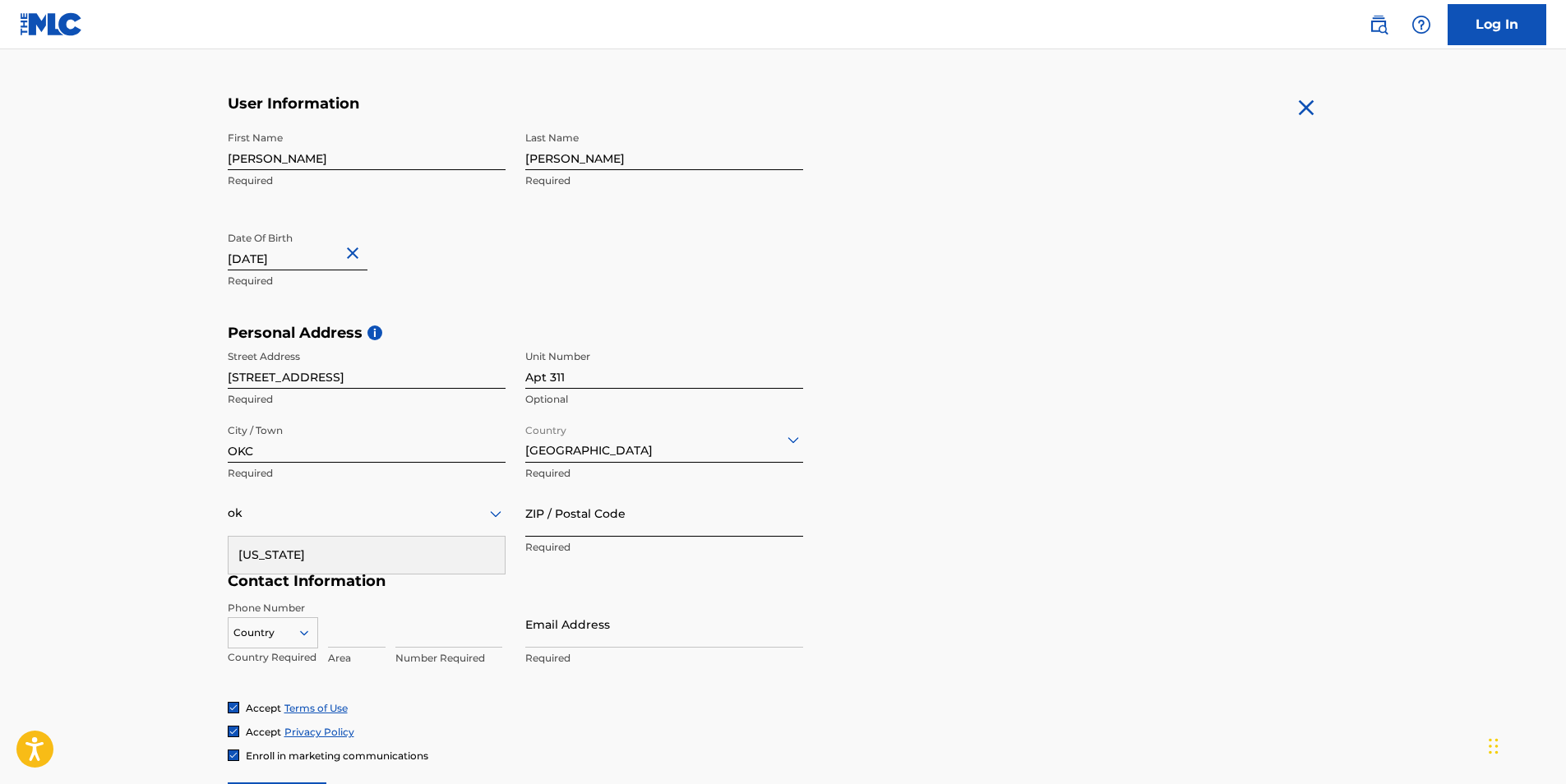
type input "ok"
click at [592, 521] on input "ZIP / Postal Code" at bounding box center [664, 513] width 278 height 47
click at [314, 516] on div at bounding box center [366, 513] width 278 height 21
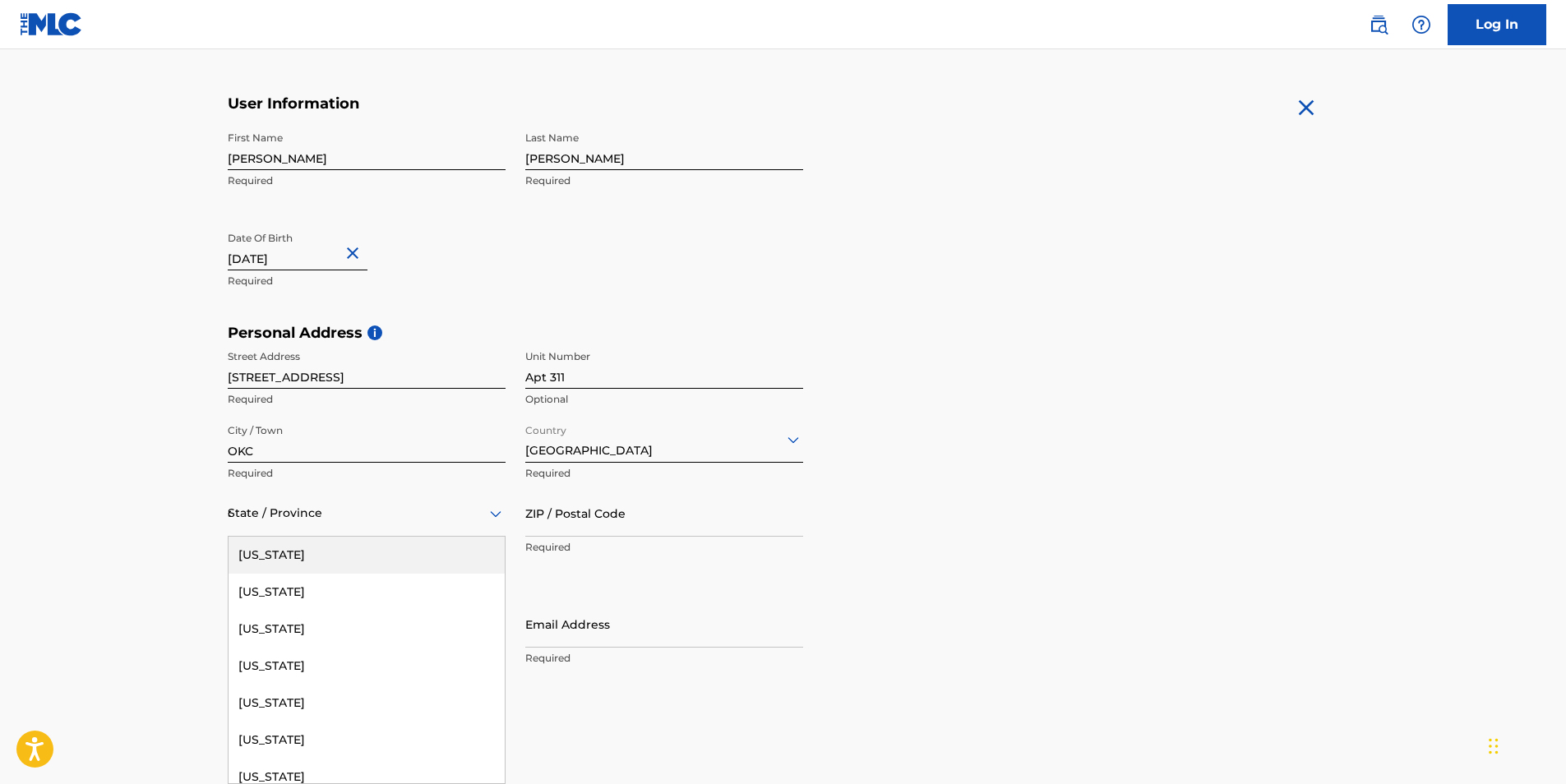
type input "ok"
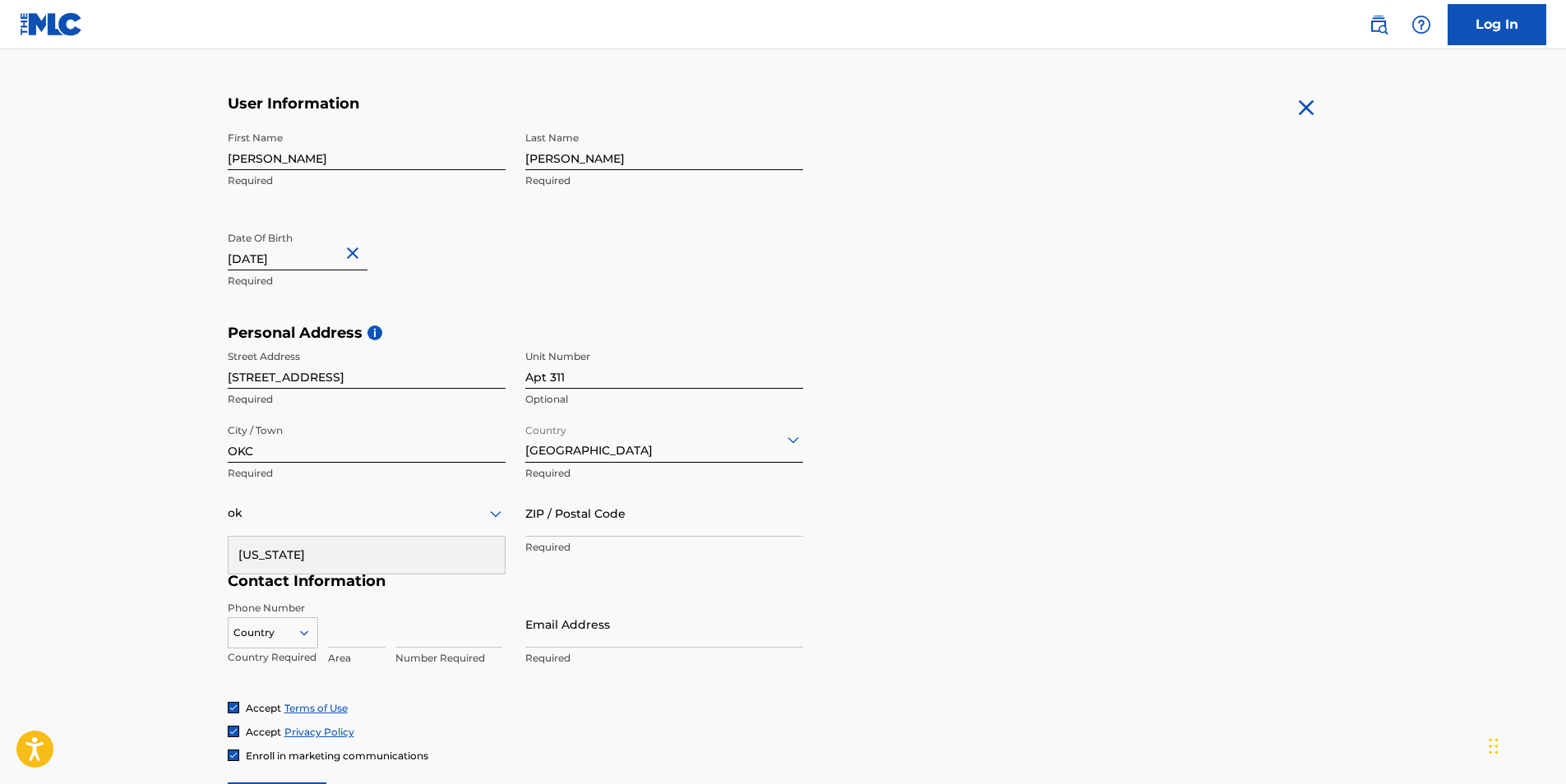
click at [312, 553] on div "Oklahoma" at bounding box center [366, 555] width 277 height 37
click at [601, 520] on input "ZIP / Postal Code" at bounding box center [664, 513] width 278 height 47
type input "73102"
click at [355, 633] on input at bounding box center [356, 625] width 57 height 47
type input "405"
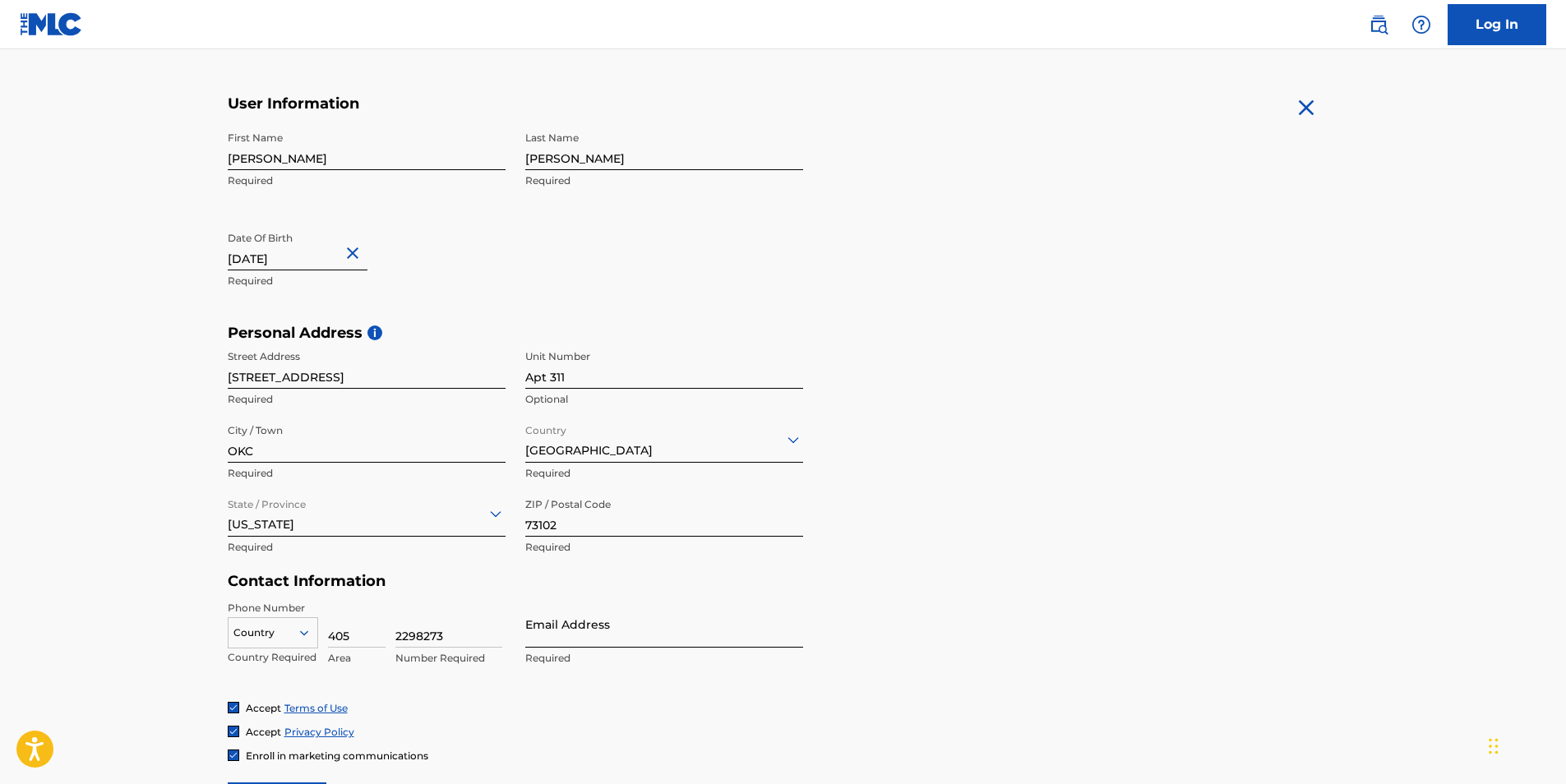
type input "2298273"
click at [639, 627] on input "Email Address" at bounding box center [664, 625] width 278 height 47
type input "iamjussfresh@gmail.com"
click at [923, 591] on form "User Information First Name Craig Required Last Name Jolley Required Date Of Bi…" at bounding box center [783, 458] width 1111 height 729
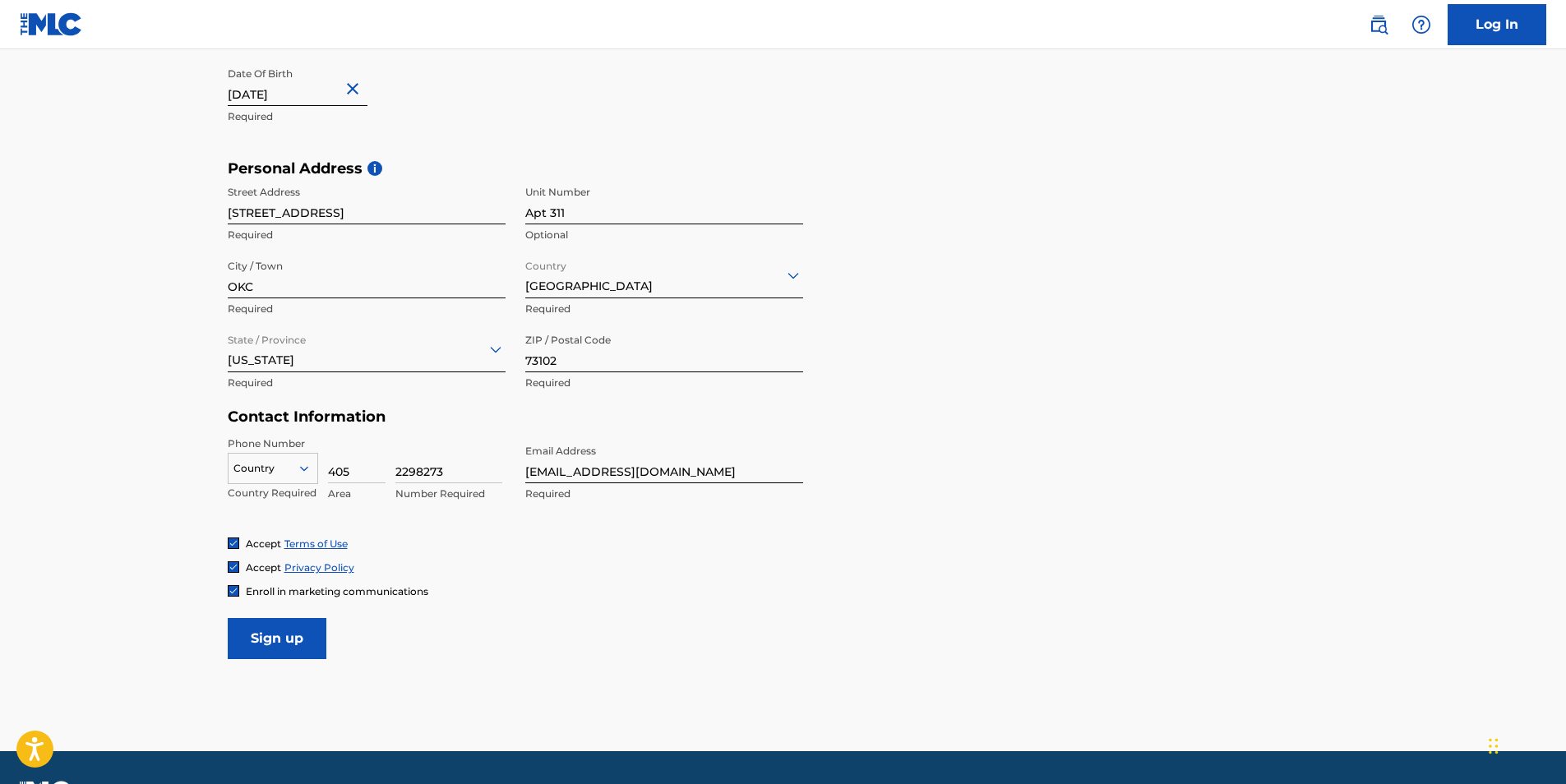
scroll to position [502, 0]
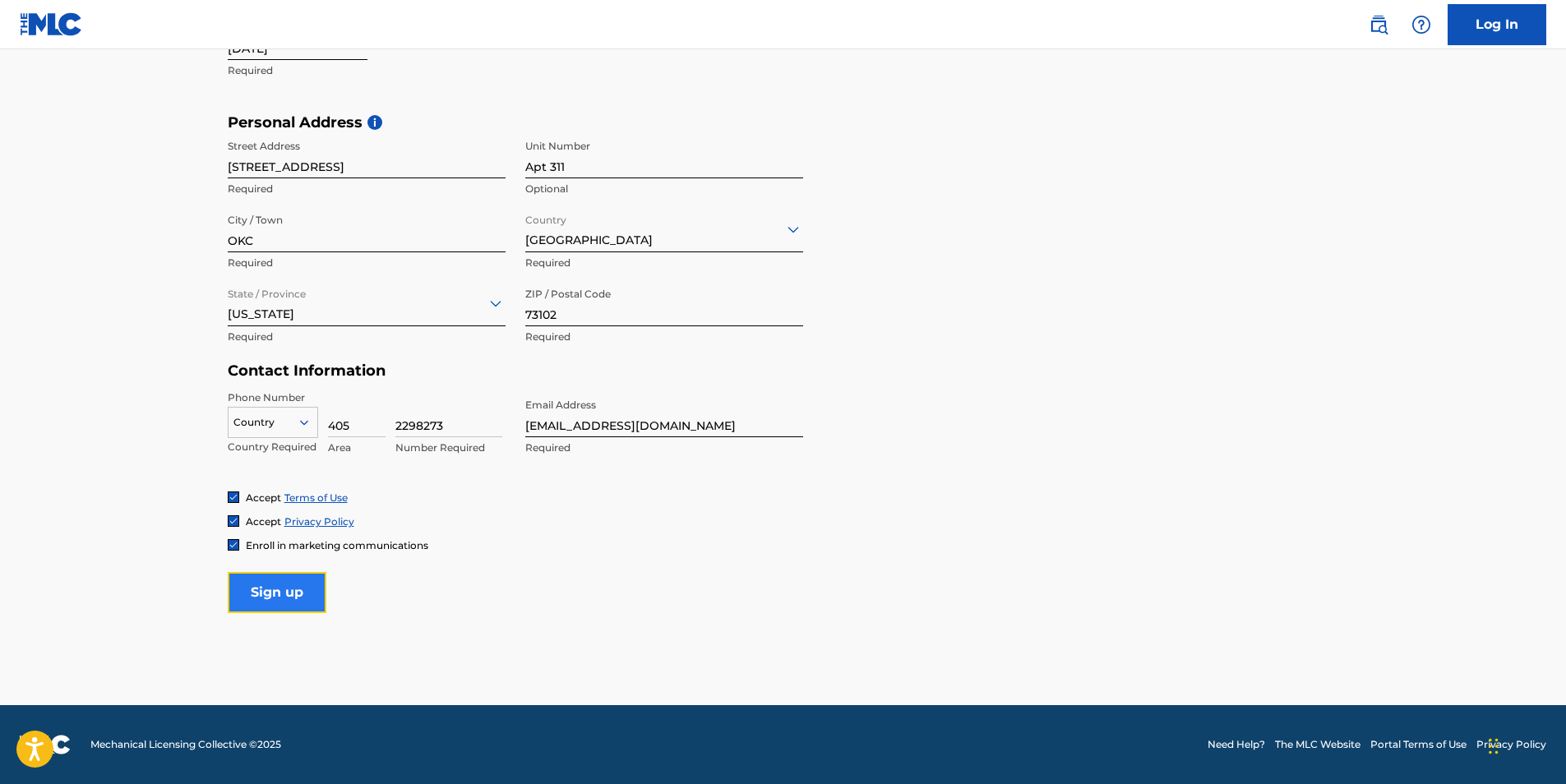
click at [296, 597] on input "Sign up" at bounding box center [277, 592] width 98 height 41
click at [271, 424] on div at bounding box center [273, 422] width 89 height 18
click at [274, 452] on div "US, CA +1" at bounding box center [273, 463] width 89 height 64
click at [276, 597] on input "Sign up" at bounding box center [277, 592] width 98 height 41
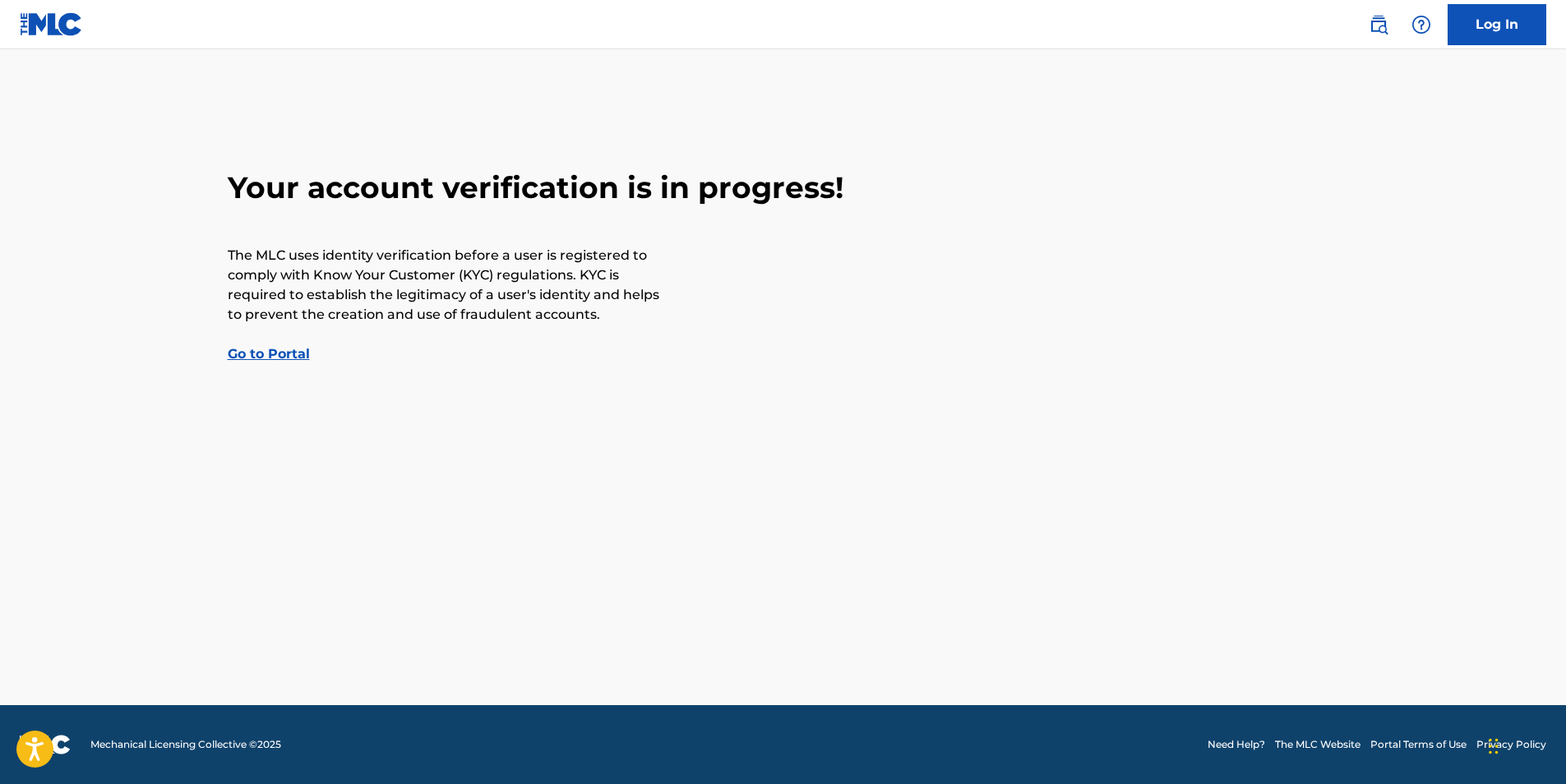
click at [293, 357] on link "Go to Portal" at bounding box center [269, 354] width 83 height 16
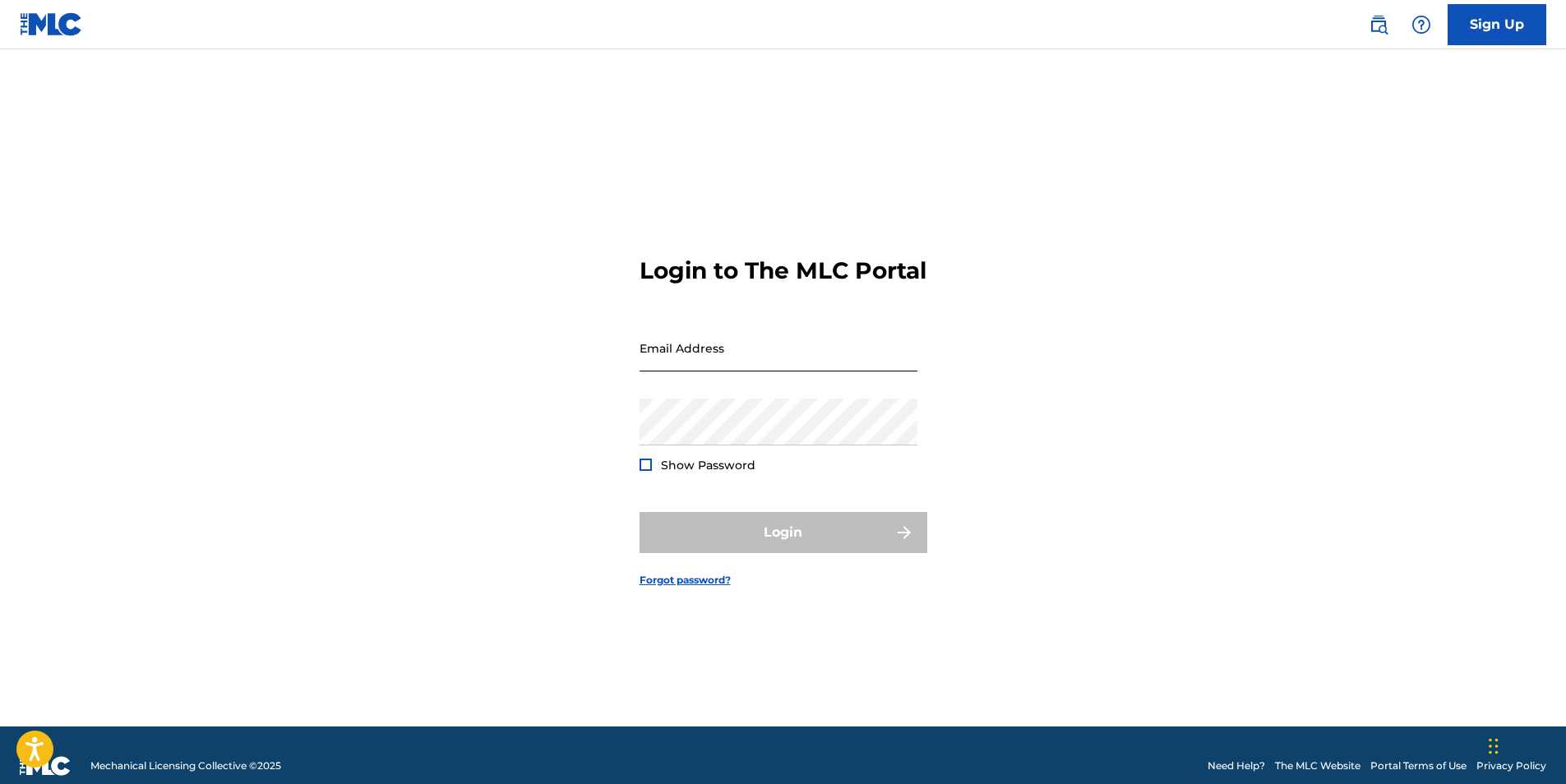
click at [708, 371] on input "Email Address" at bounding box center [779, 348] width 278 height 47
type input "iamjussfresh@gmail.com"
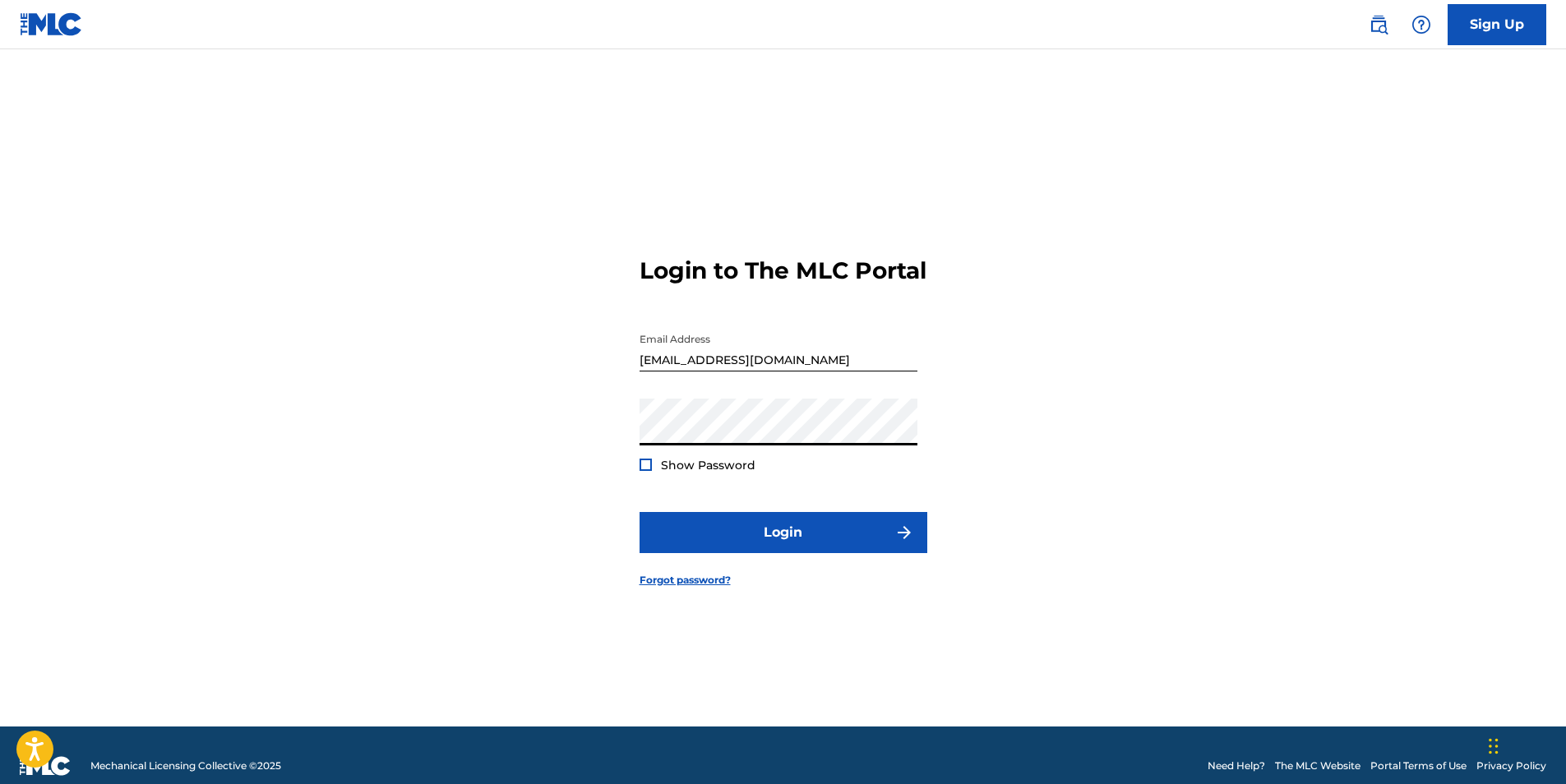
click at [640, 512] on button "Login" at bounding box center [783, 532] width 287 height 41
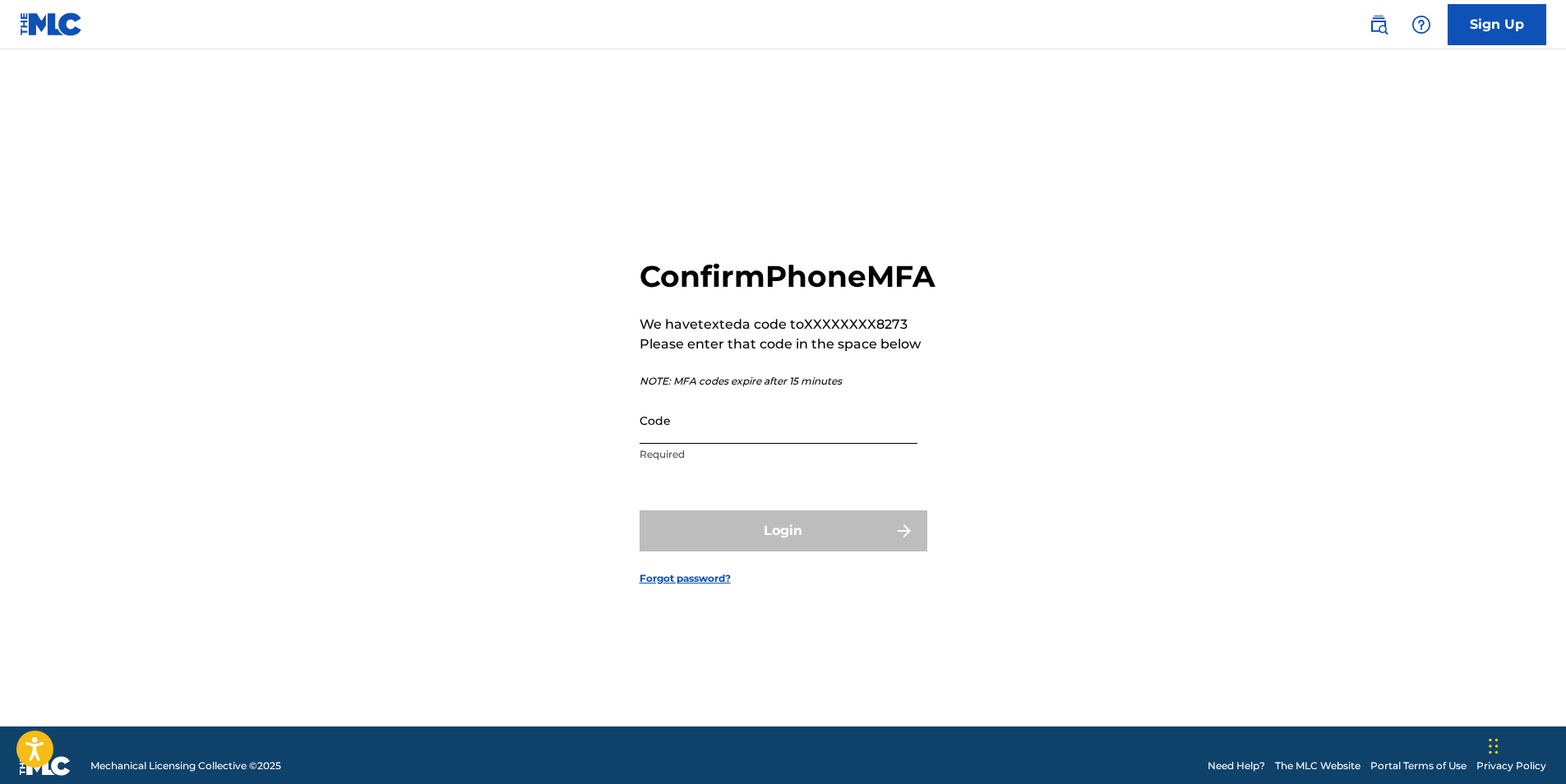
click at [697, 444] on input "Code" at bounding box center [779, 420] width 278 height 47
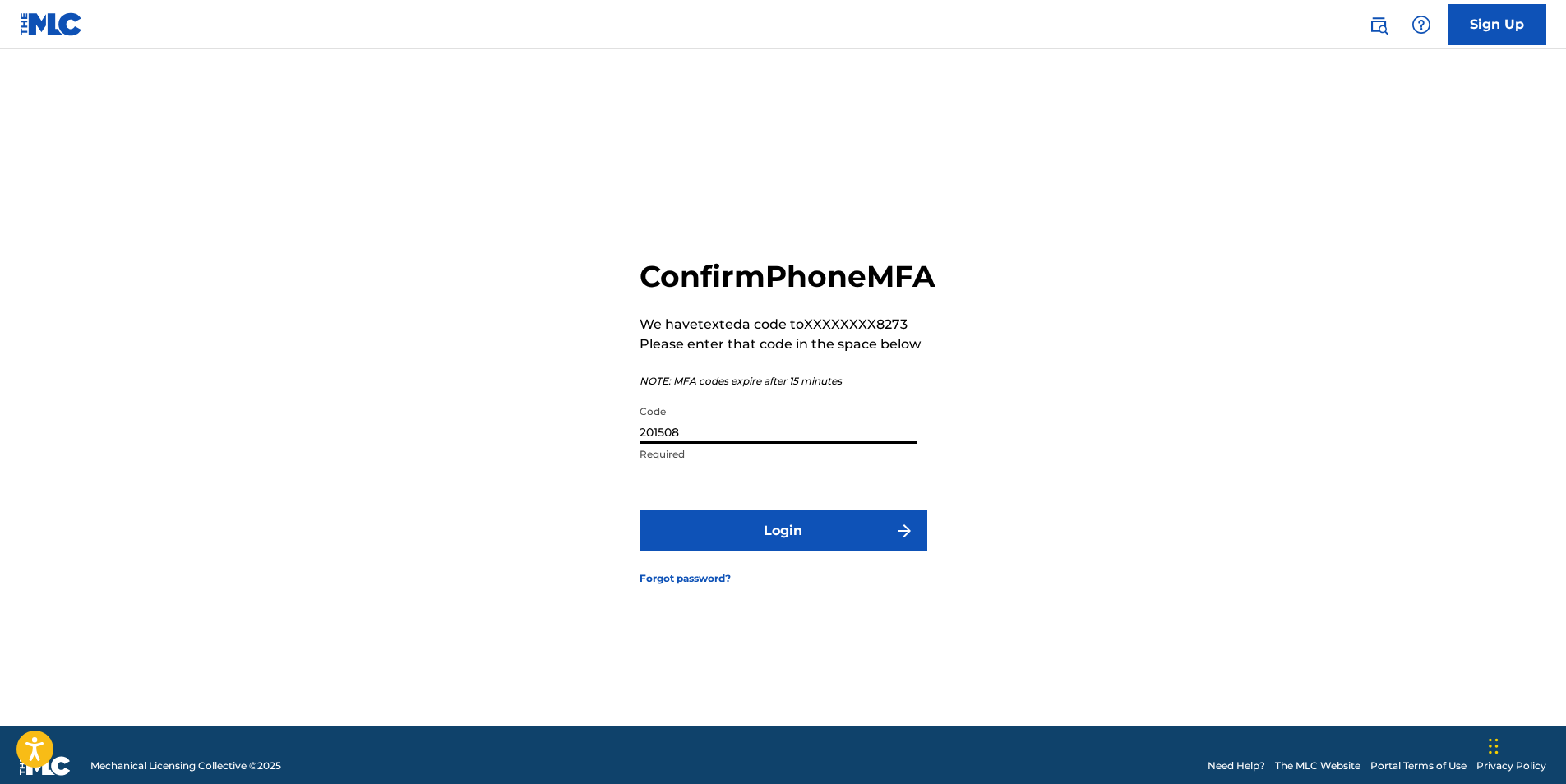
type input "201508"
click at [640, 511] on button "Login" at bounding box center [783, 531] width 287 height 41
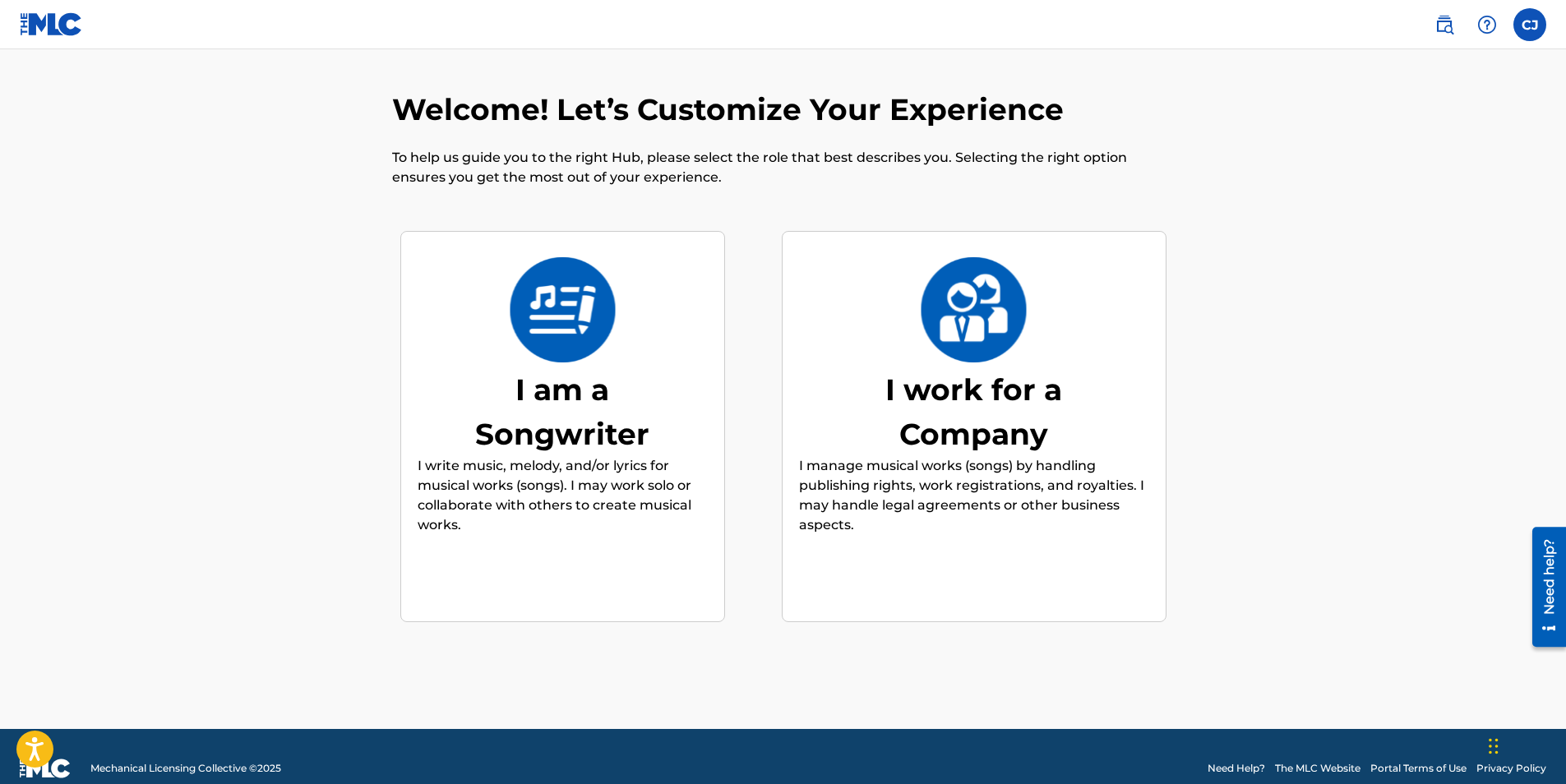
click at [621, 437] on div "I am a Songwriter" at bounding box center [562, 411] width 247 height 89
